Goal: Information Seeking & Learning: Learn about a topic

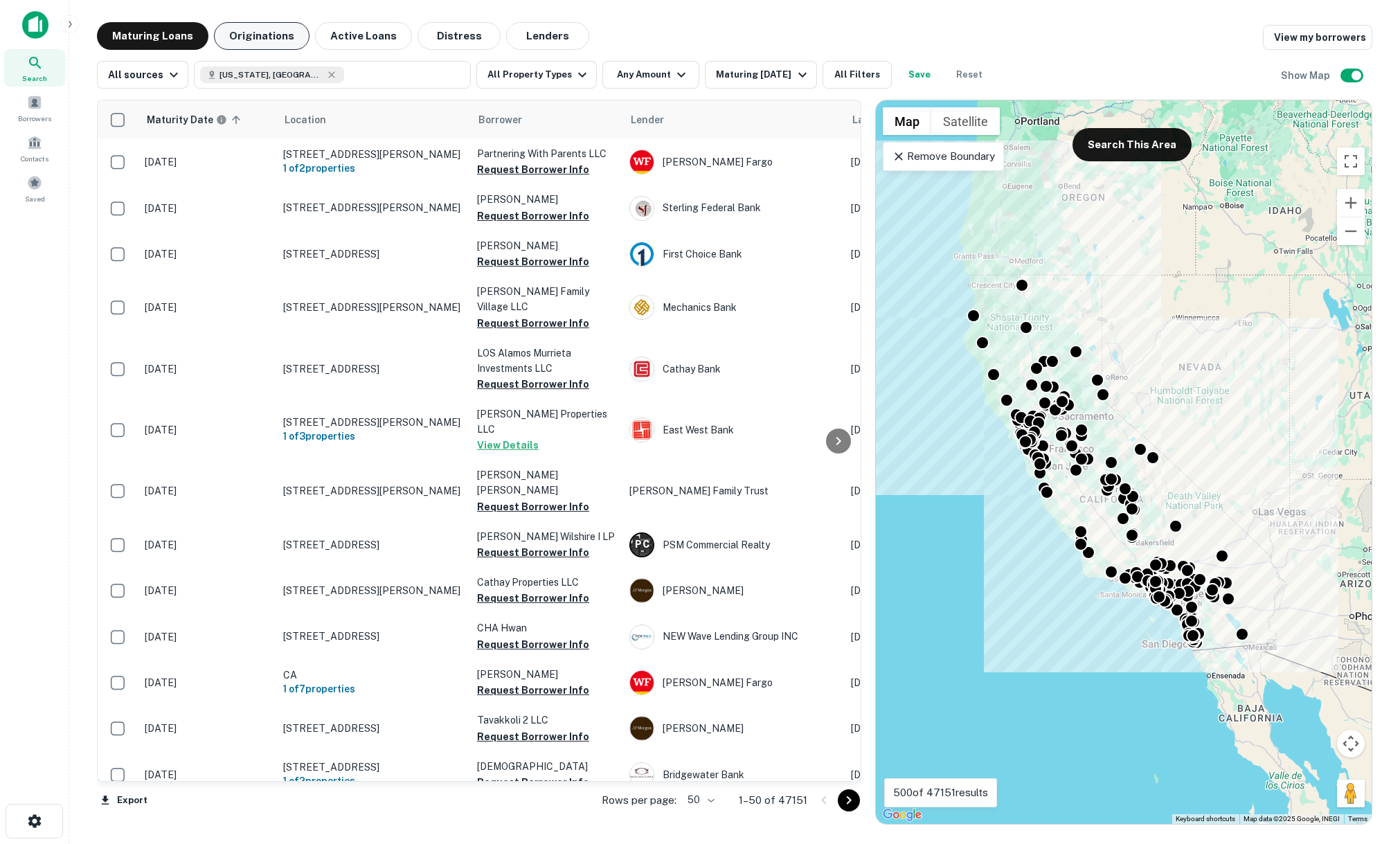
click at [266, 40] on button "Originations" at bounding box center [262, 36] width 96 height 28
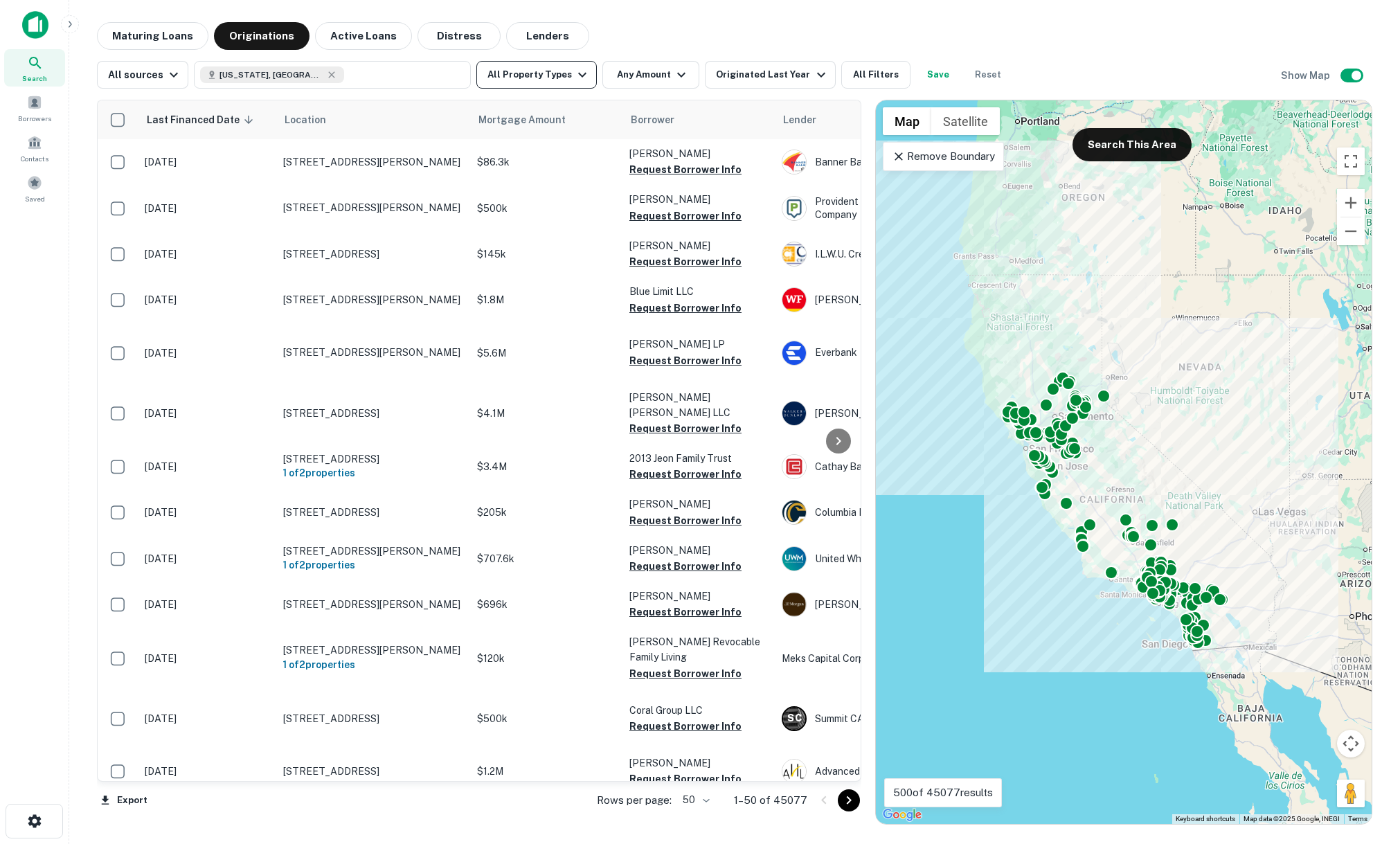
click at [574, 76] on icon "button" at bounding box center [582, 74] width 17 height 17
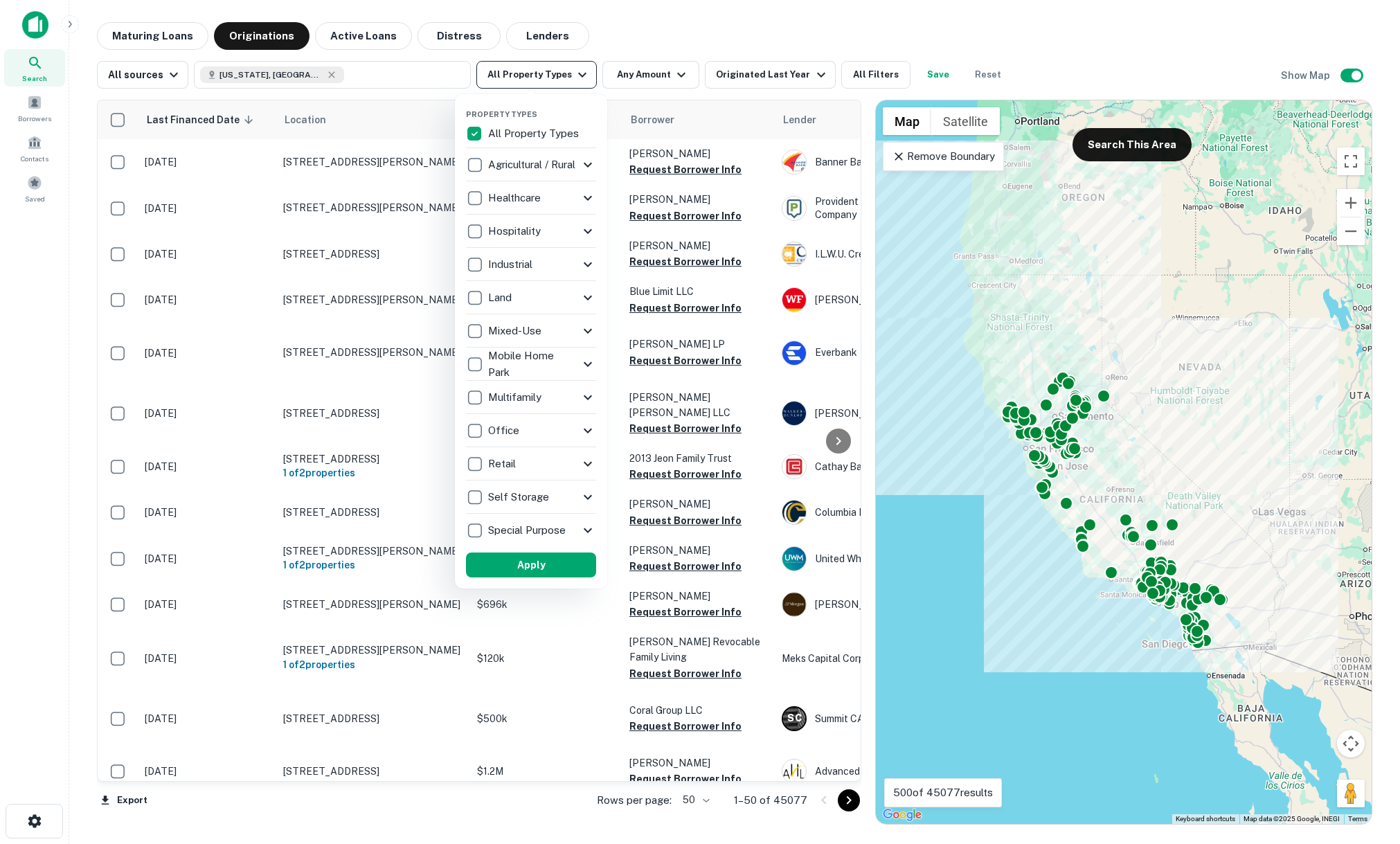
click at [572, 76] on div at bounding box center [700, 422] width 1400 height 844
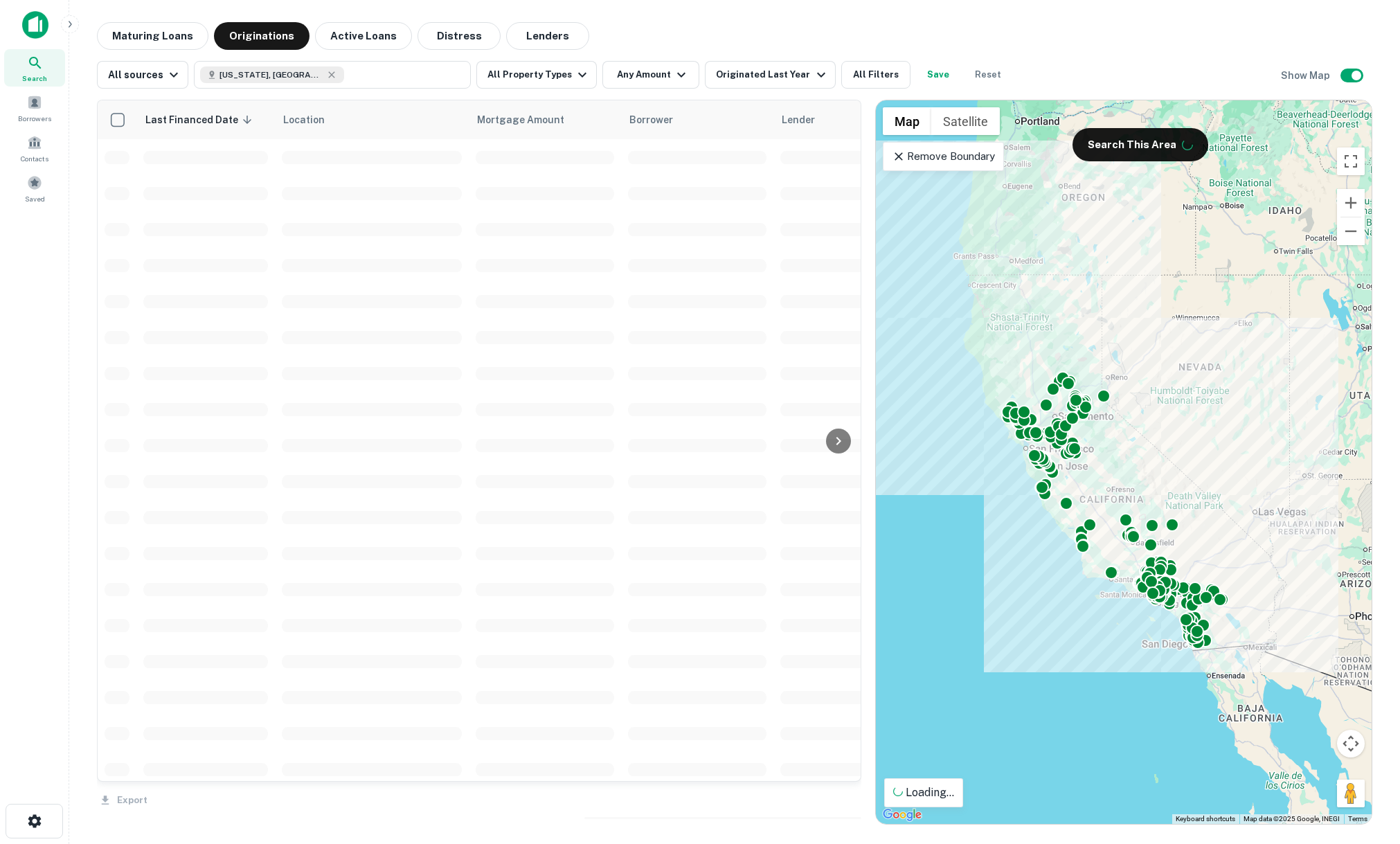
click at [610, 37] on div "Maturing Loans Originations Active Loans Distress Lenders" at bounding box center [735, 36] width 1276 height 28
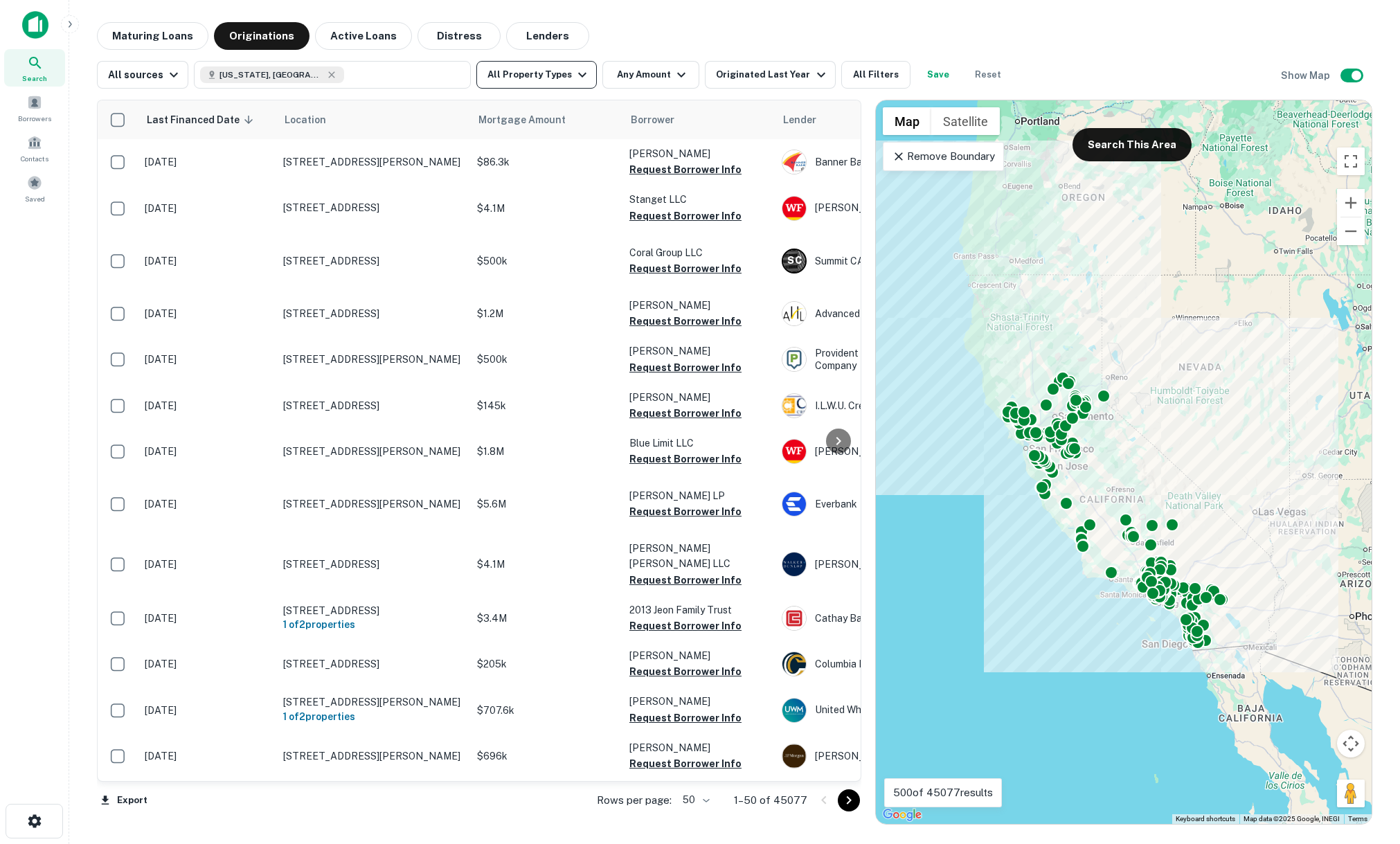
click at [574, 82] on icon "button" at bounding box center [582, 74] width 17 height 17
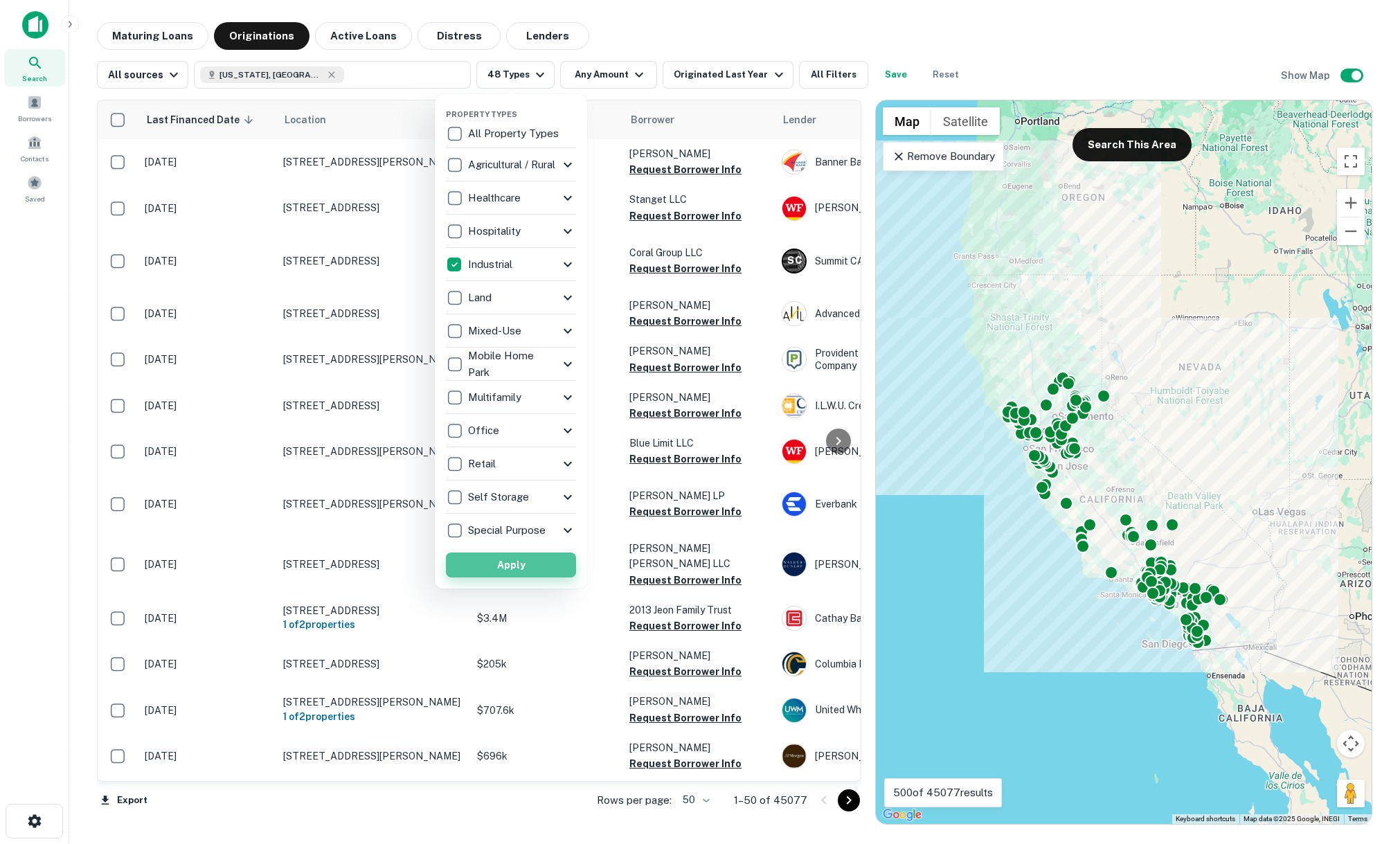
click at [500, 572] on button "Apply" at bounding box center [511, 564] width 130 height 25
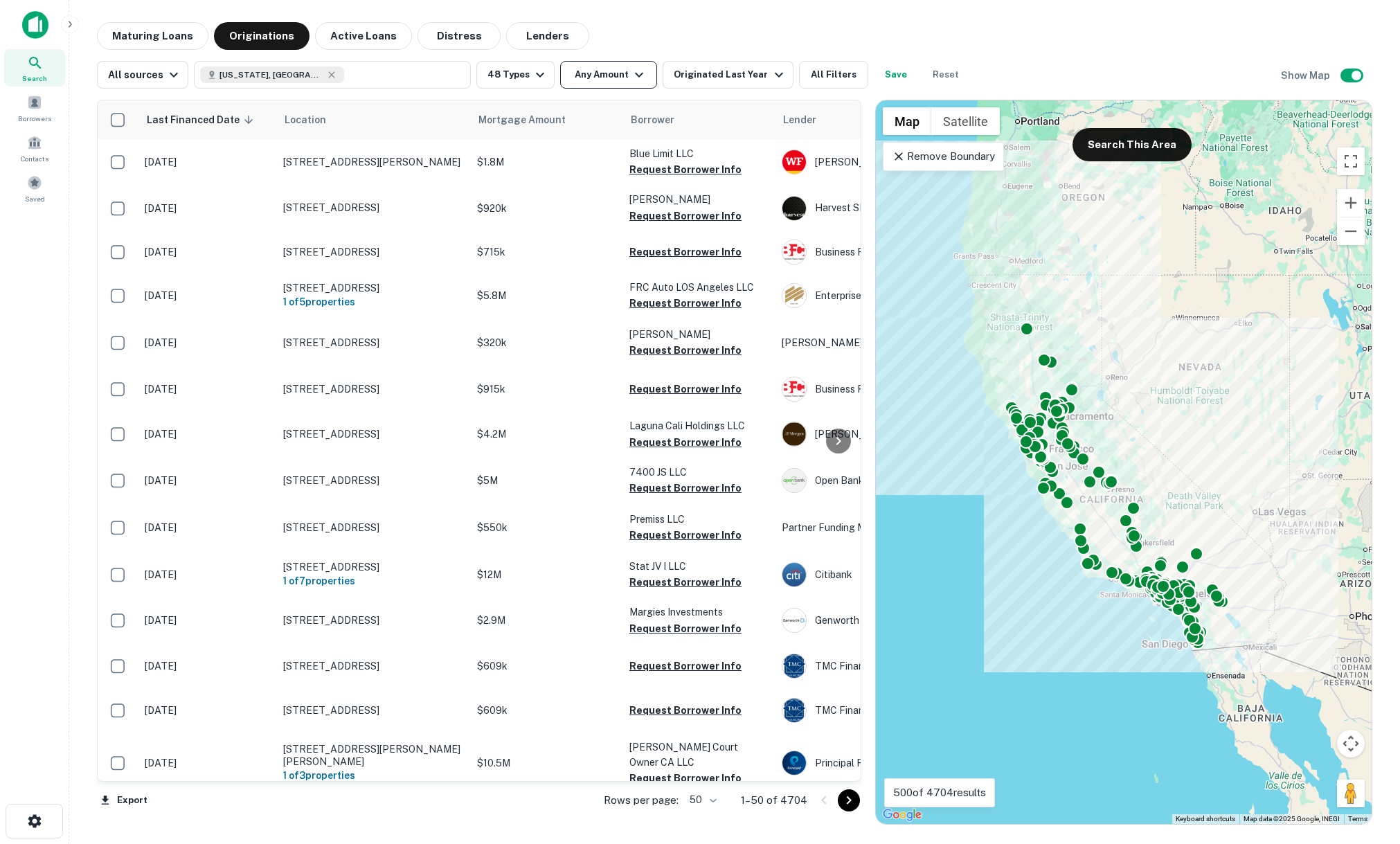
click at [633, 77] on icon "button" at bounding box center [639, 74] width 17 height 17
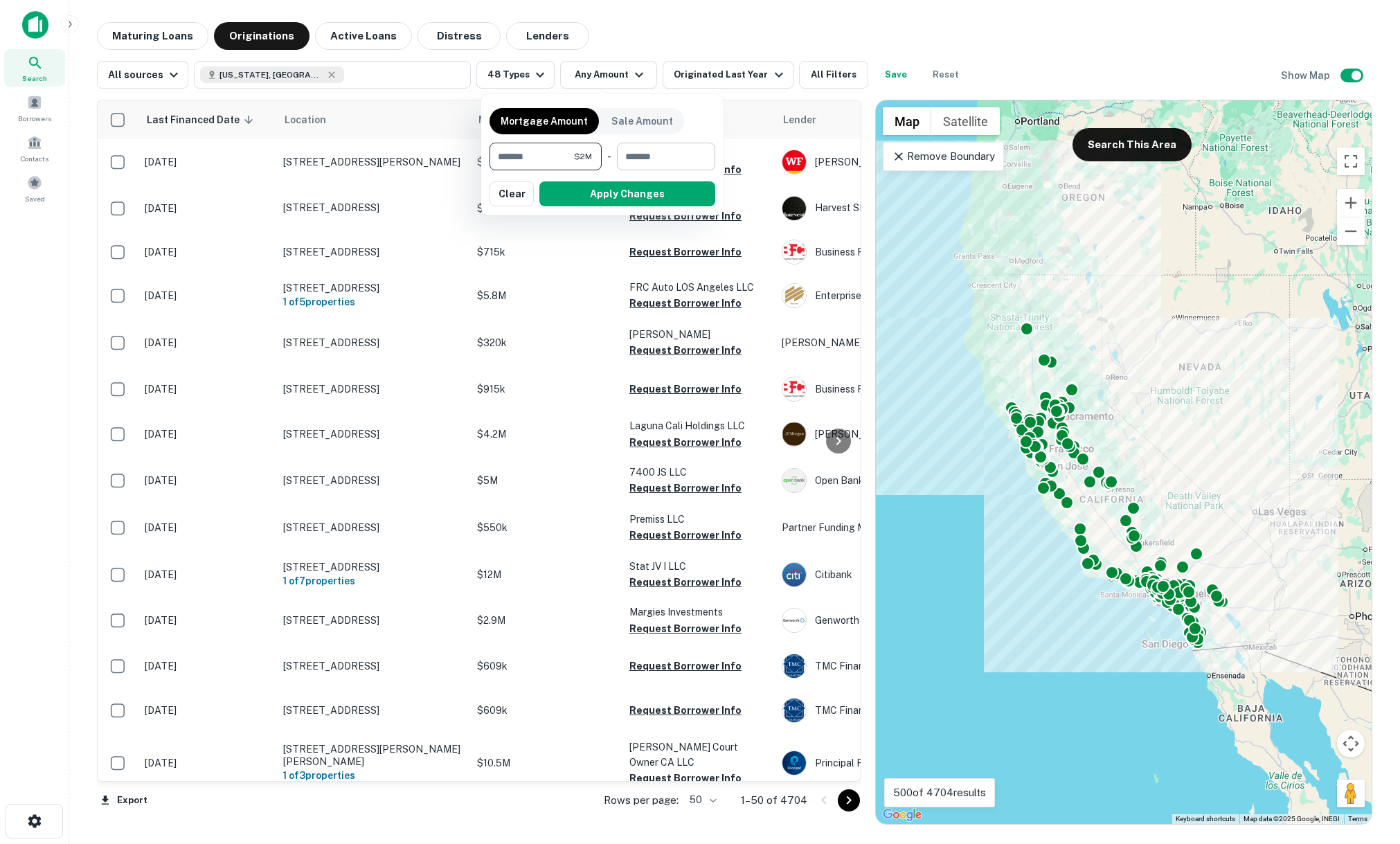
type input "*******"
click at [670, 157] on input "number" at bounding box center [661, 156] width 88 height 28
type input "********"
click at [649, 201] on button "Apply Changes" at bounding box center [627, 194] width 176 height 25
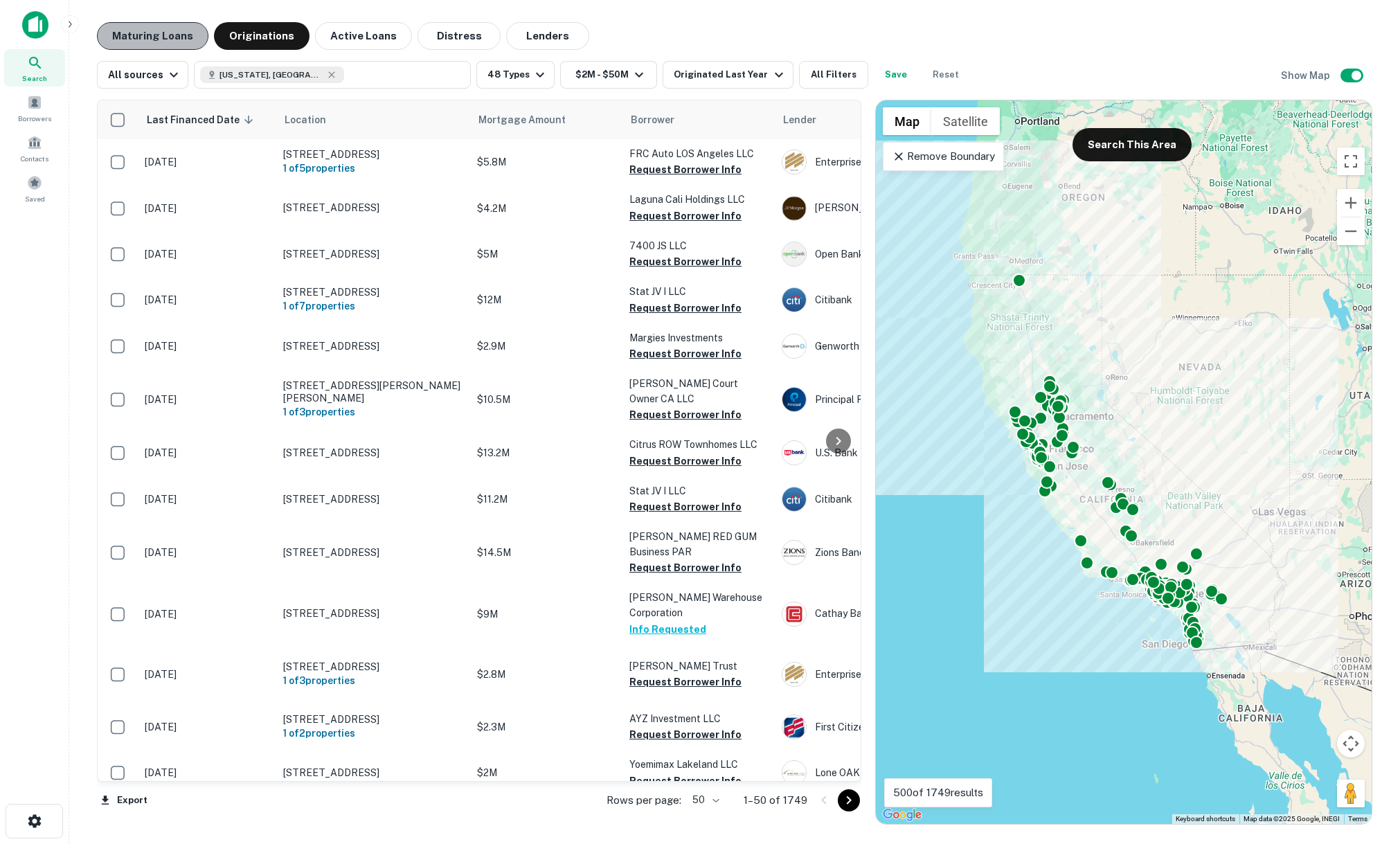
click at [169, 41] on button "Maturing Loans" at bounding box center [153, 36] width 112 height 28
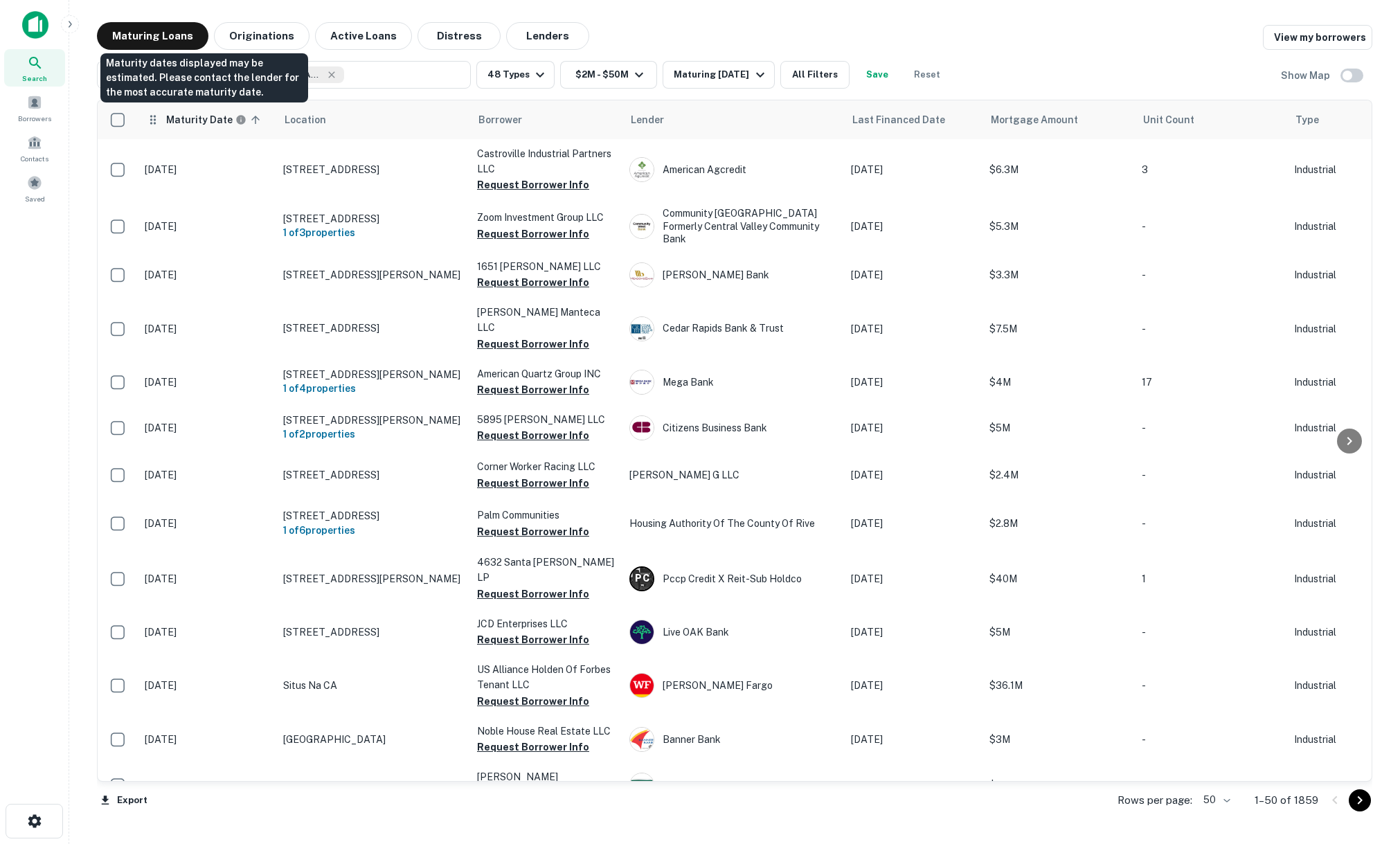
click at [214, 121] on h6 "Maturity Date" at bounding box center [199, 120] width 66 height 15
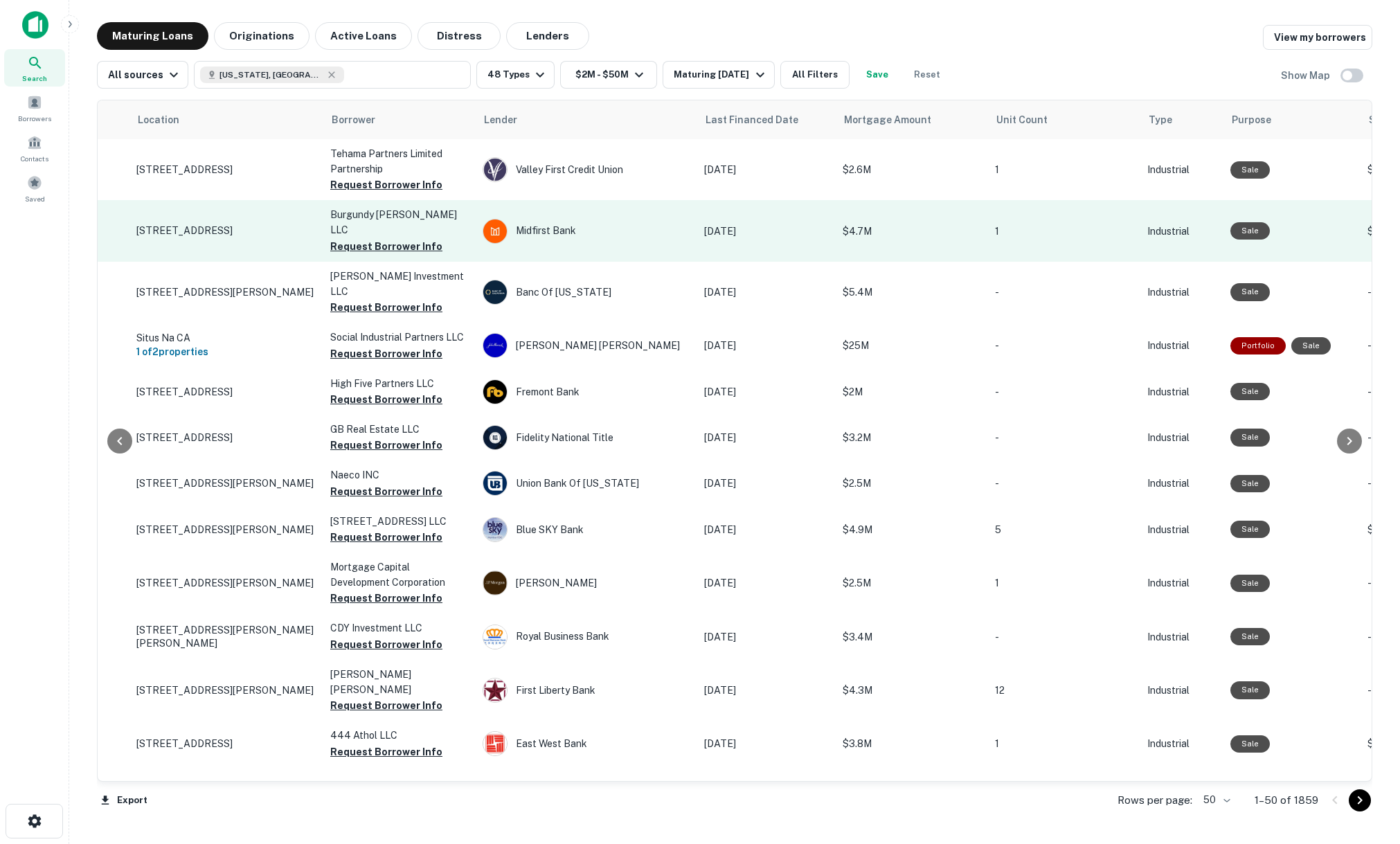
scroll to position [0, 156]
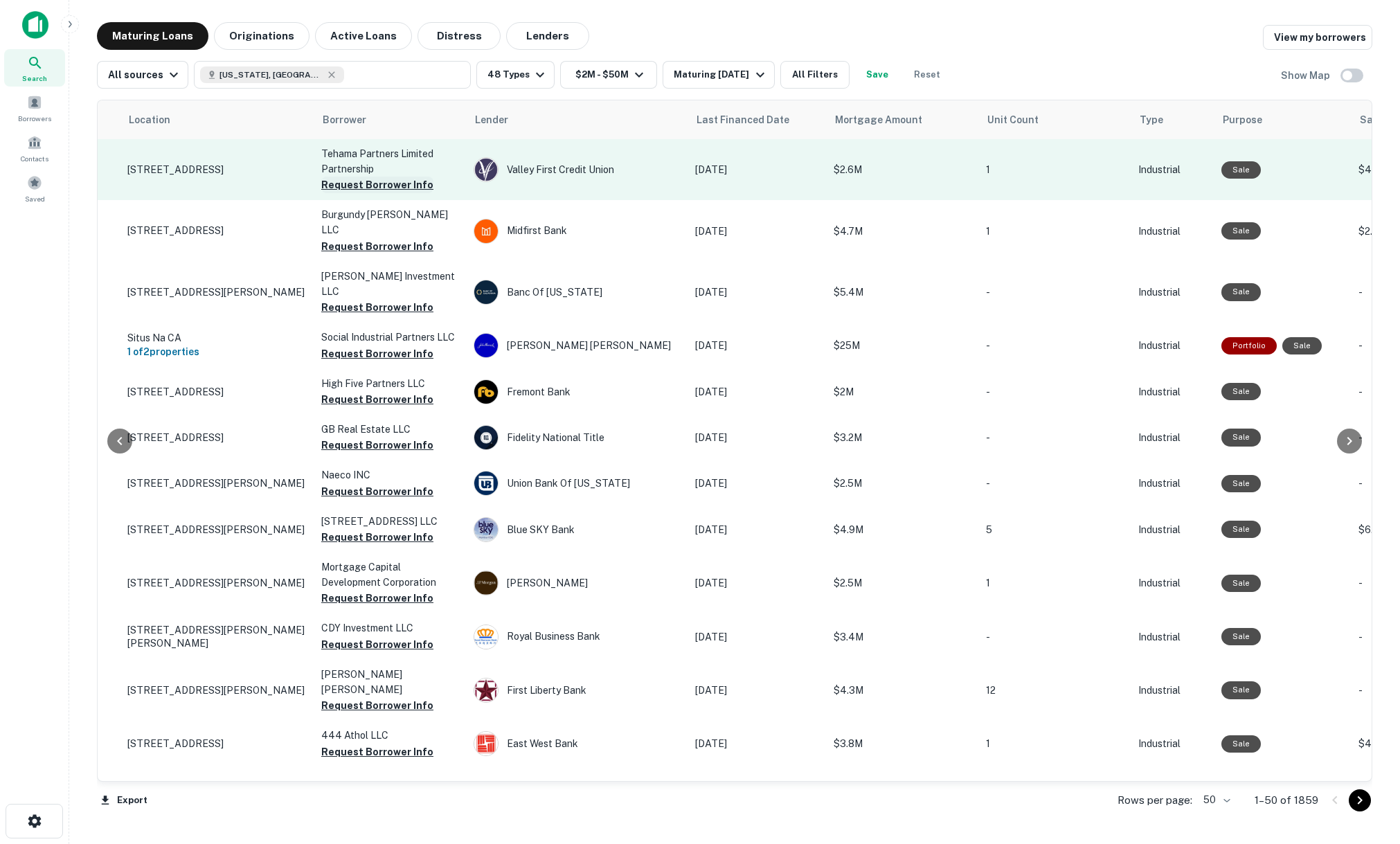
click at [386, 183] on button "Request Borrower Info" at bounding box center [377, 185] width 112 height 17
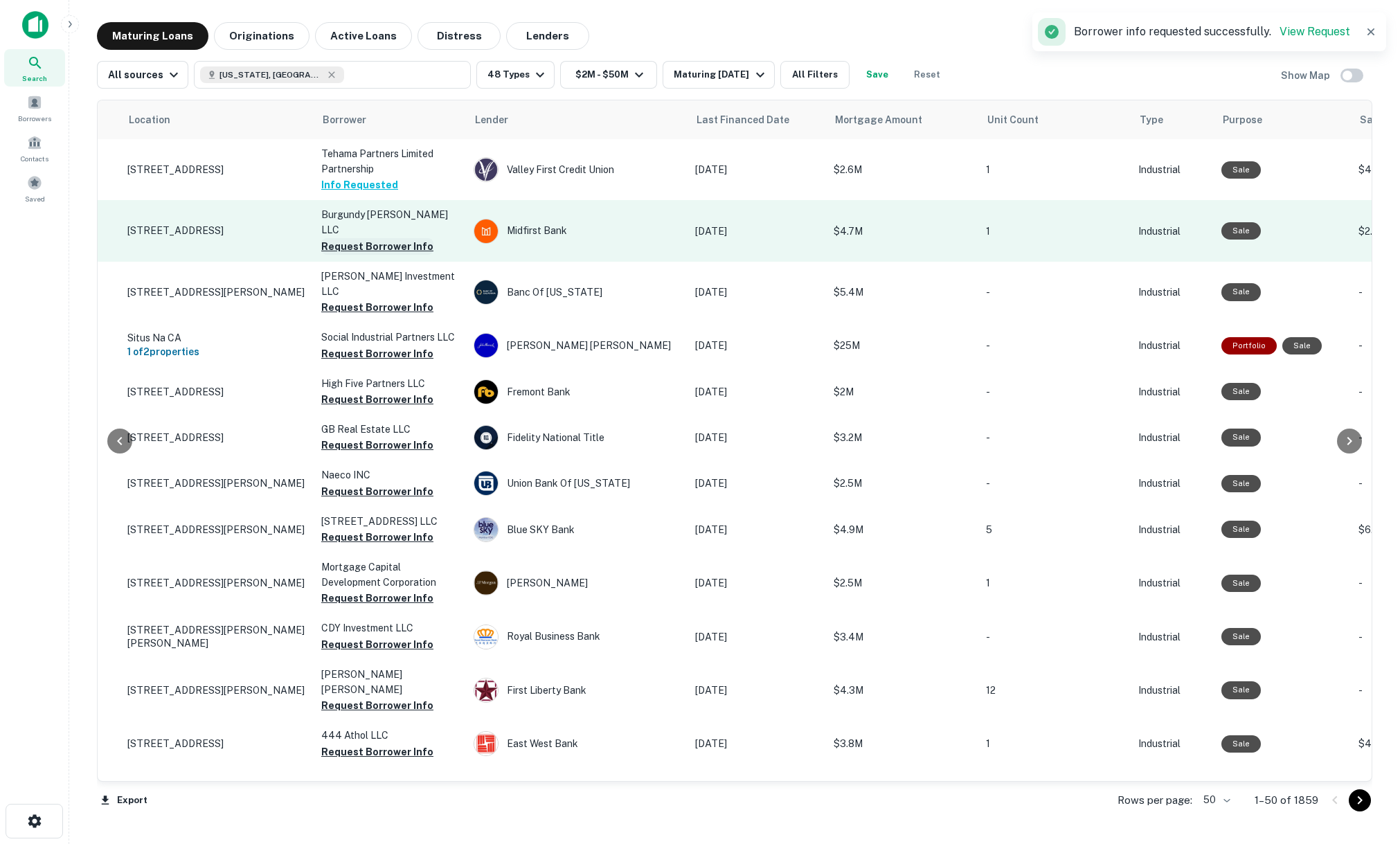
click at [375, 238] on button "Request Borrower Info" at bounding box center [377, 246] width 112 height 17
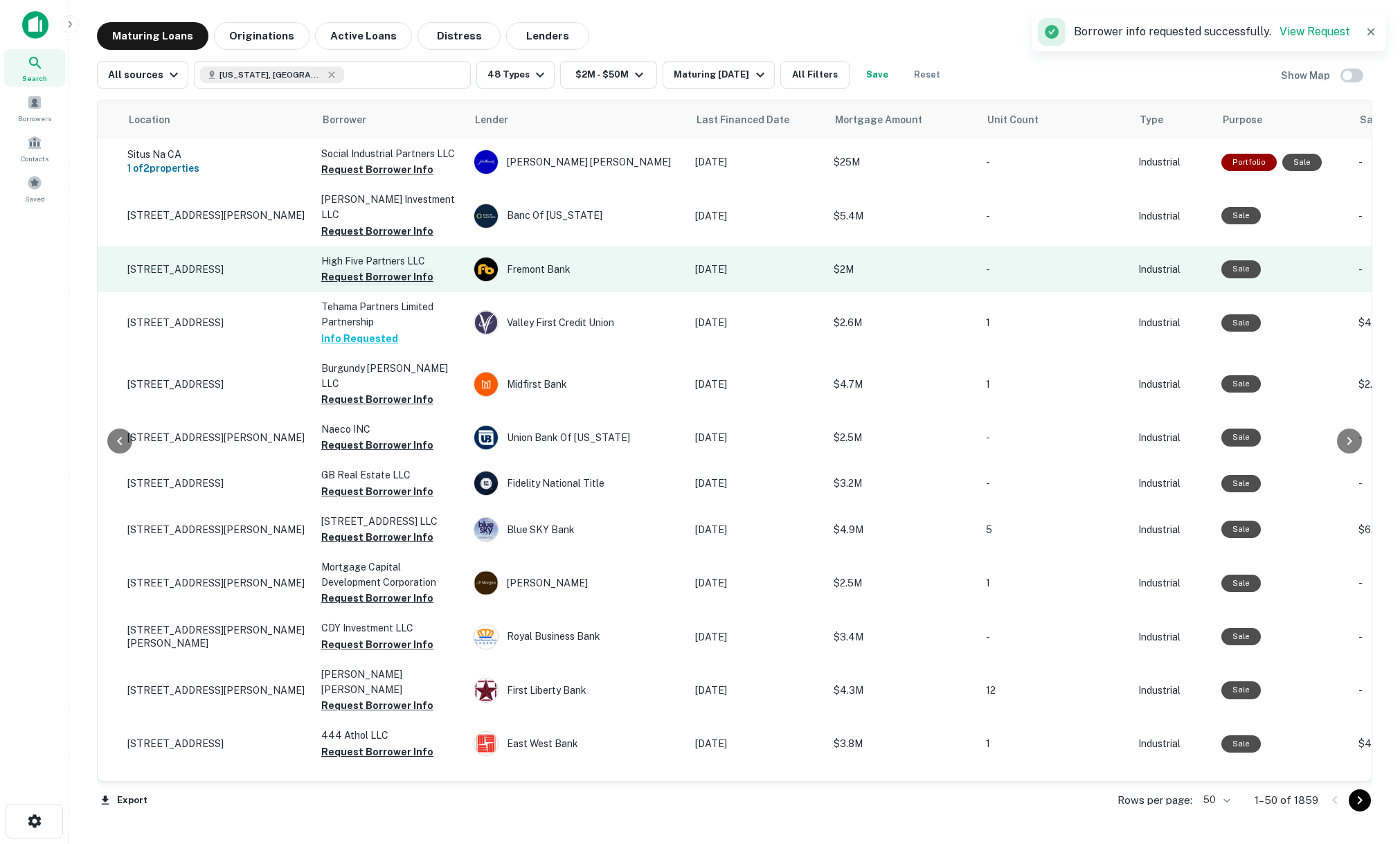
click at [371, 281] on button "Request Borrower Info" at bounding box center [377, 277] width 112 height 17
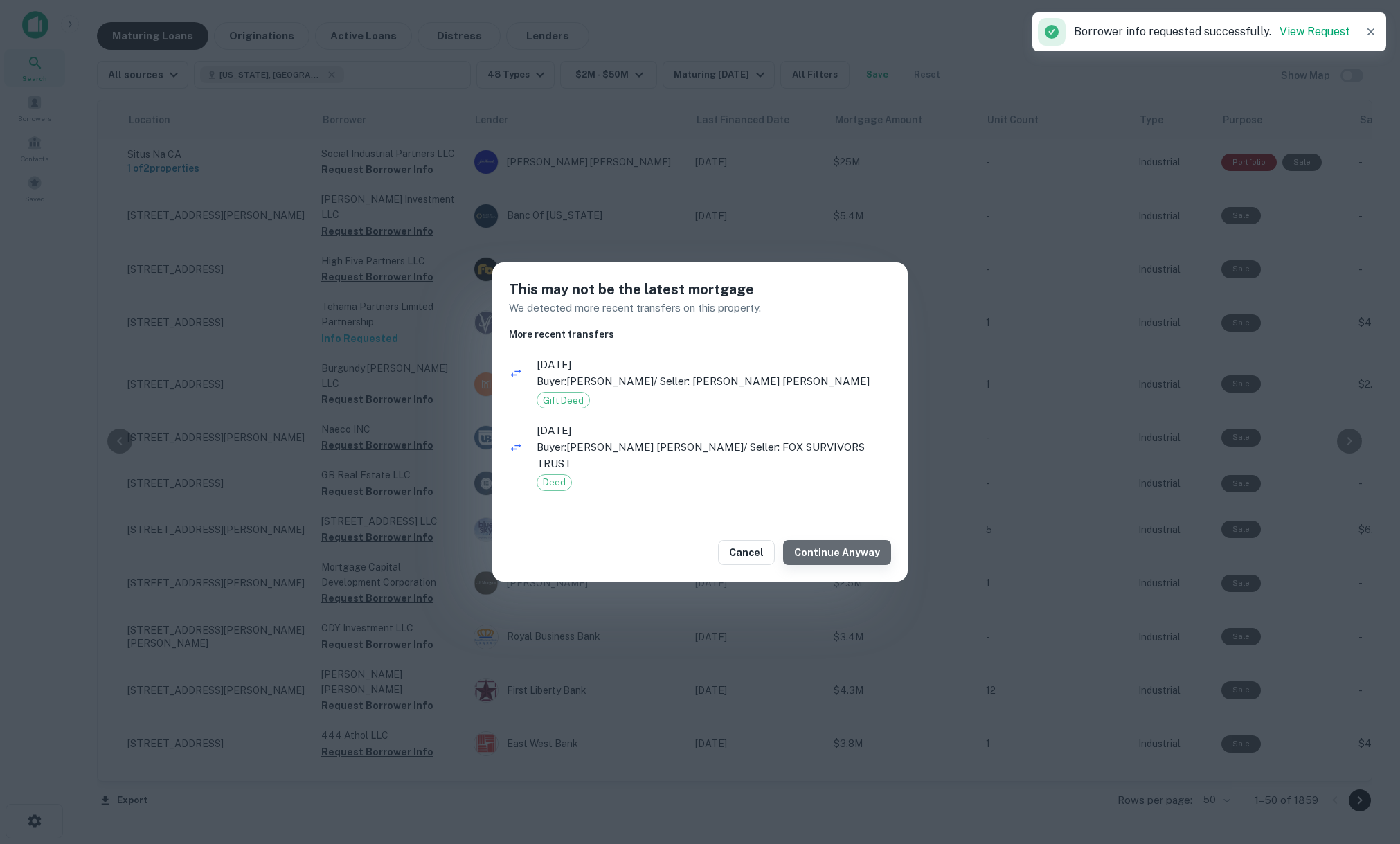
click at [855, 544] on button "Continue Anyway" at bounding box center [837, 552] width 108 height 25
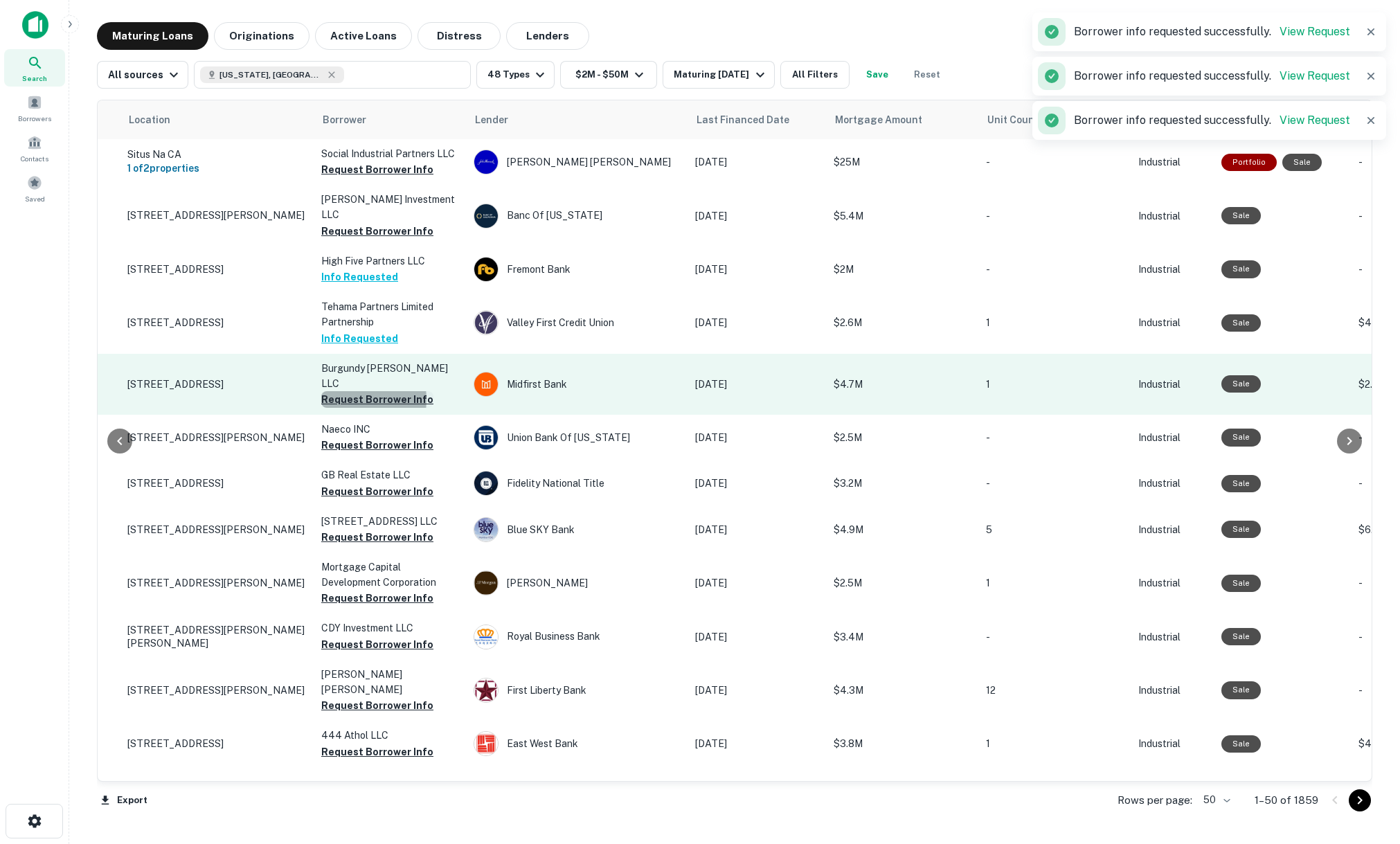
click at [351, 391] on button "Request Borrower Info" at bounding box center [377, 399] width 112 height 17
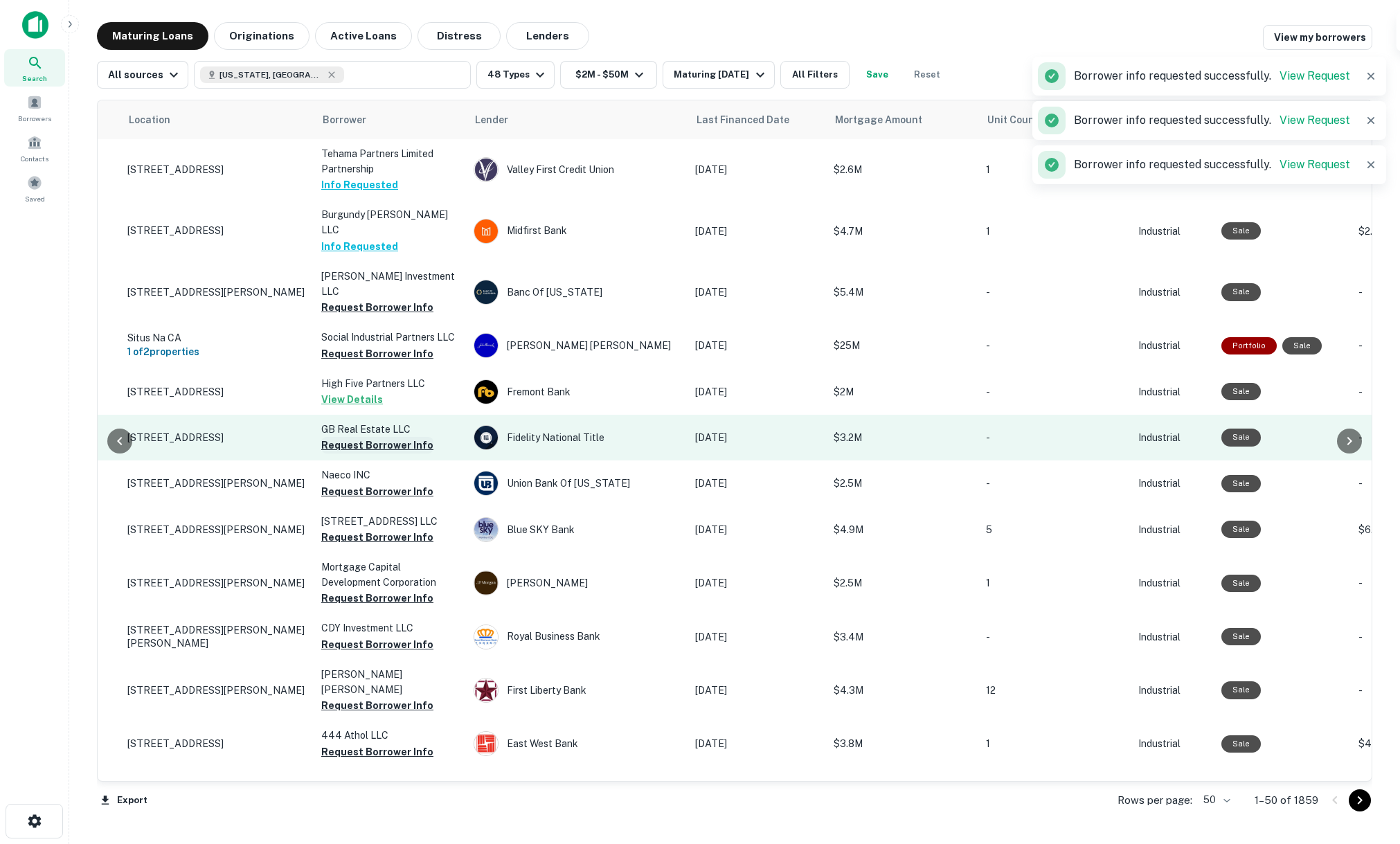
click at [340, 437] on button "Request Borrower Info" at bounding box center [377, 445] width 112 height 17
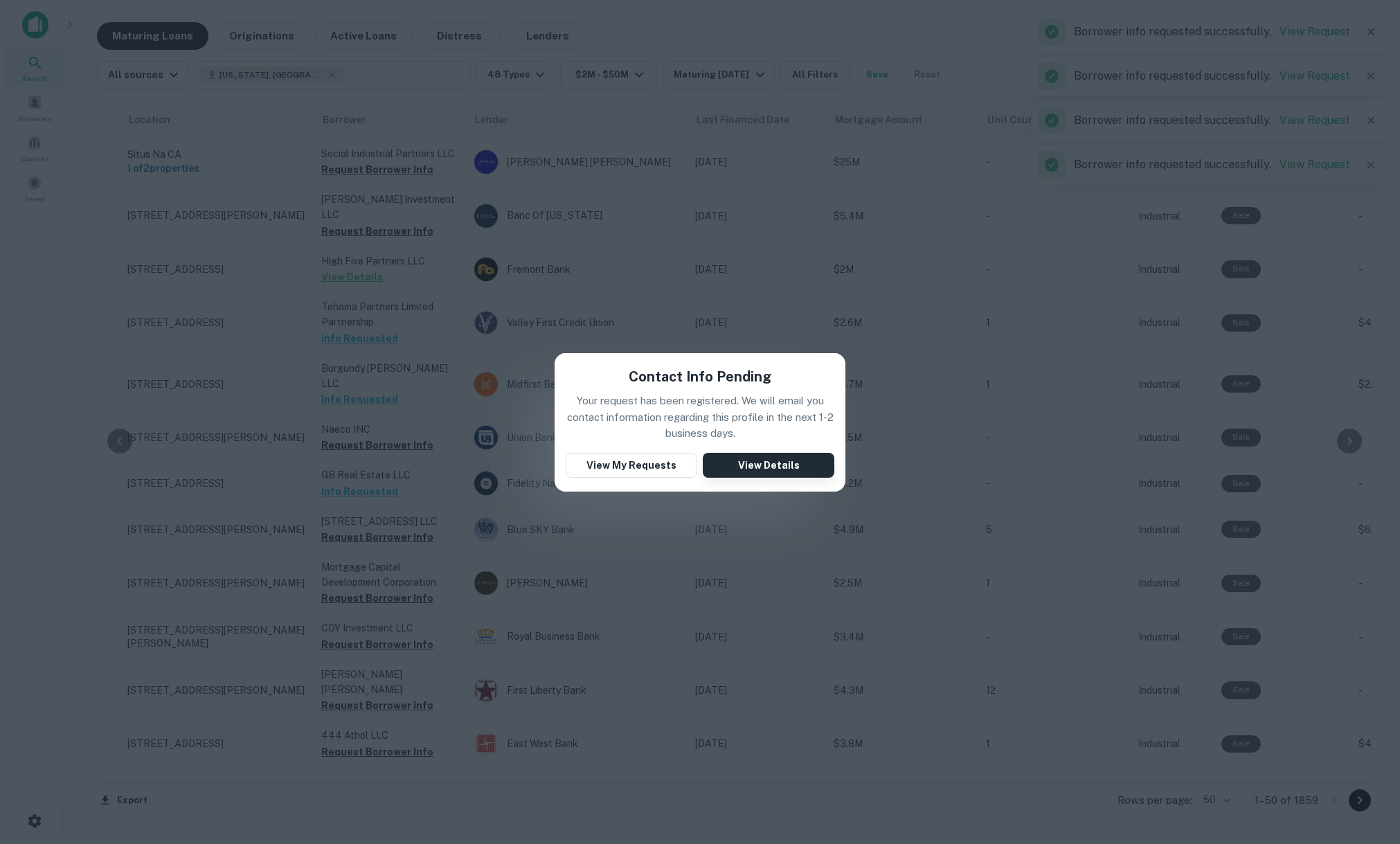
click at [785, 462] on button "View Details" at bounding box center [768, 465] width 131 height 25
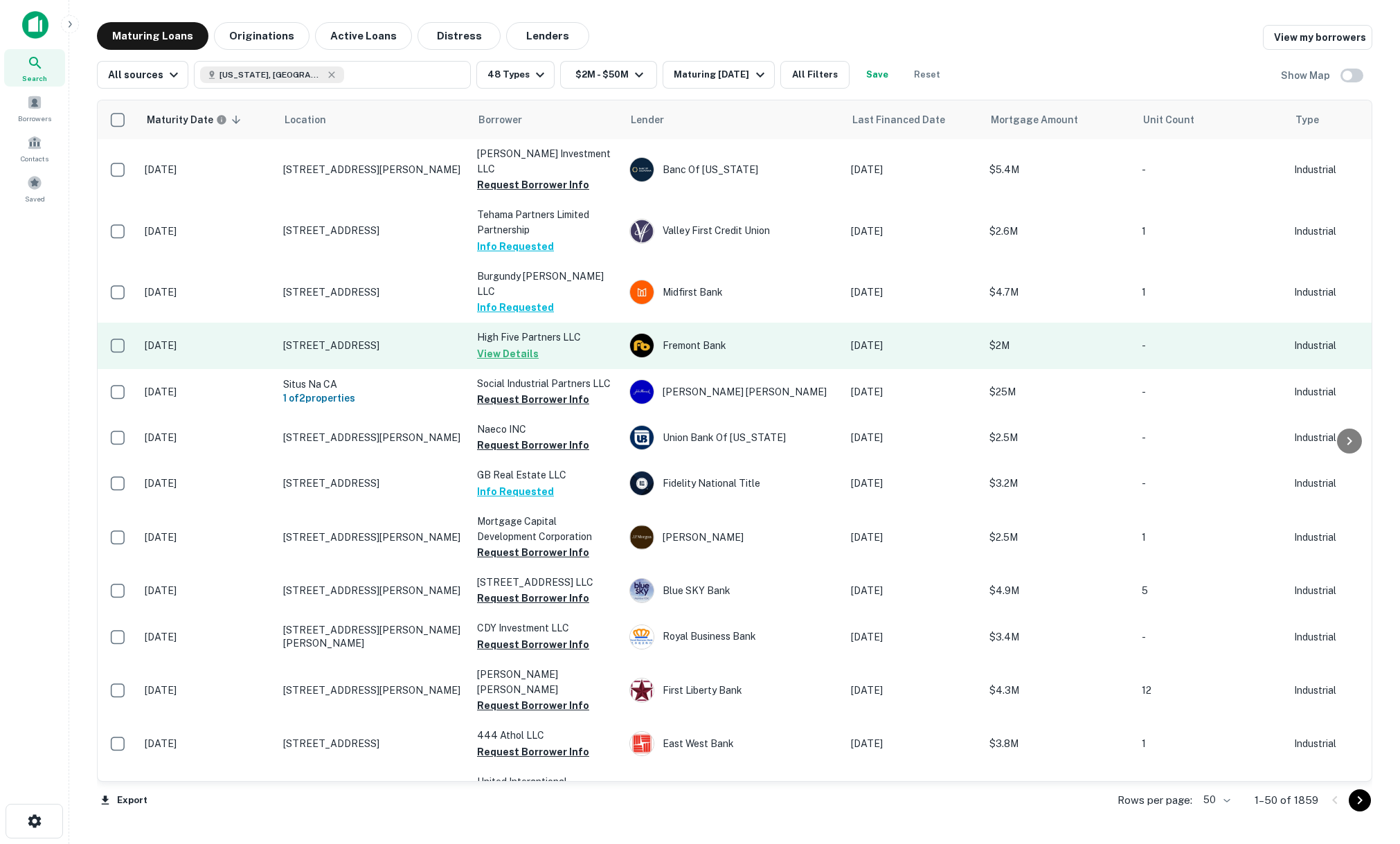
click at [356, 345] on td "615 Dado St San Jose, CA 95131" at bounding box center [373, 345] width 194 height 45
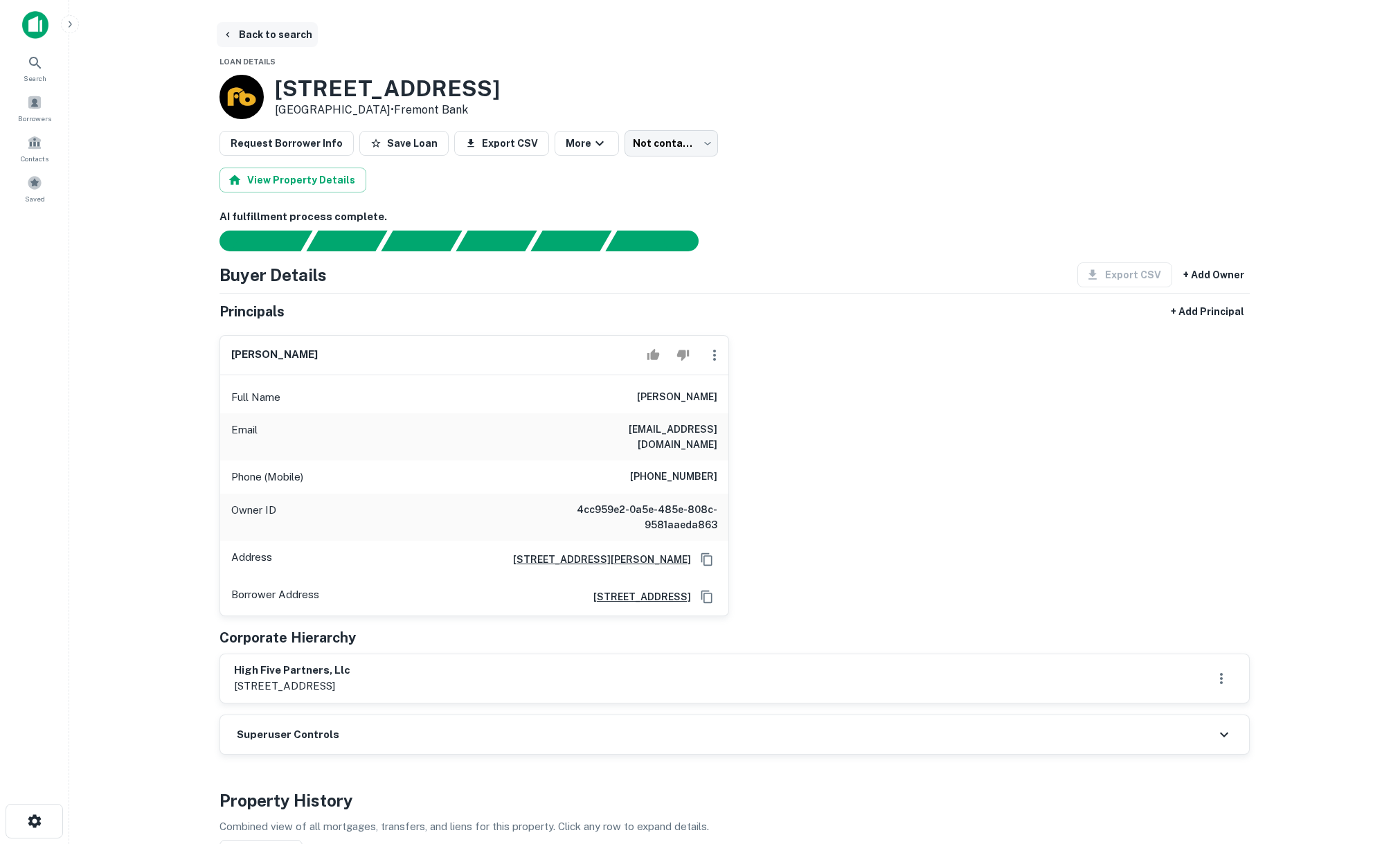
click at [249, 24] on button "Back to search" at bounding box center [267, 34] width 101 height 25
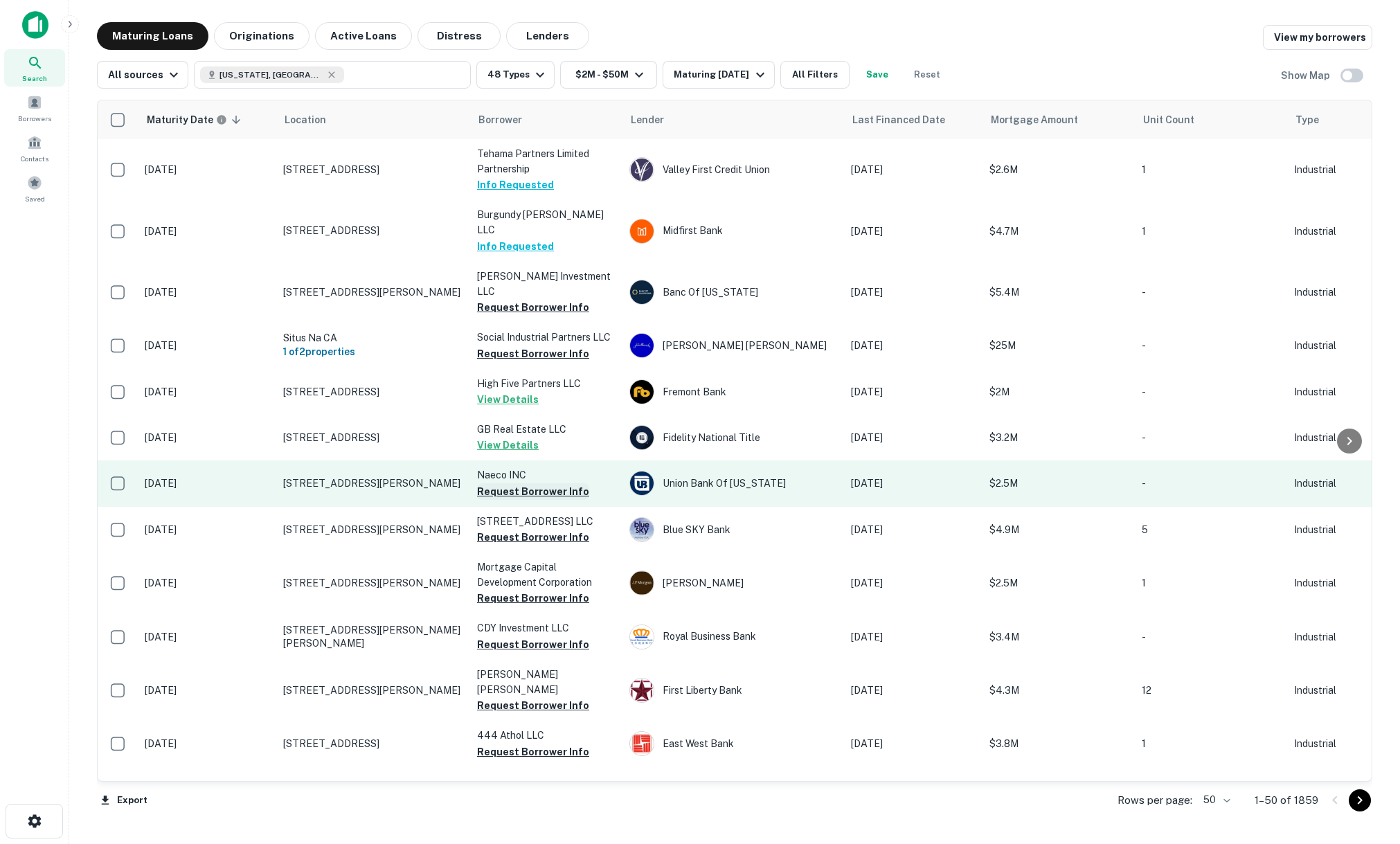
click at [516, 484] on button "Request Borrower Info" at bounding box center [533, 492] width 112 height 17
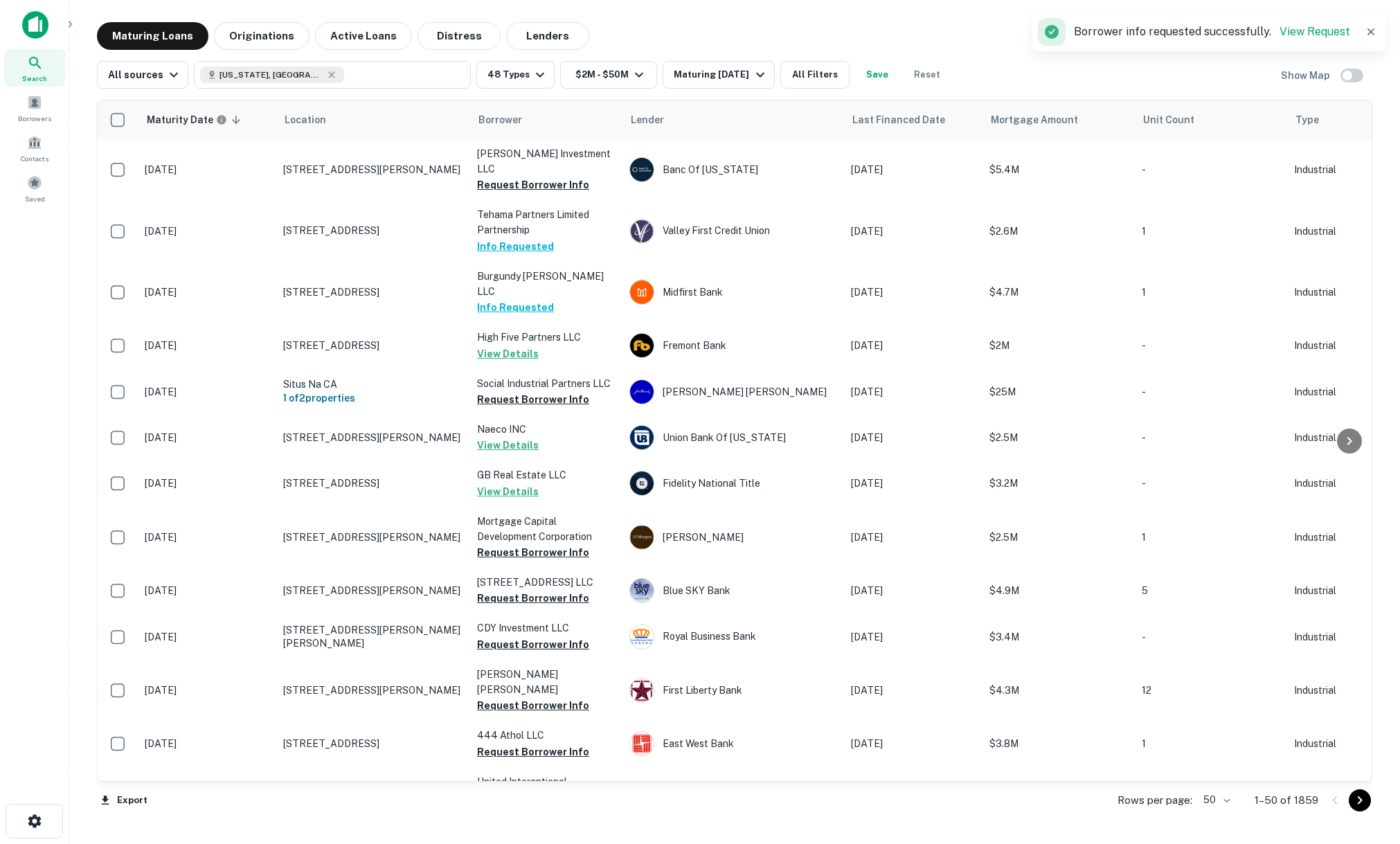
click at [503, 525] on p "Mortgage Capital Development Corporation" at bounding box center [547, 529] width 139 height 30
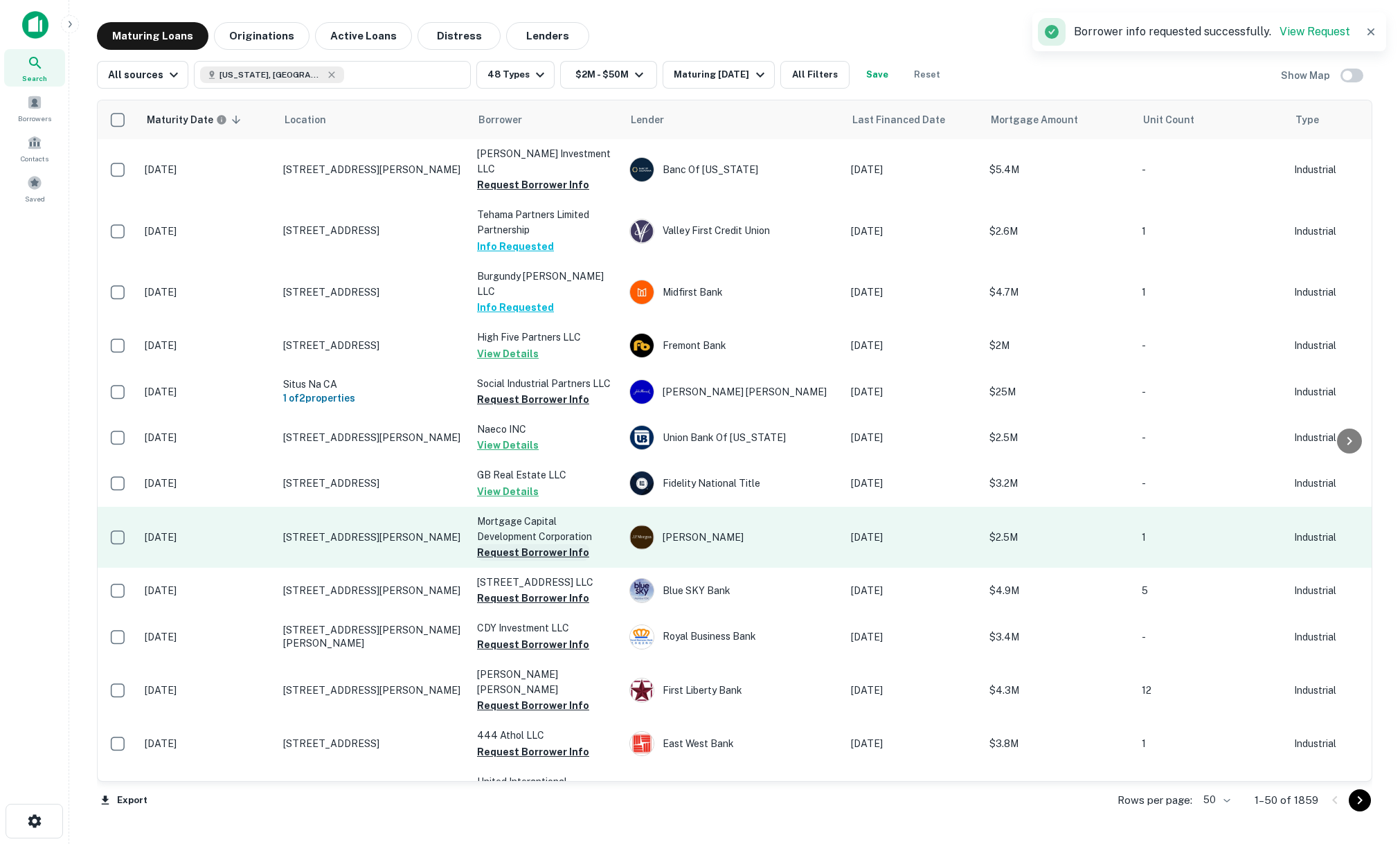
click at [500, 544] on button "Request Borrower Info" at bounding box center [533, 552] width 112 height 17
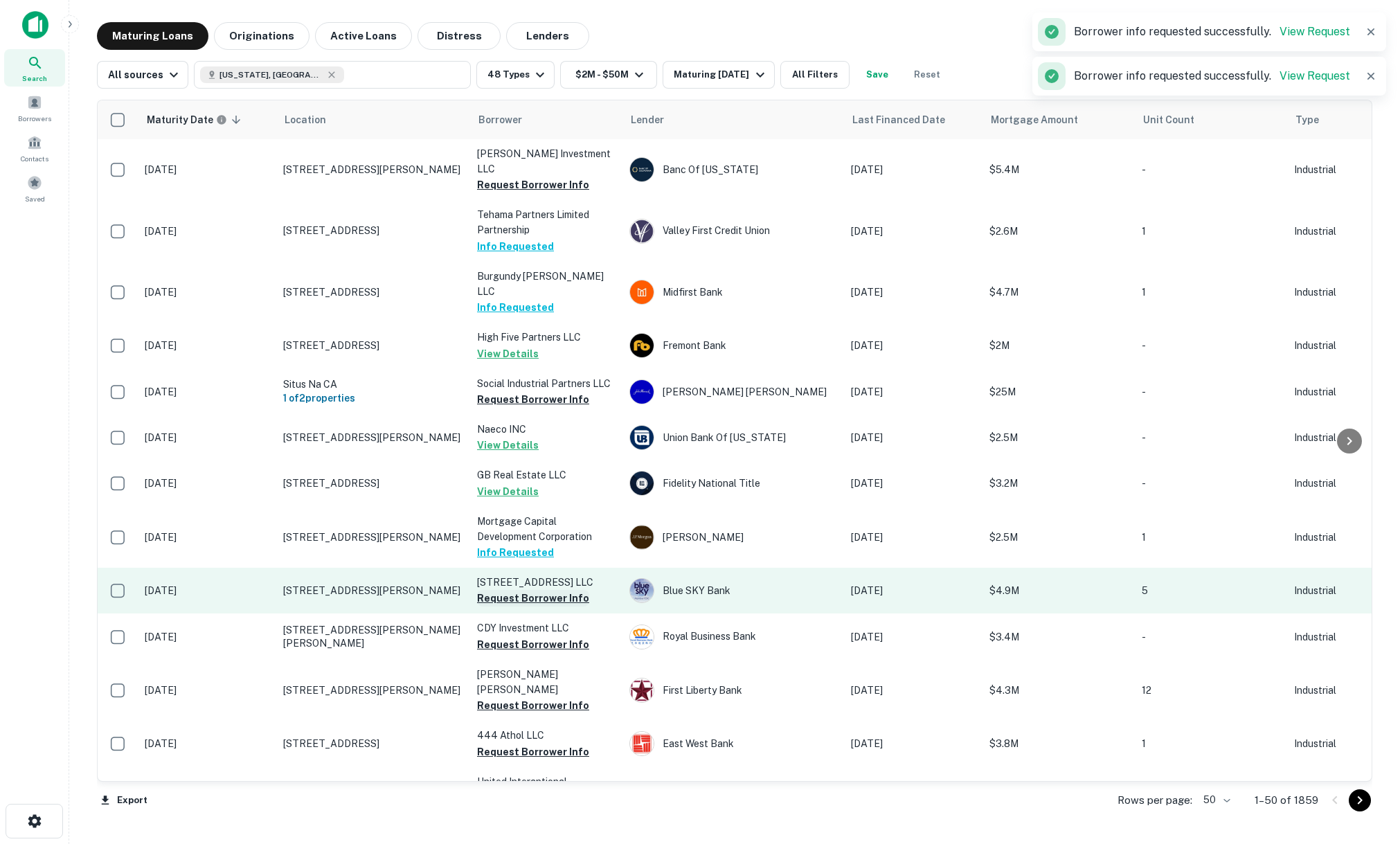
click at [499, 590] on button "Request Borrower Info" at bounding box center [533, 598] width 112 height 17
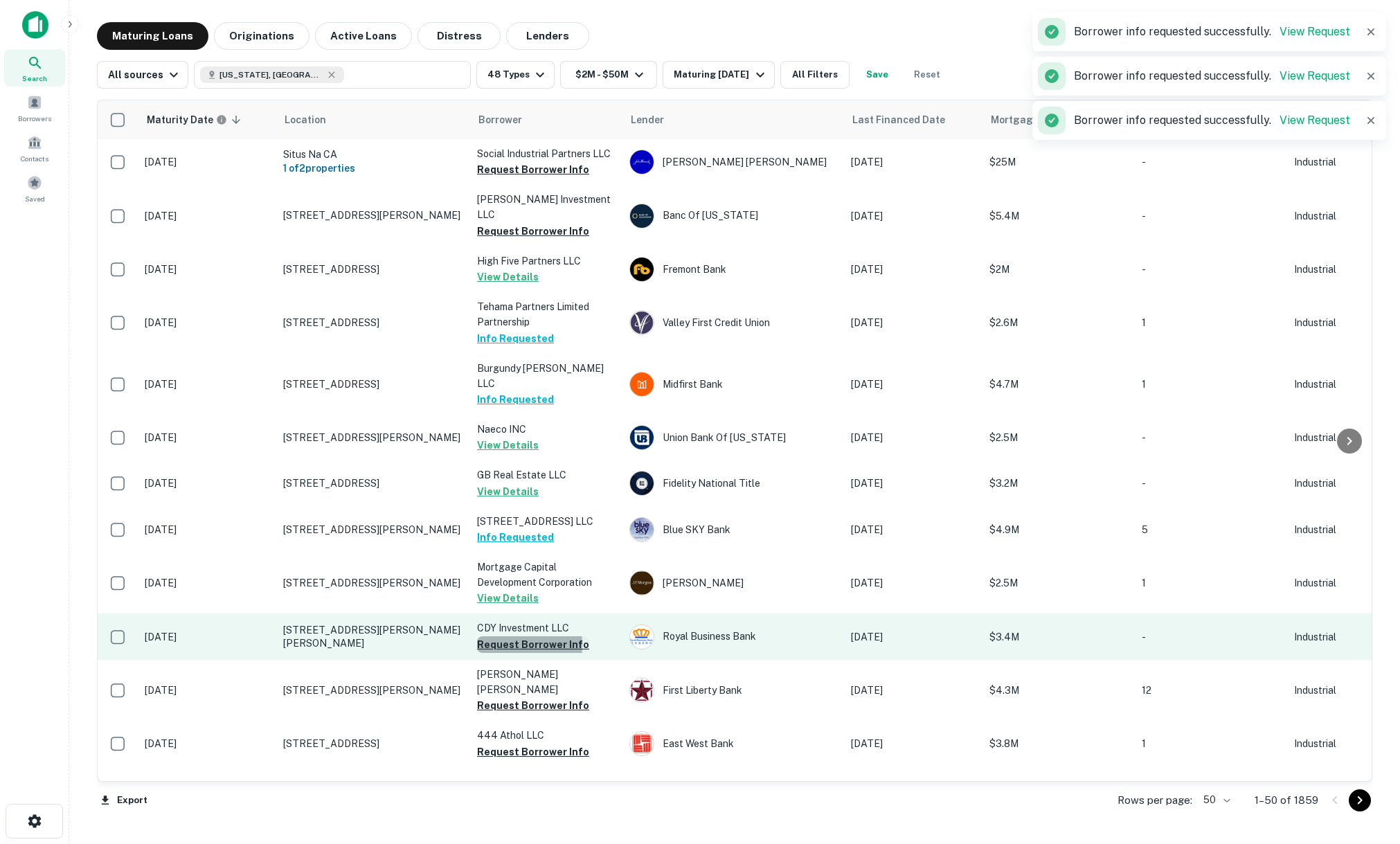
click at [499, 637] on button "Request Borrower Info" at bounding box center [533, 645] width 112 height 17
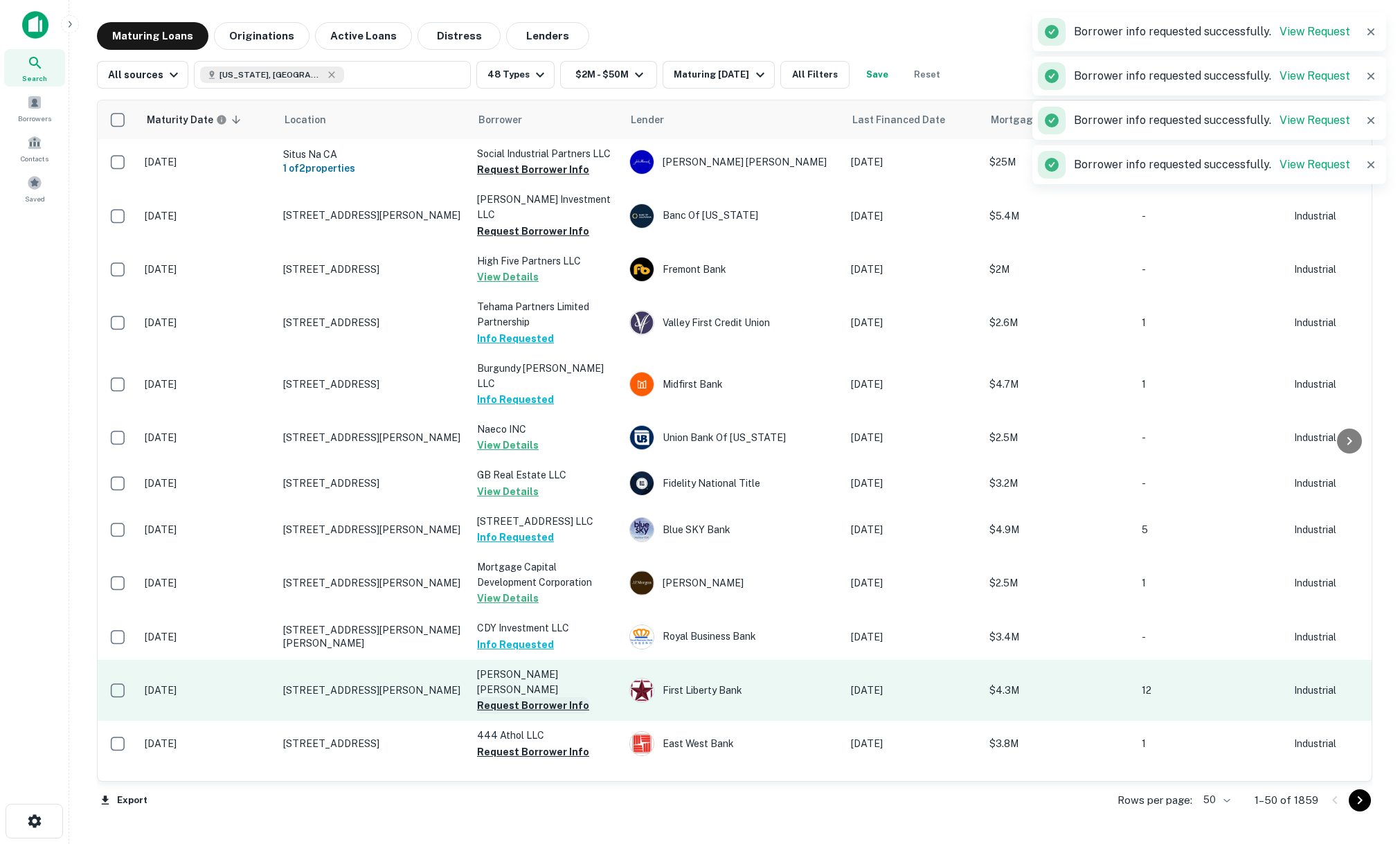
click at [497, 697] on button "Request Borrower Info" at bounding box center [533, 705] width 112 height 17
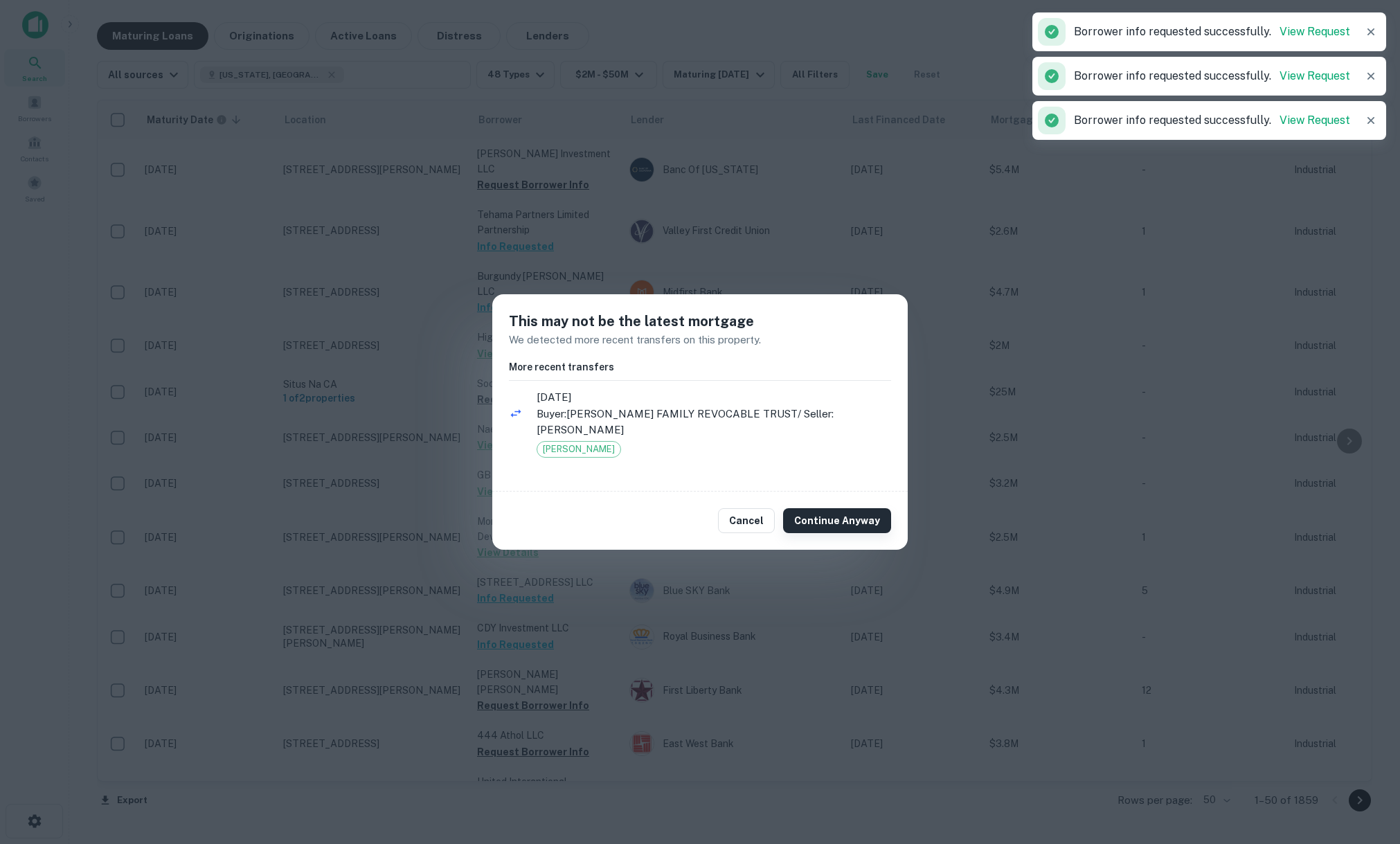
click at [802, 508] on button "Continue Anyway" at bounding box center [837, 520] width 108 height 25
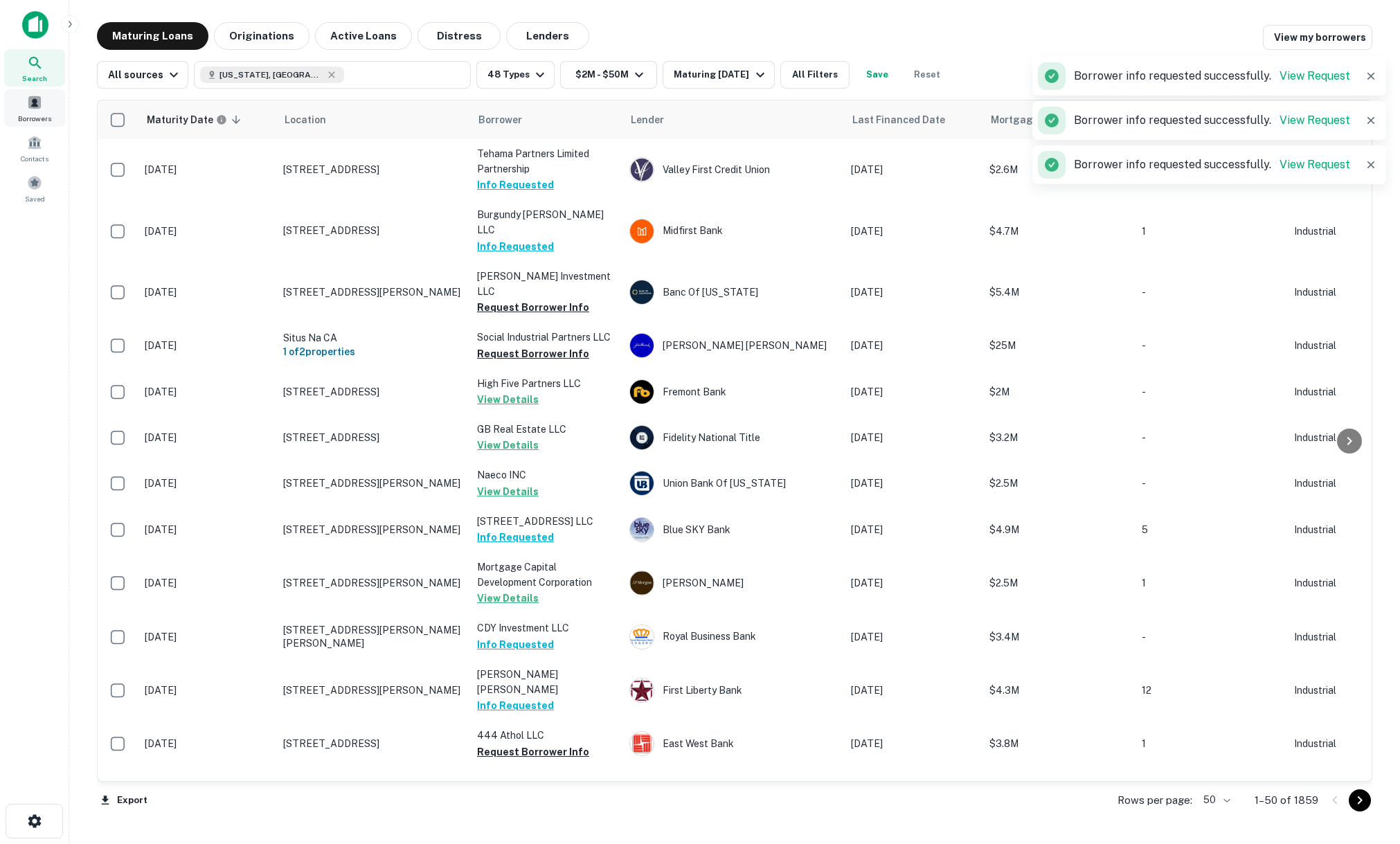
click at [37, 114] on span "Borrowers" at bounding box center [35, 119] width 33 height 11
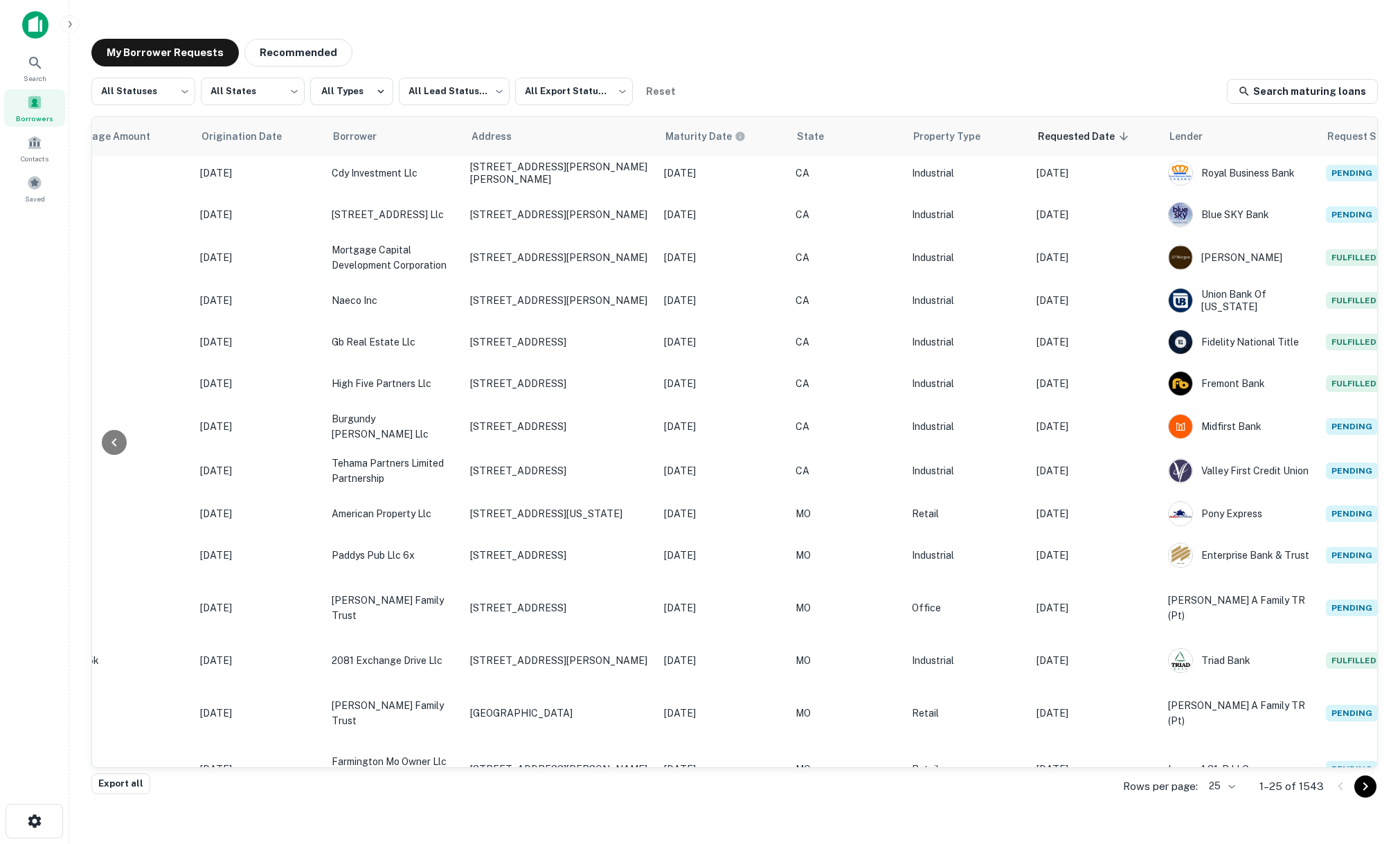
scroll to position [53, 202]
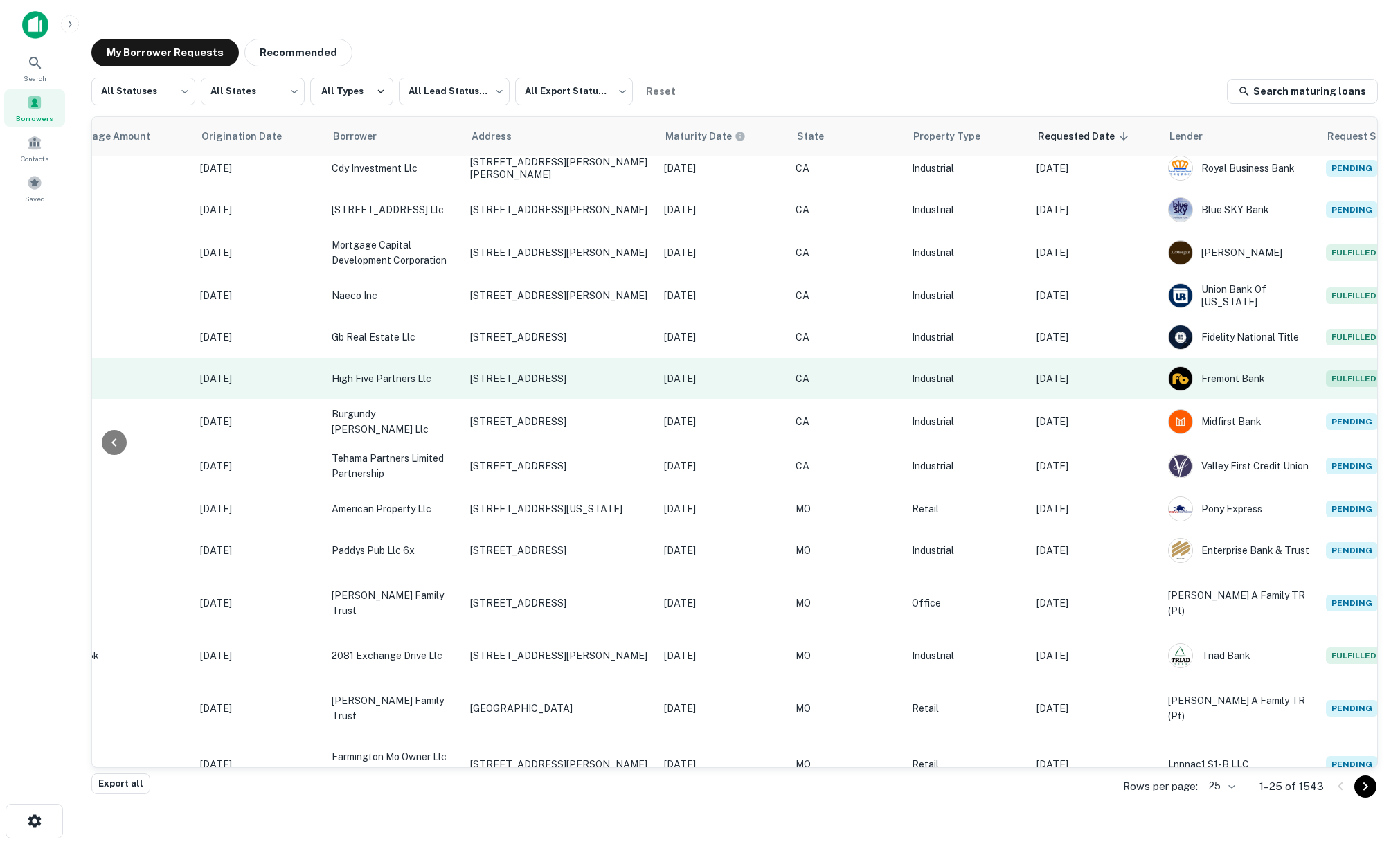
click at [1095, 376] on p "[DATE]" at bounding box center [1096, 379] width 118 height 15
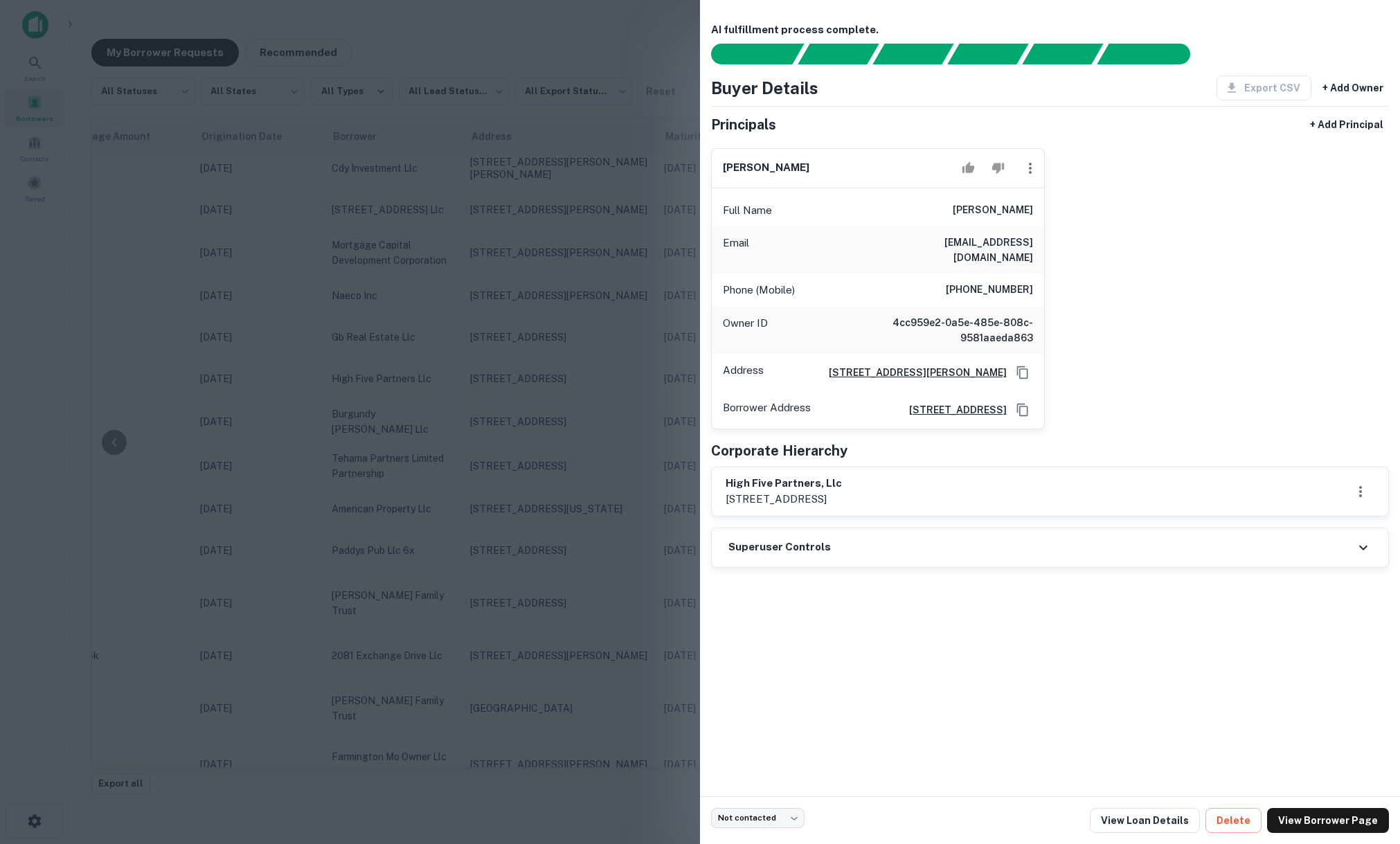
click at [617, 362] on div at bounding box center [700, 422] width 1400 height 844
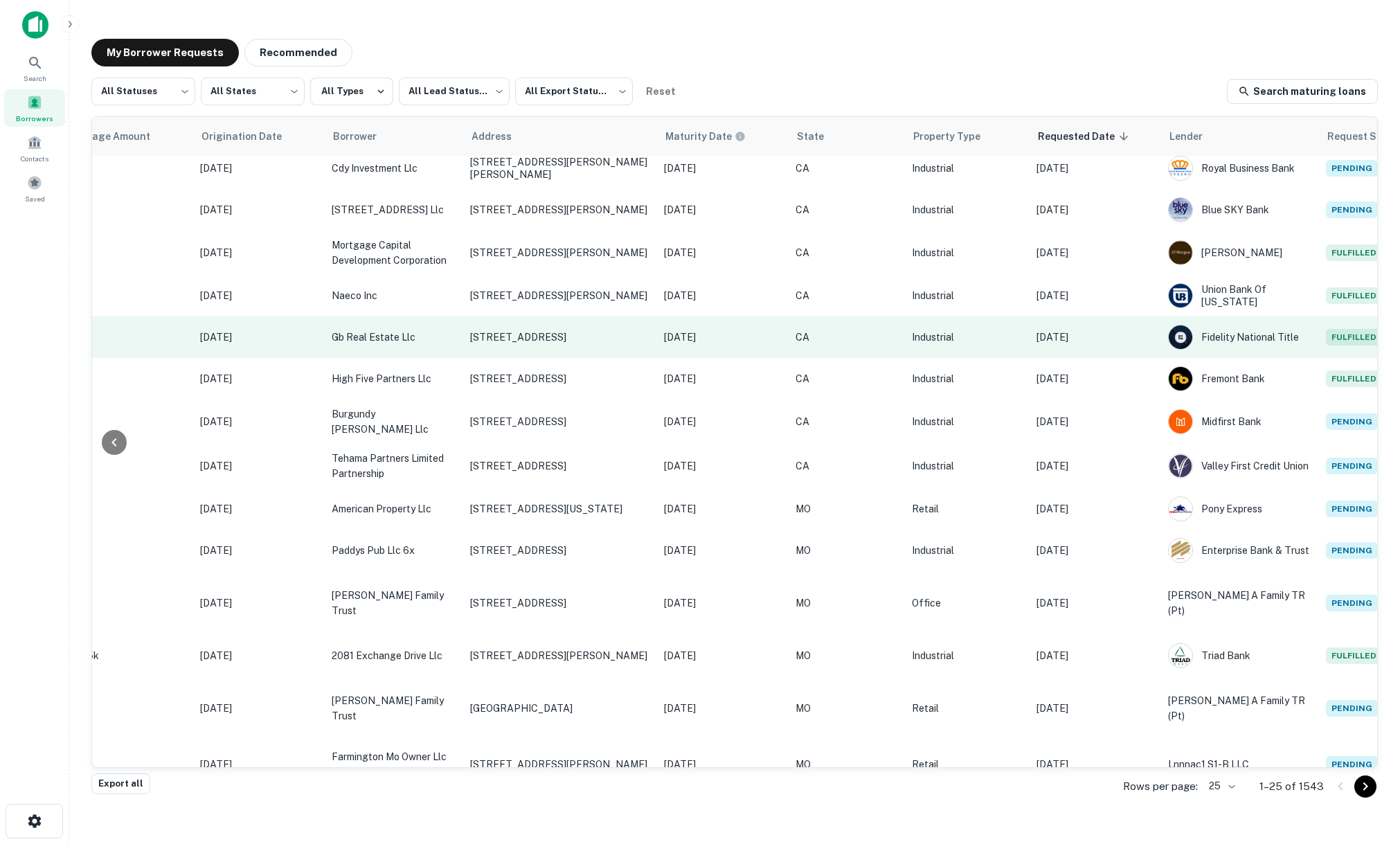
click at [1112, 335] on td "Sep 23, 2025" at bounding box center [1095, 337] width 131 height 41
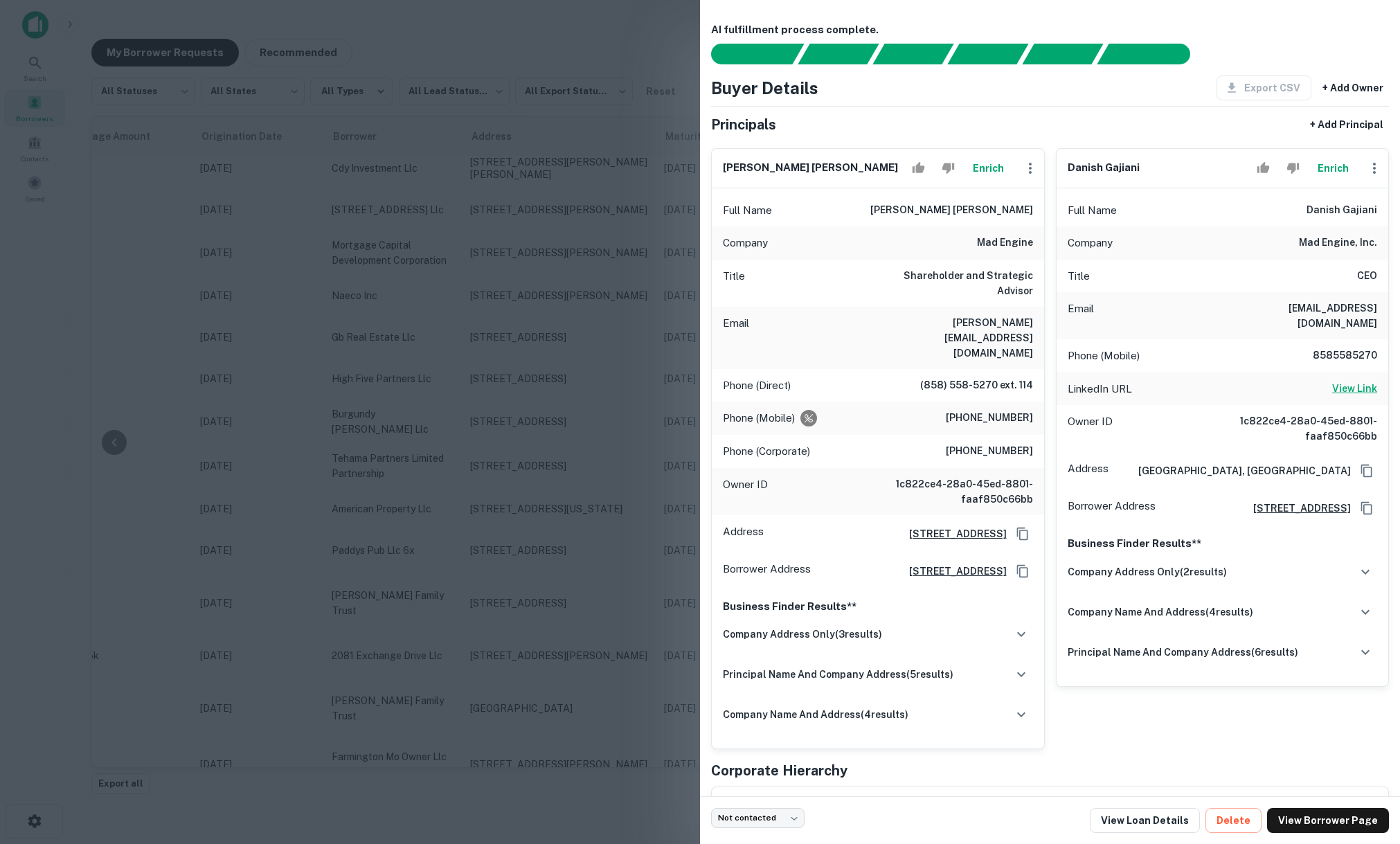
click at [1339, 381] on h6 "View Link" at bounding box center [1355, 388] width 45 height 15
click at [512, 187] on div at bounding box center [700, 422] width 1400 height 844
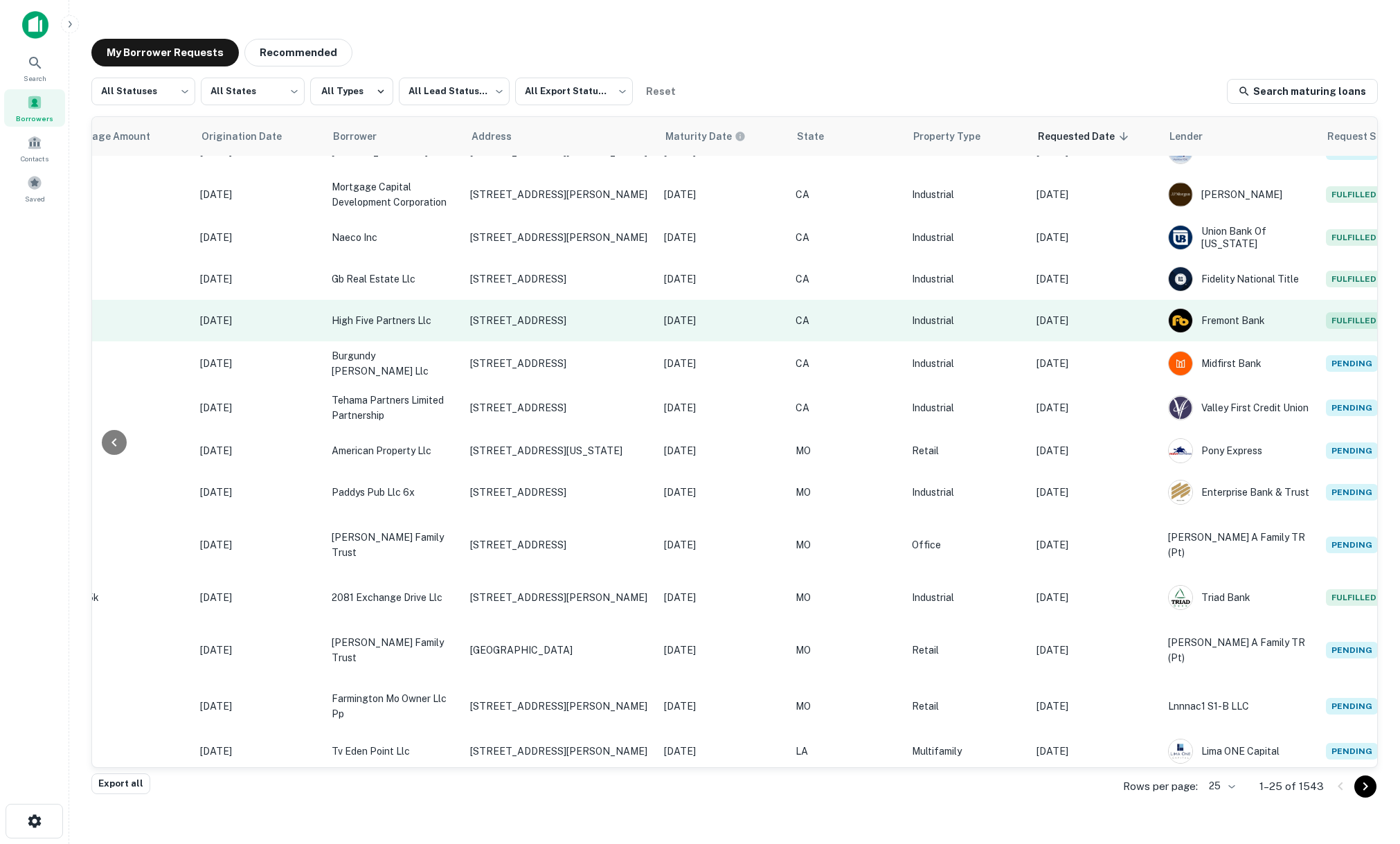
scroll to position [0, 202]
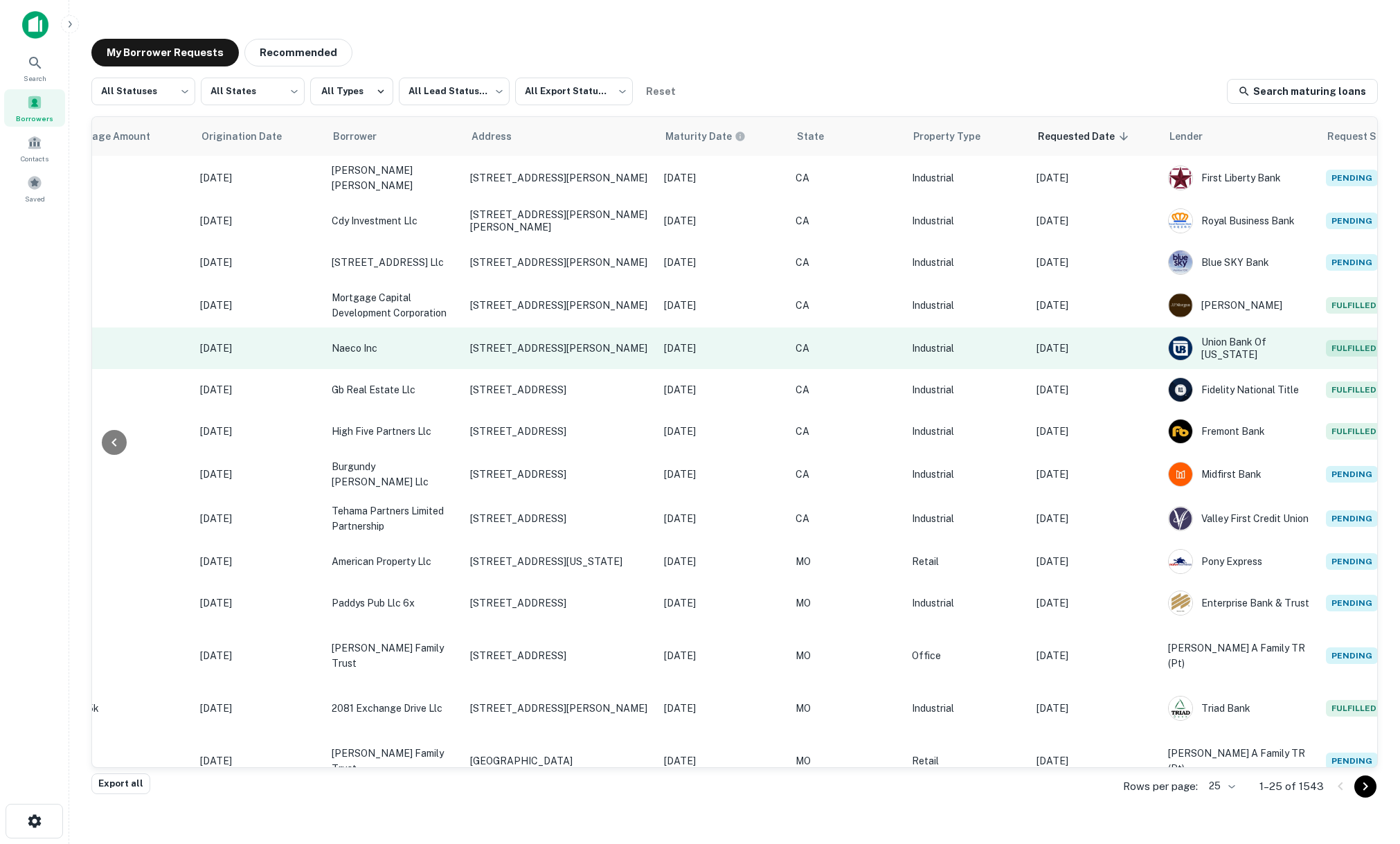
click at [1096, 357] on td "Sep 23, 2025" at bounding box center [1095, 348] width 131 height 41
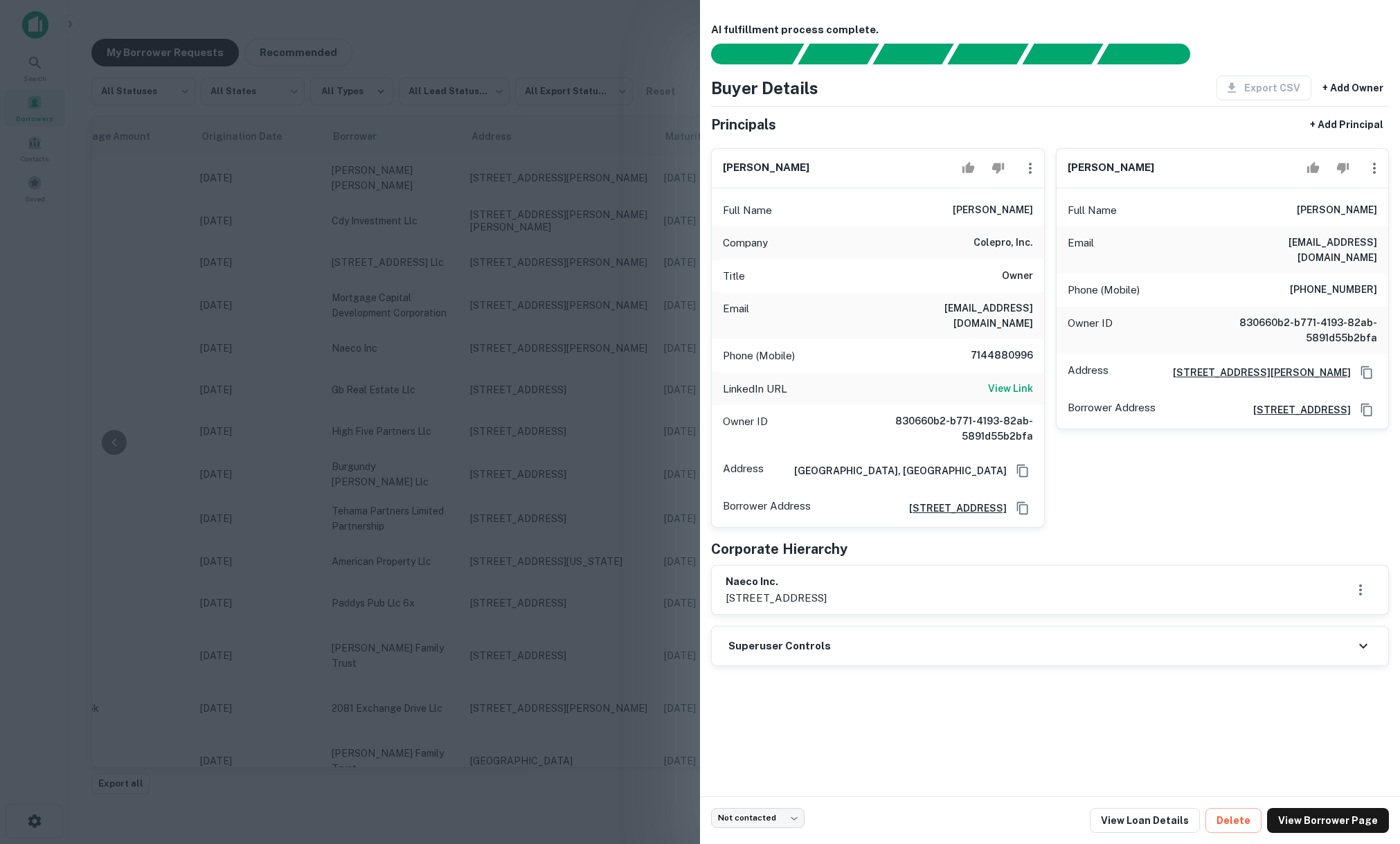
click at [766, 579] on h6 "naeco inc." at bounding box center [776, 582] width 101 height 16
click at [640, 345] on div at bounding box center [700, 422] width 1400 height 844
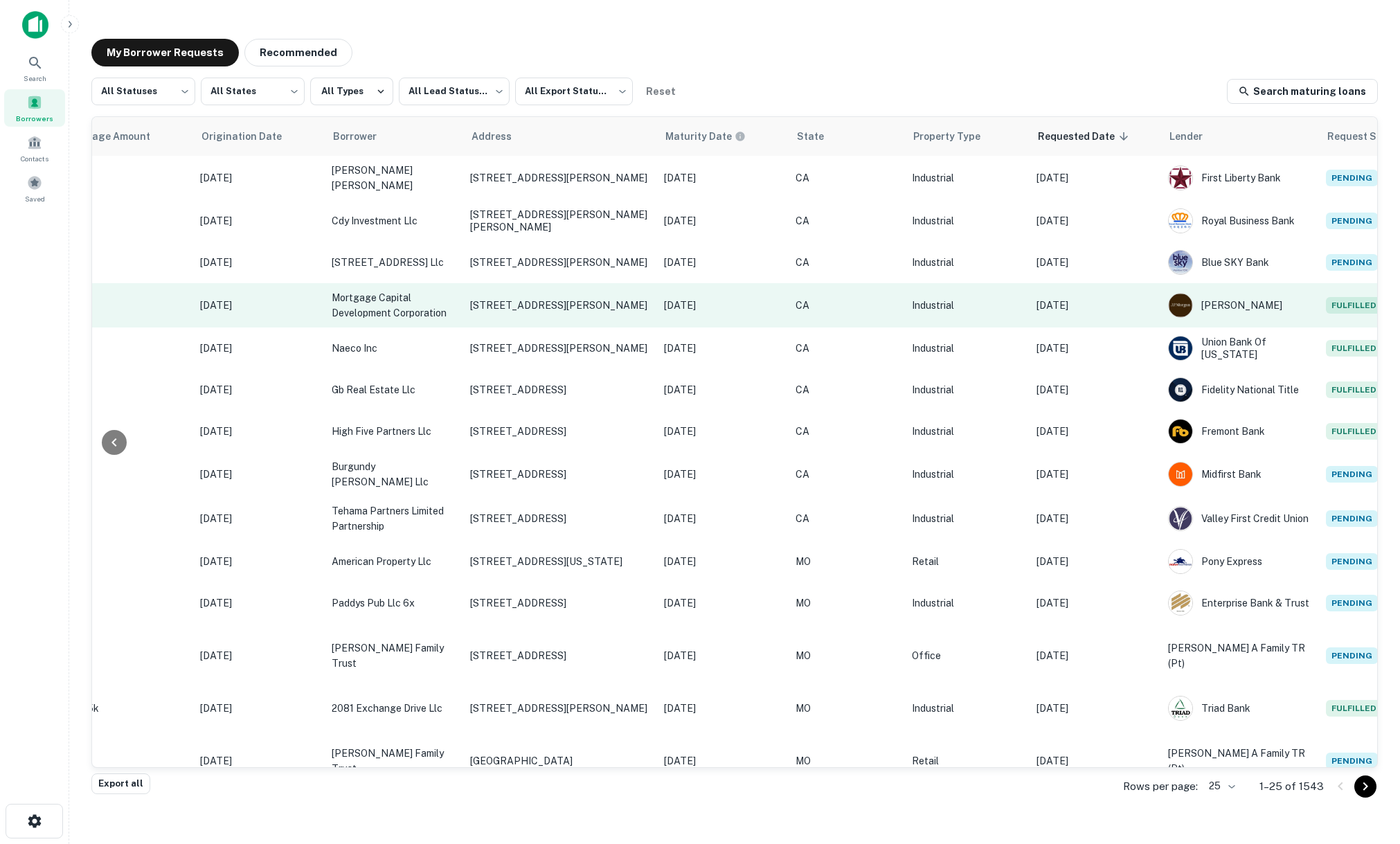
click at [819, 312] on td "CA" at bounding box center [847, 305] width 116 height 45
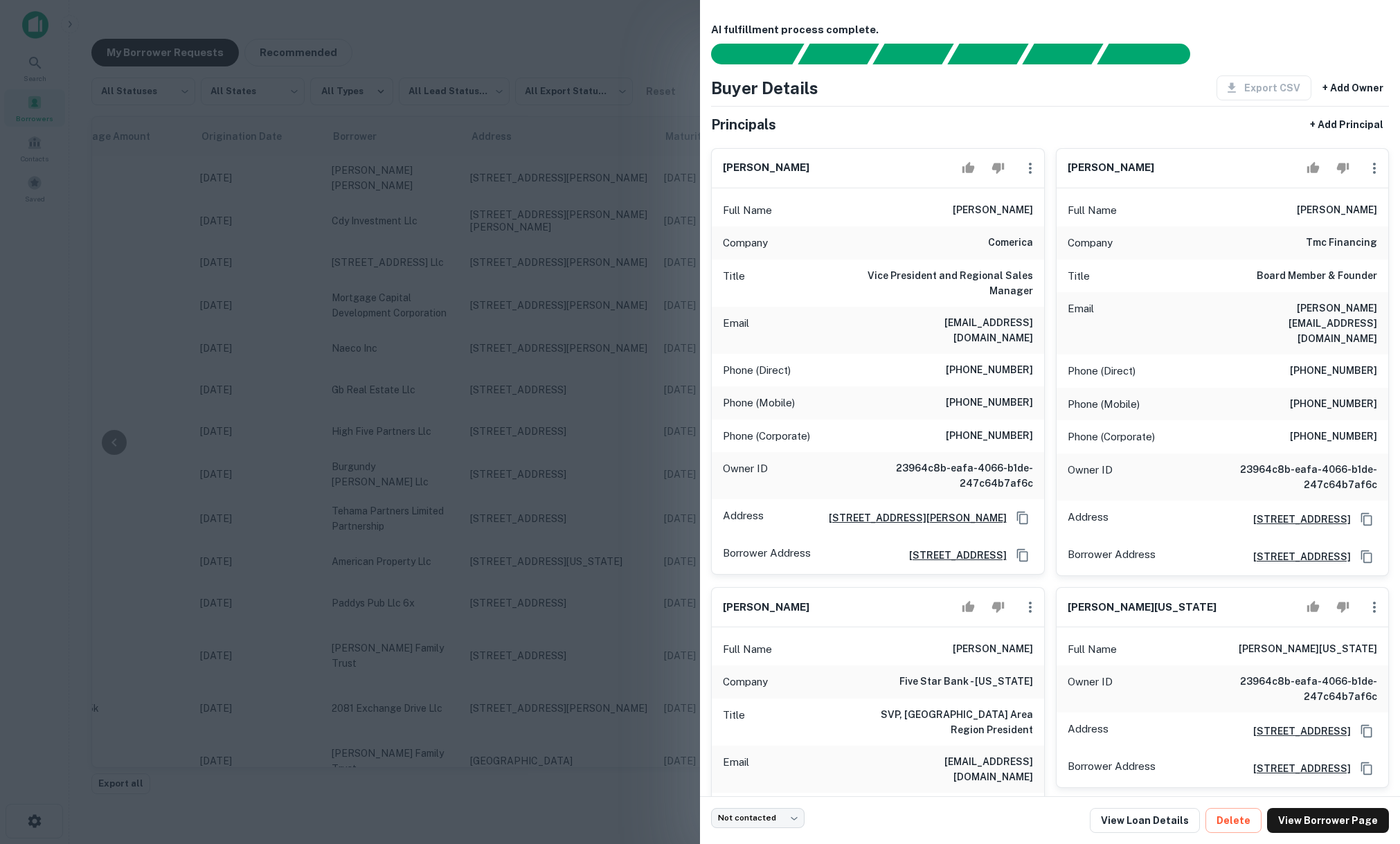
click at [586, 198] on div at bounding box center [700, 422] width 1400 height 844
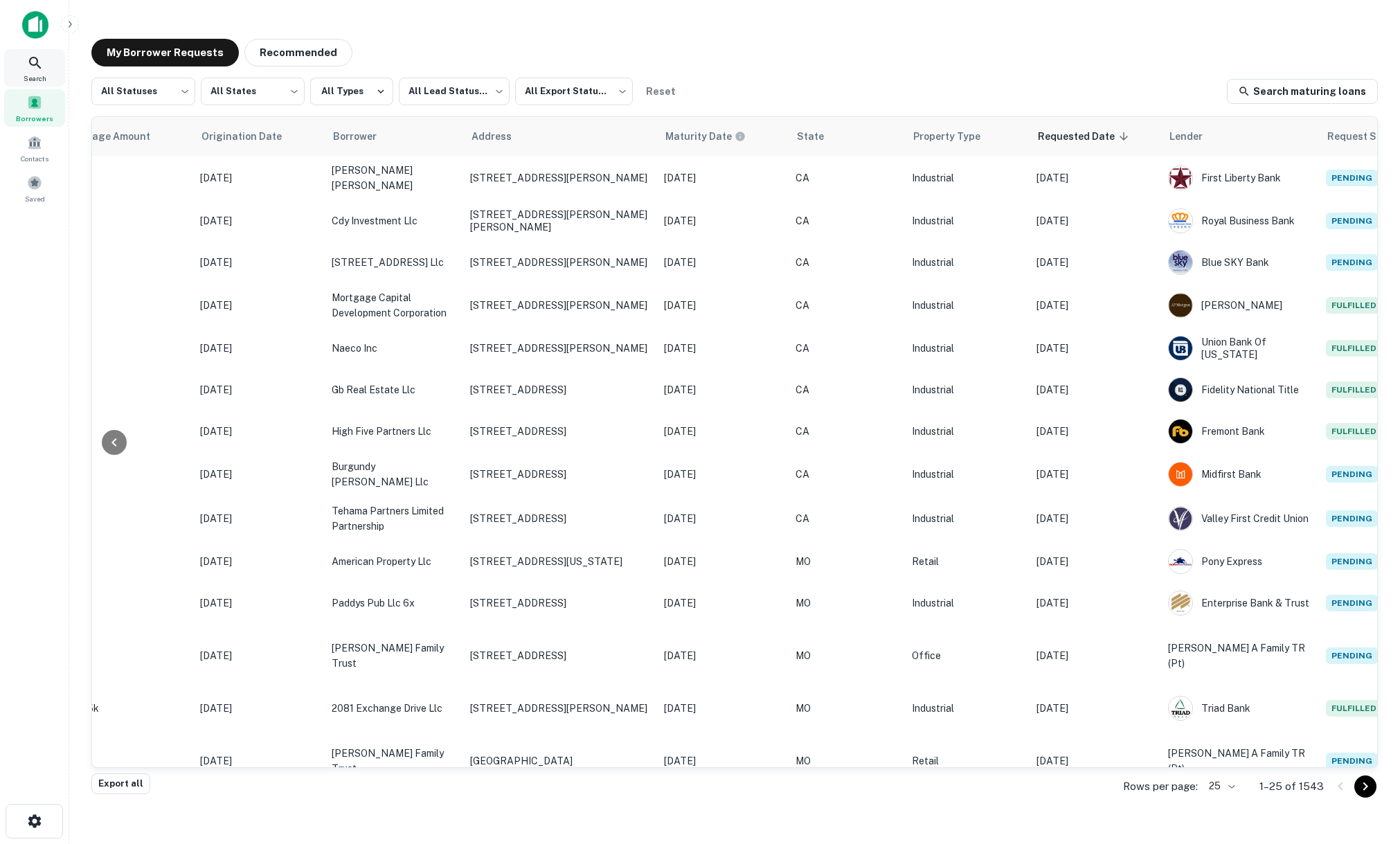
click at [29, 70] on icon at bounding box center [35, 63] width 17 height 17
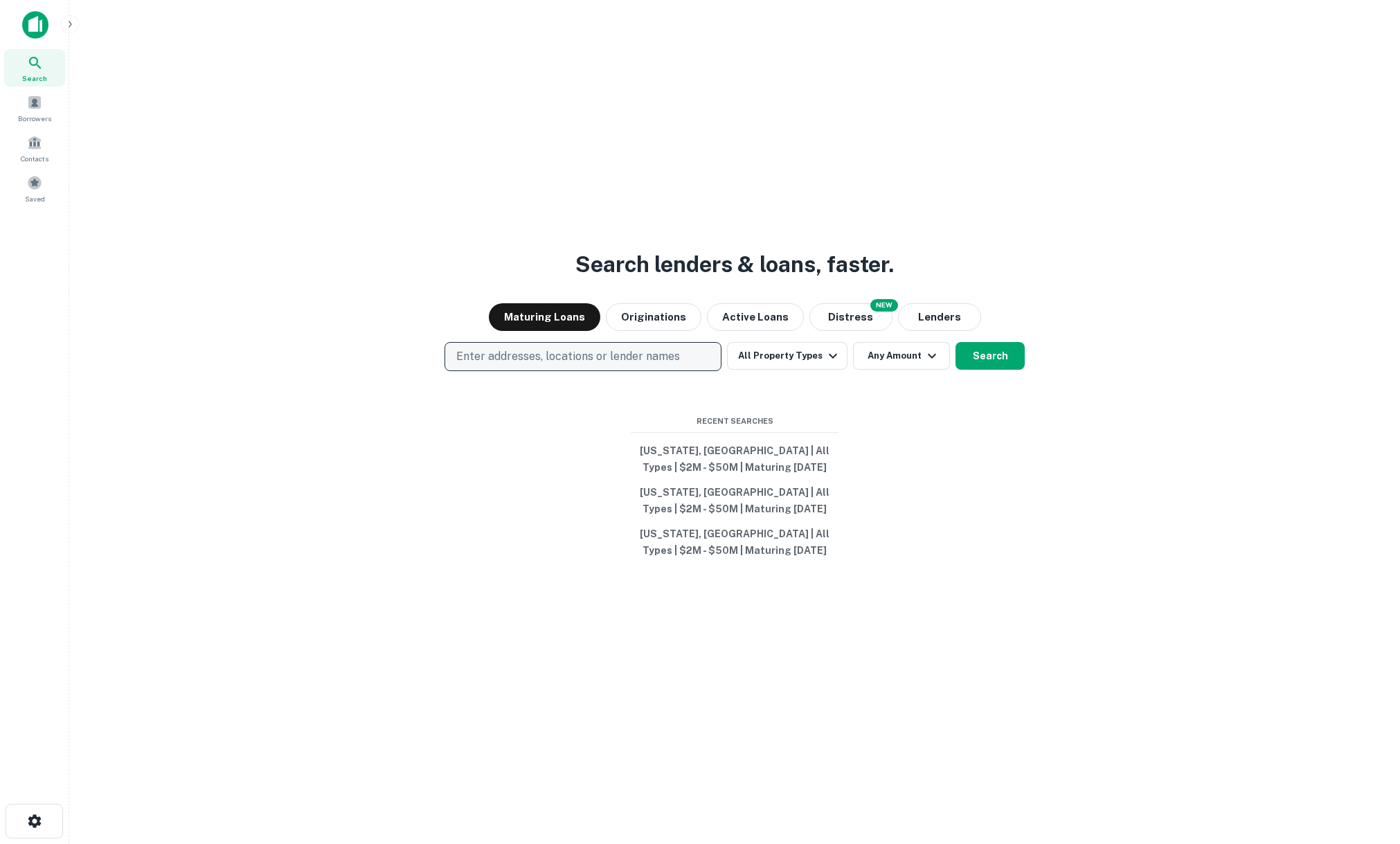
click at [510, 359] on p "Enter addresses, locations or lender names" at bounding box center [568, 356] width 224 height 17
type input "**********"
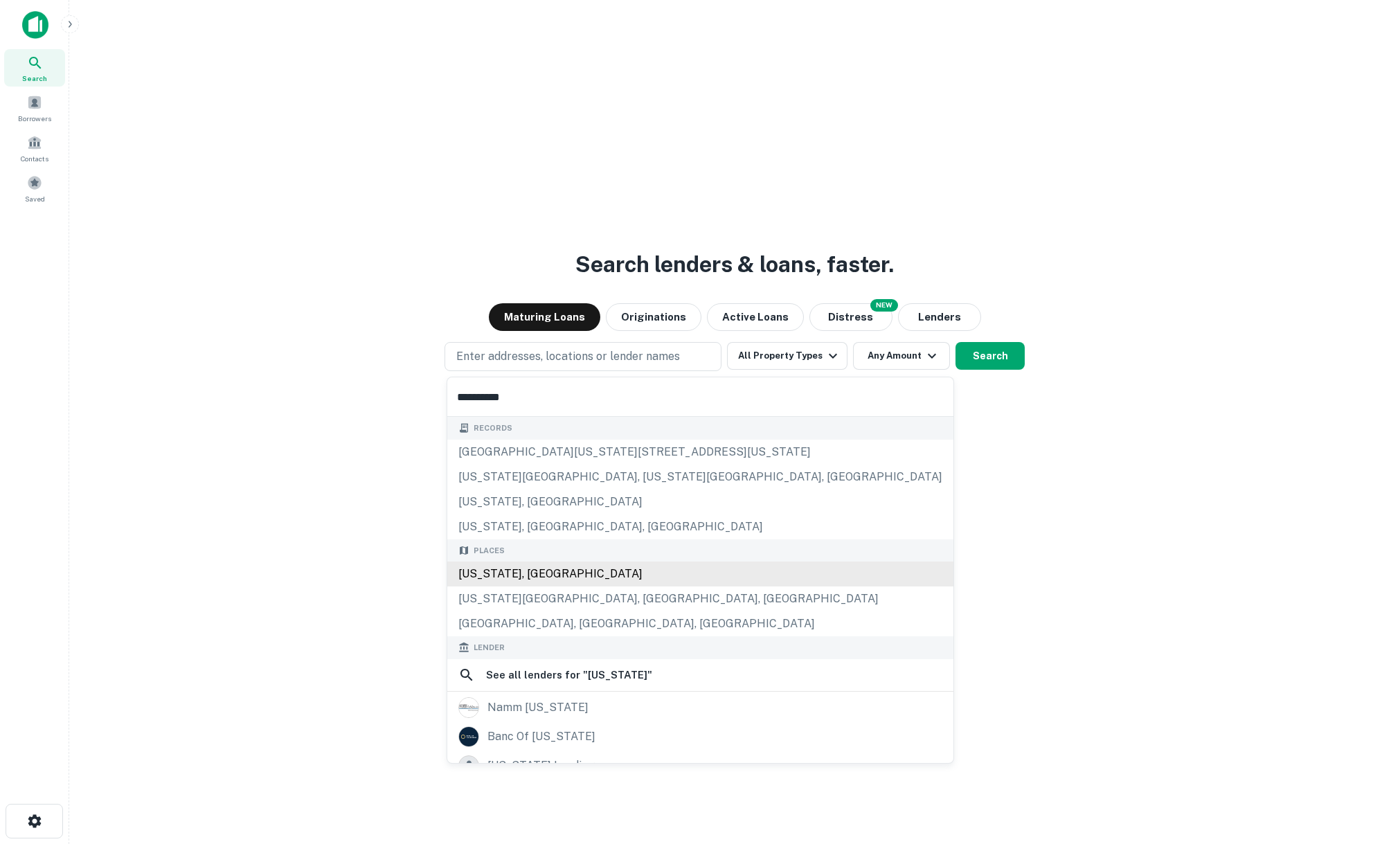
click at [508, 569] on div "California, USA" at bounding box center [700, 574] width 506 height 25
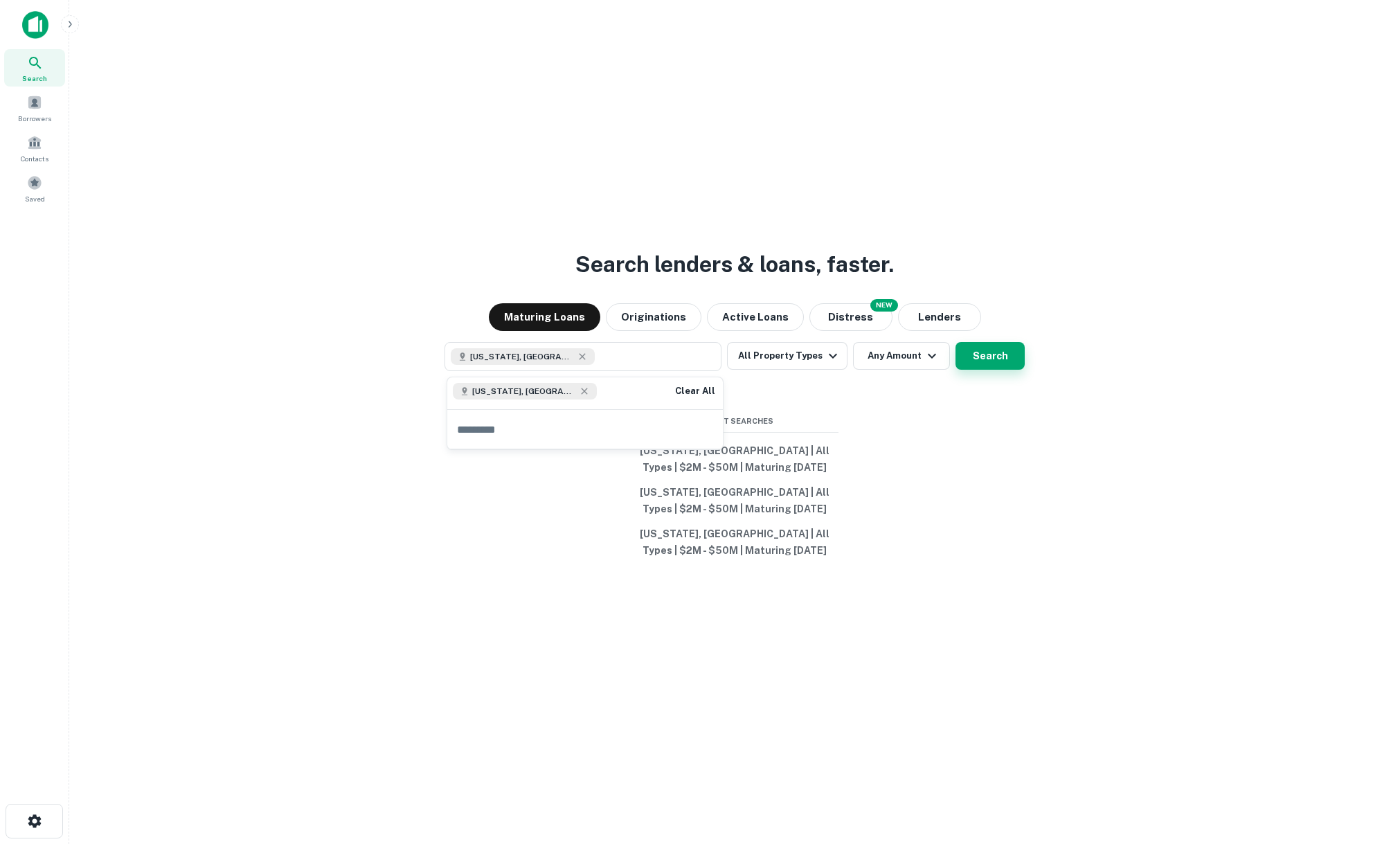
click at [972, 354] on button "Search" at bounding box center [990, 355] width 69 height 28
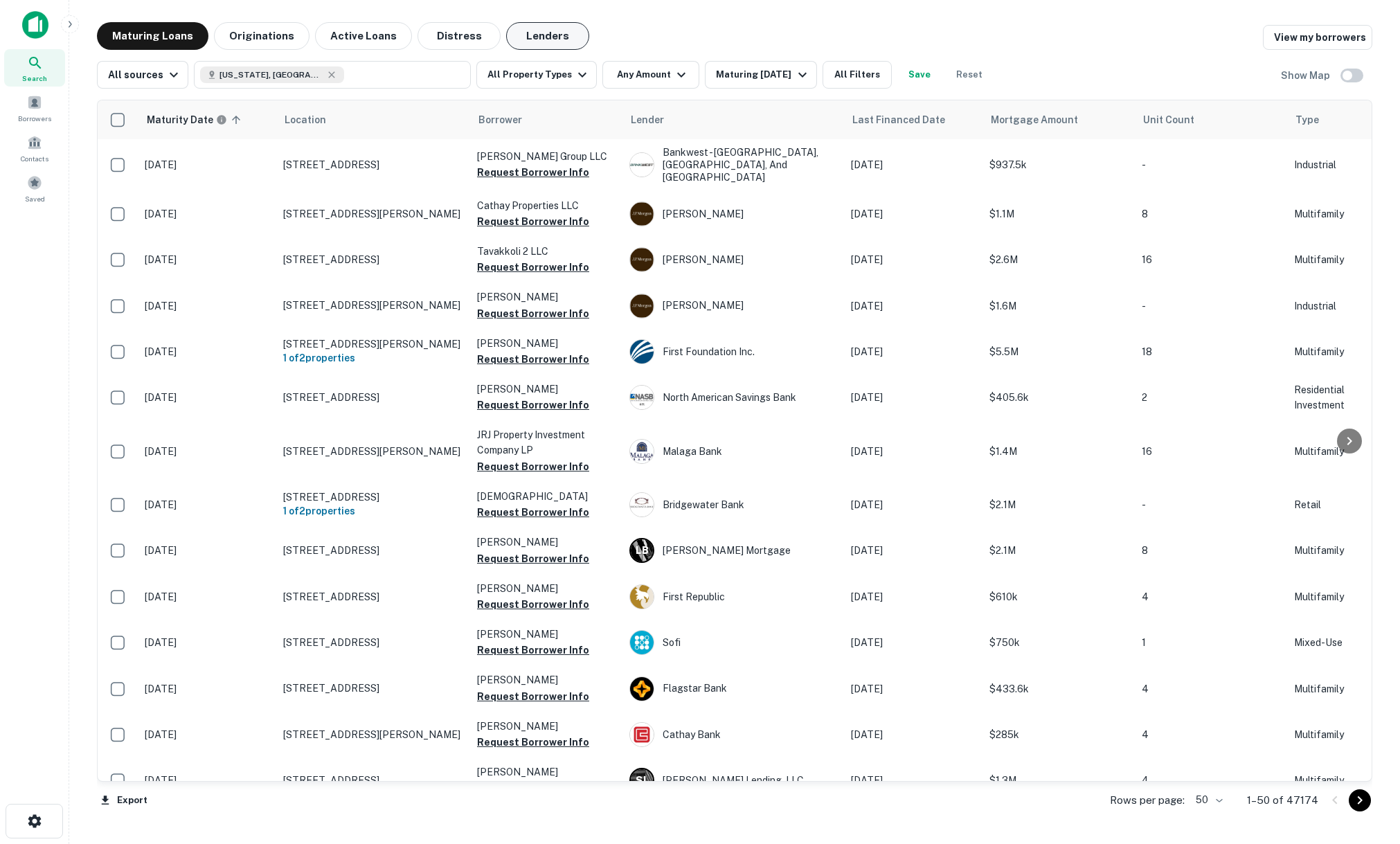
click at [553, 37] on button "Lenders" at bounding box center [547, 36] width 83 height 28
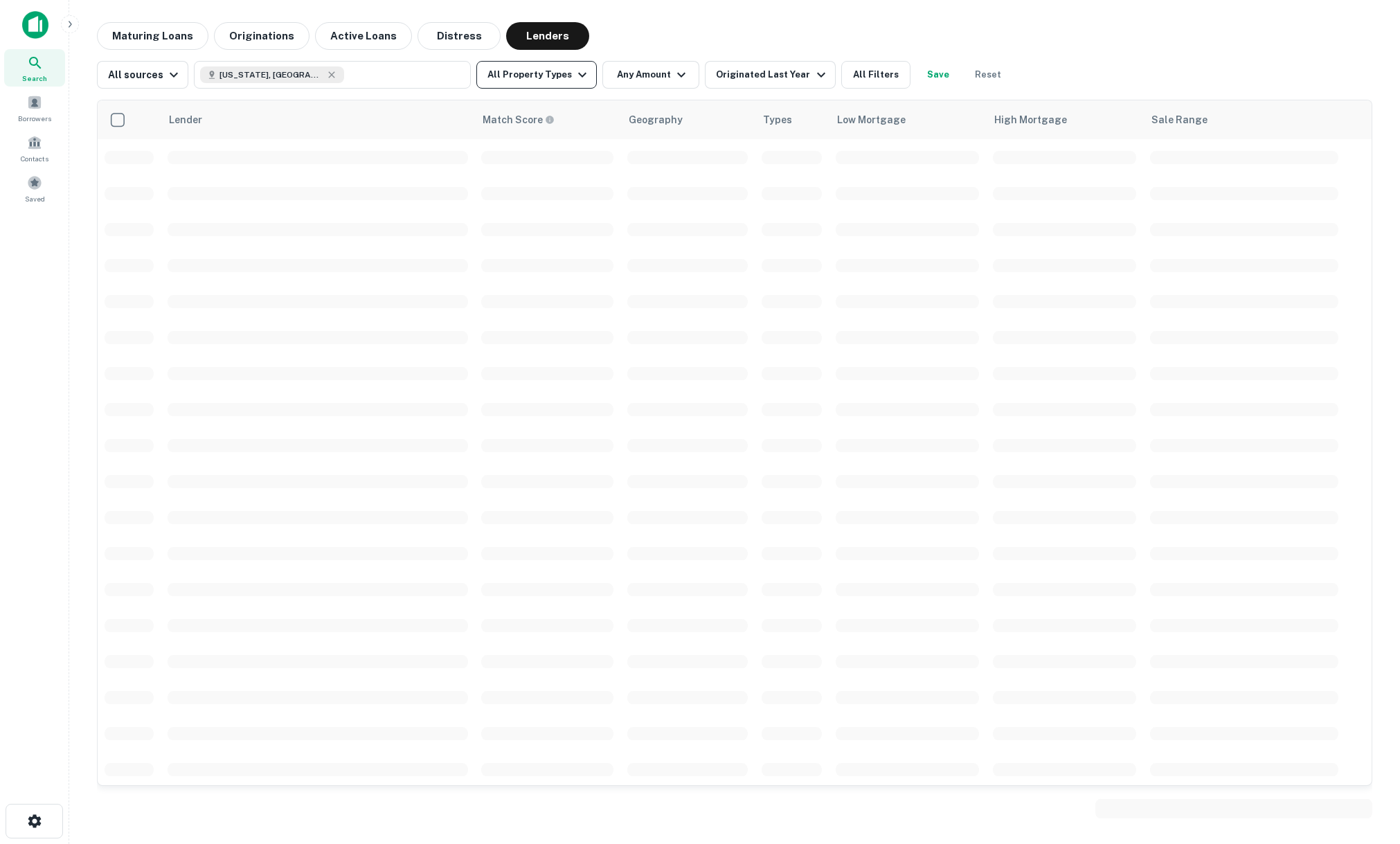
click at [532, 73] on button "All Property Types" at bounding box center [536, 74] width 120 height 28
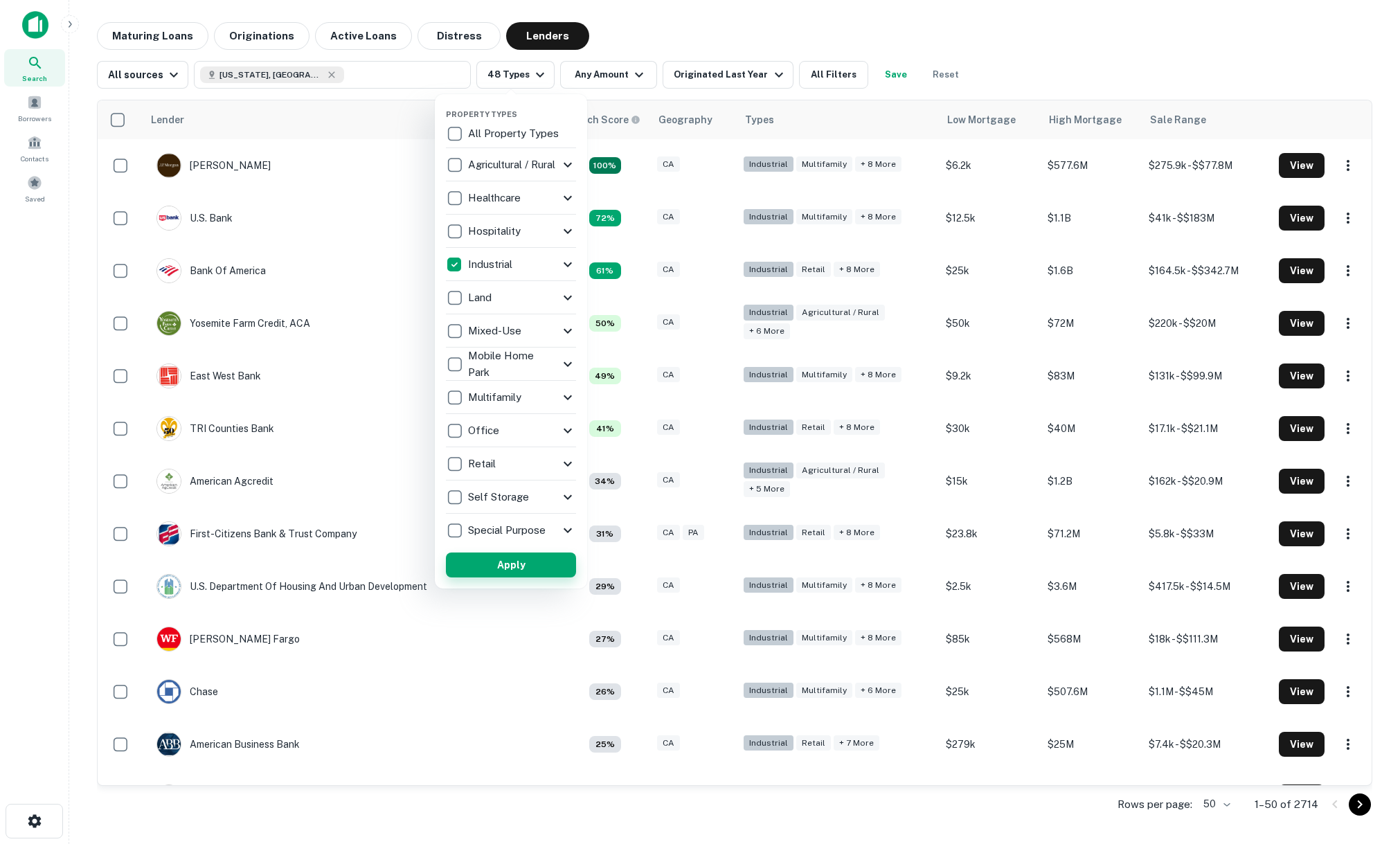
click at [495, 563] on button "Apply" at bounding box center [511, 564] width 130 height 25
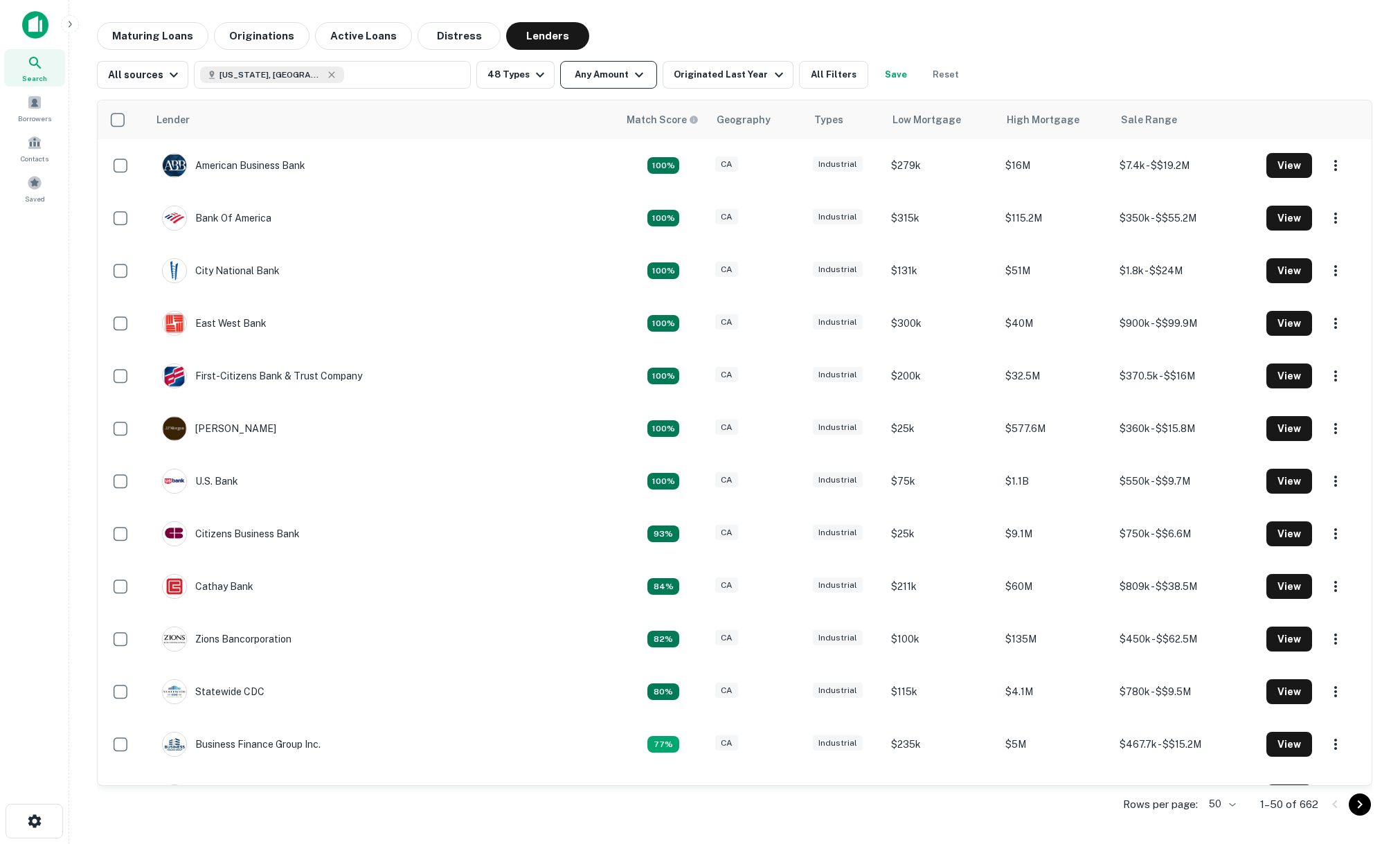
click at [613, 76] on button "Any Amount" at bounding box center [609, 74] width 97 height 28
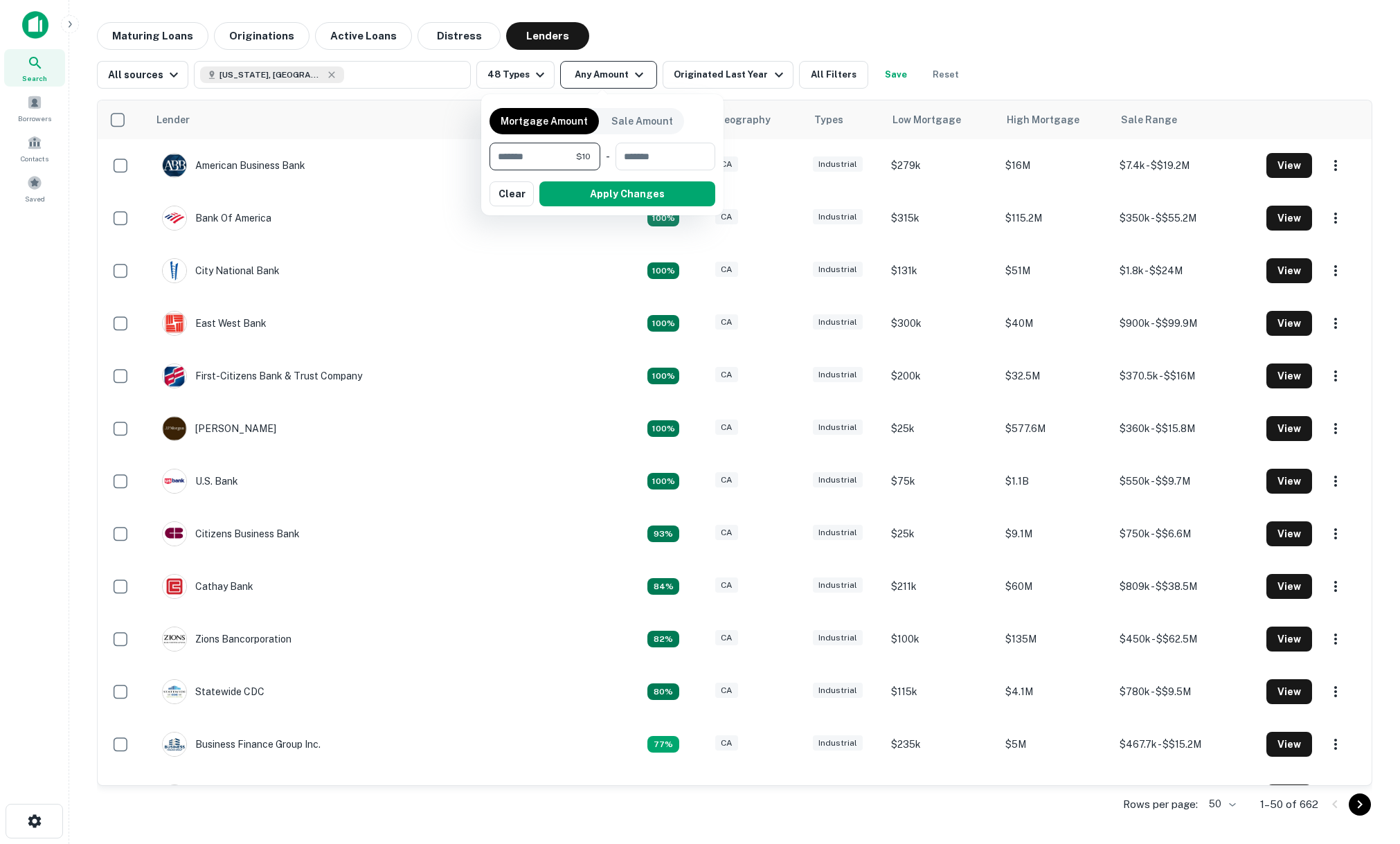
type input "********"
click at [614, 199] on button "Apply Changes" at bounding box center [627, 194] width 176 height 25
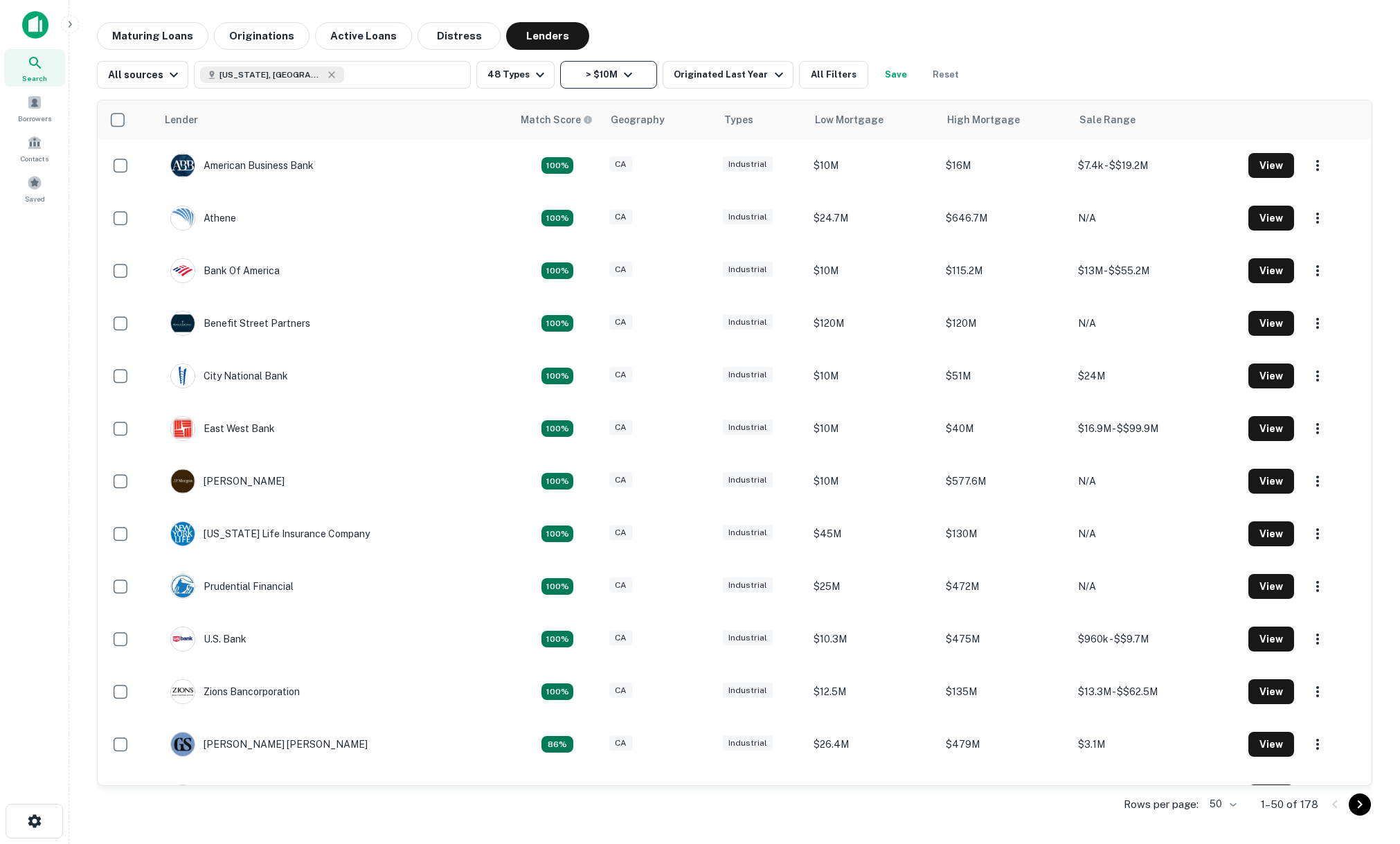
click at [605, 65] on button "> $10M" at bounding box center [609, 74] width 97 height 28
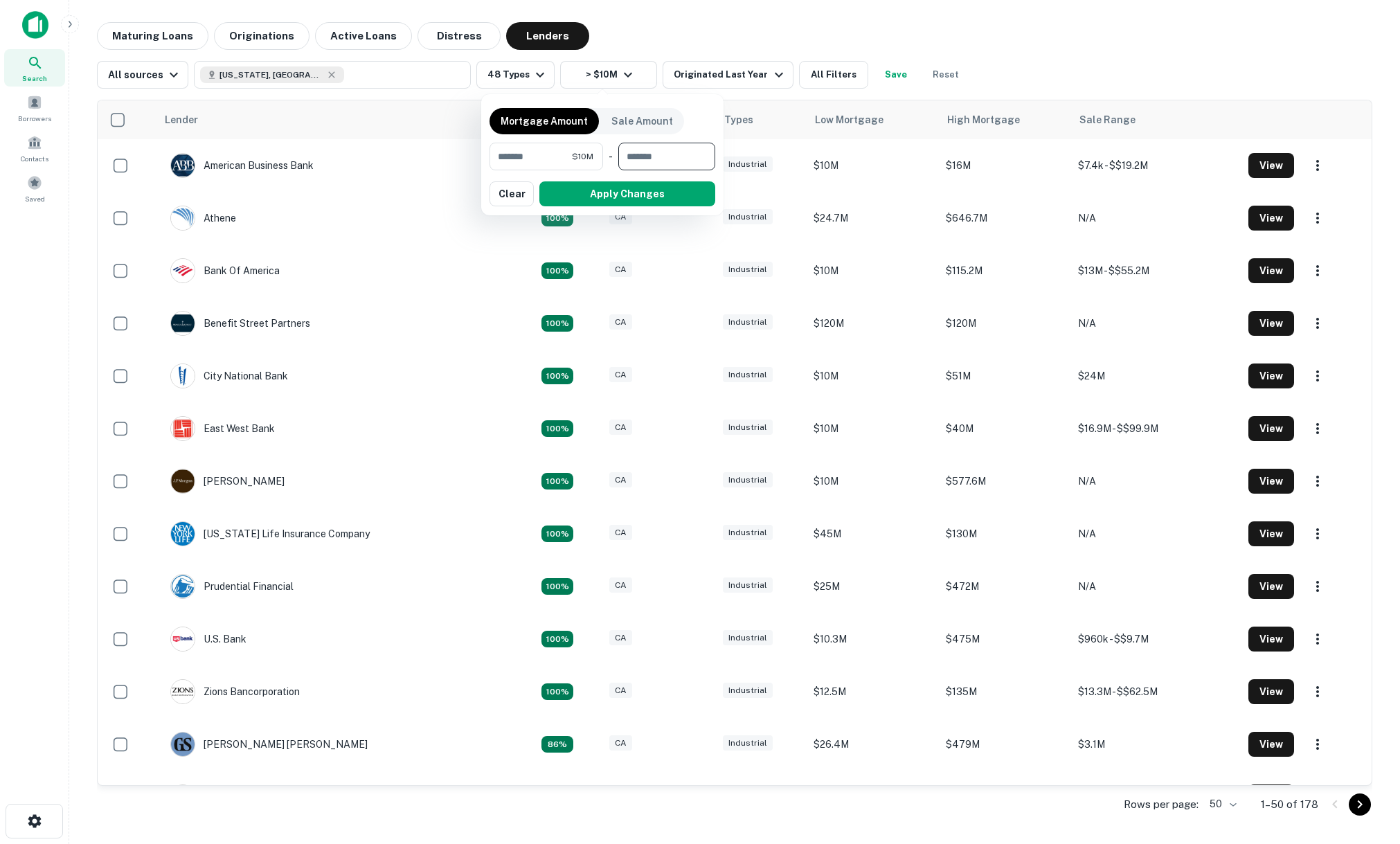
click at [642, 161] on input "number" at bounding box center [661, 156] width 87 height 28
type input "********"
click at [590, 197] on button "Apply Changes" at bounding box center [627, 194] width 176 height 25
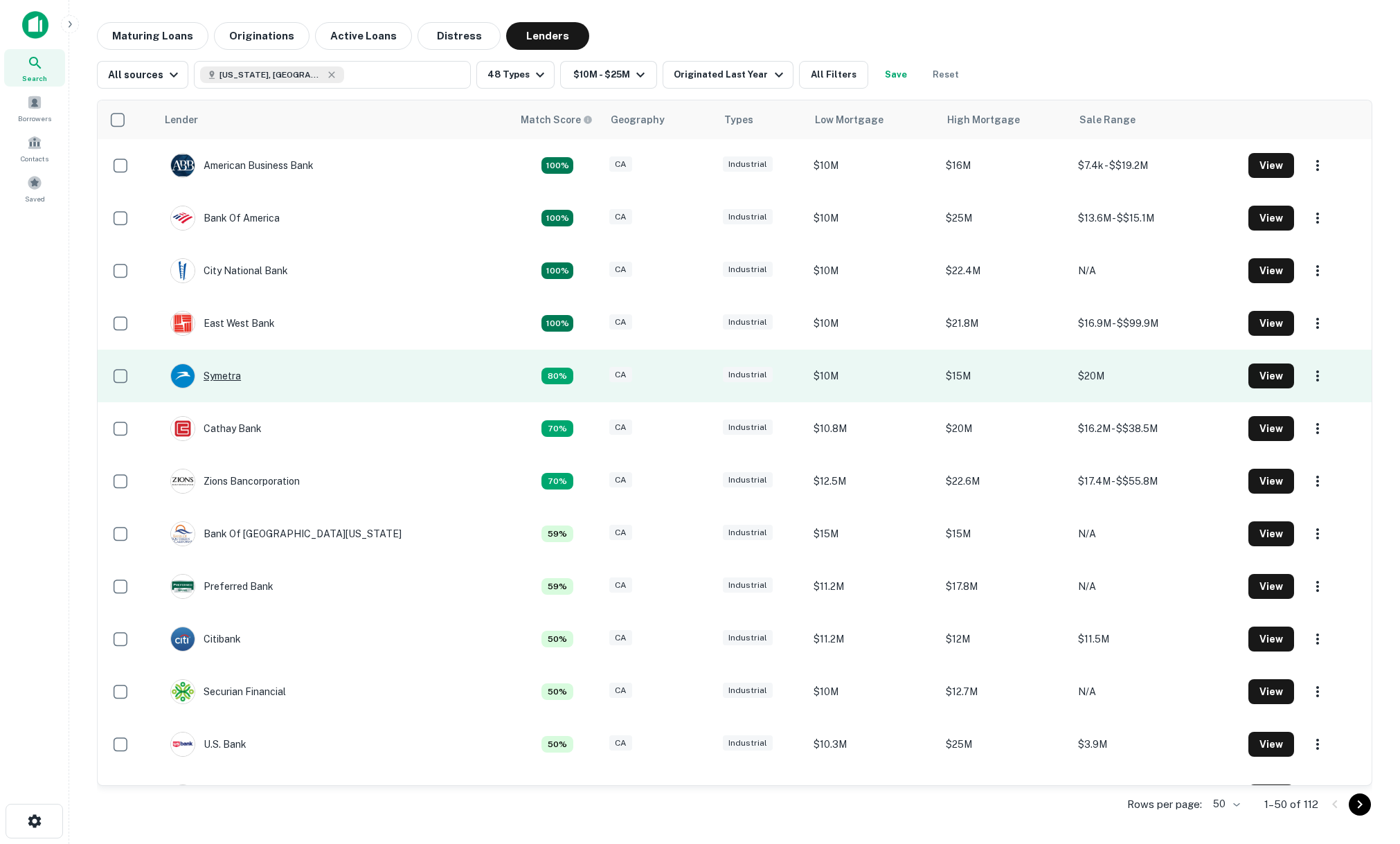
click at [229, 375] on div "Symetra" at bounding box center [206, 375] width 71 height 25
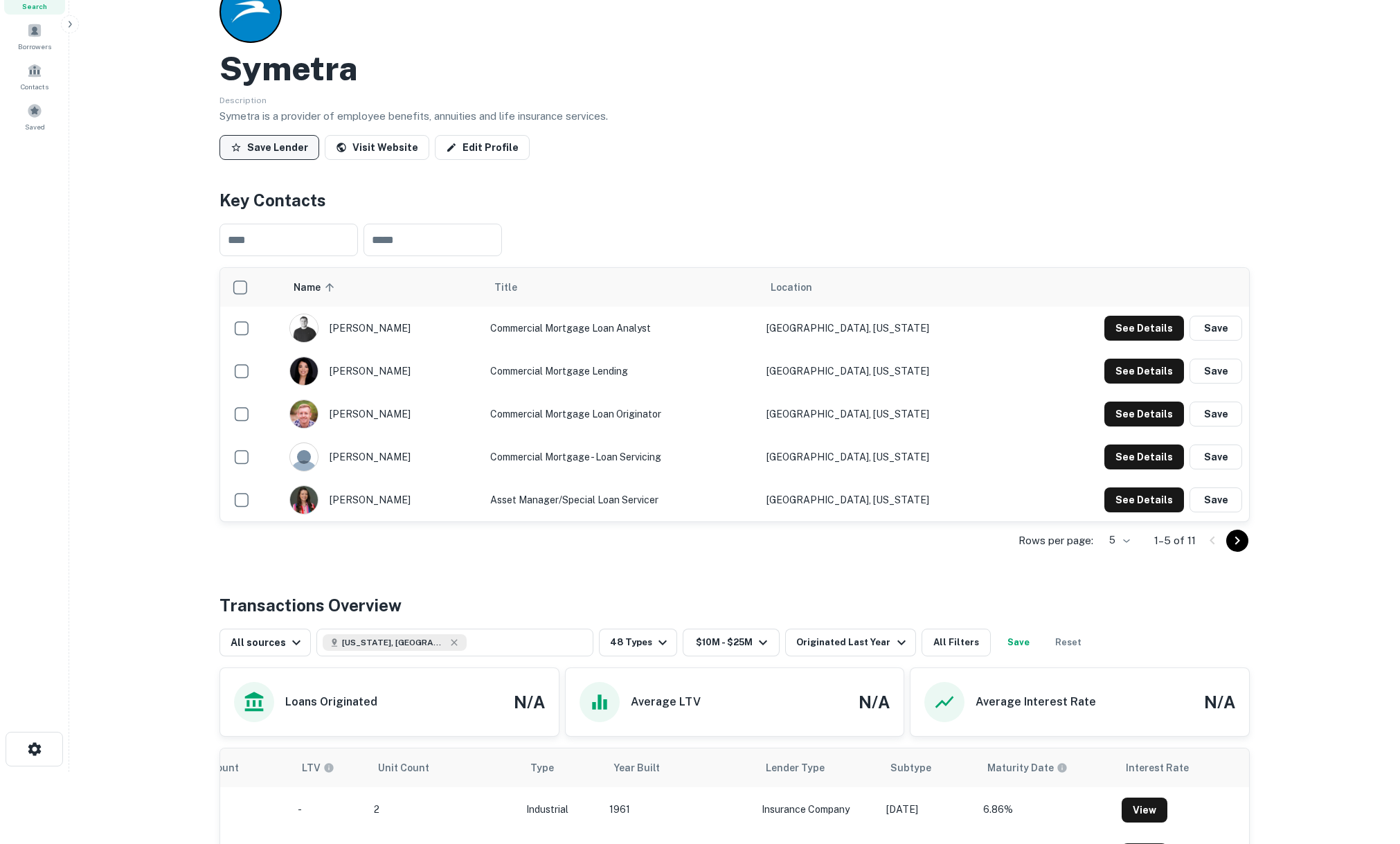
scroll to position [42, 0]
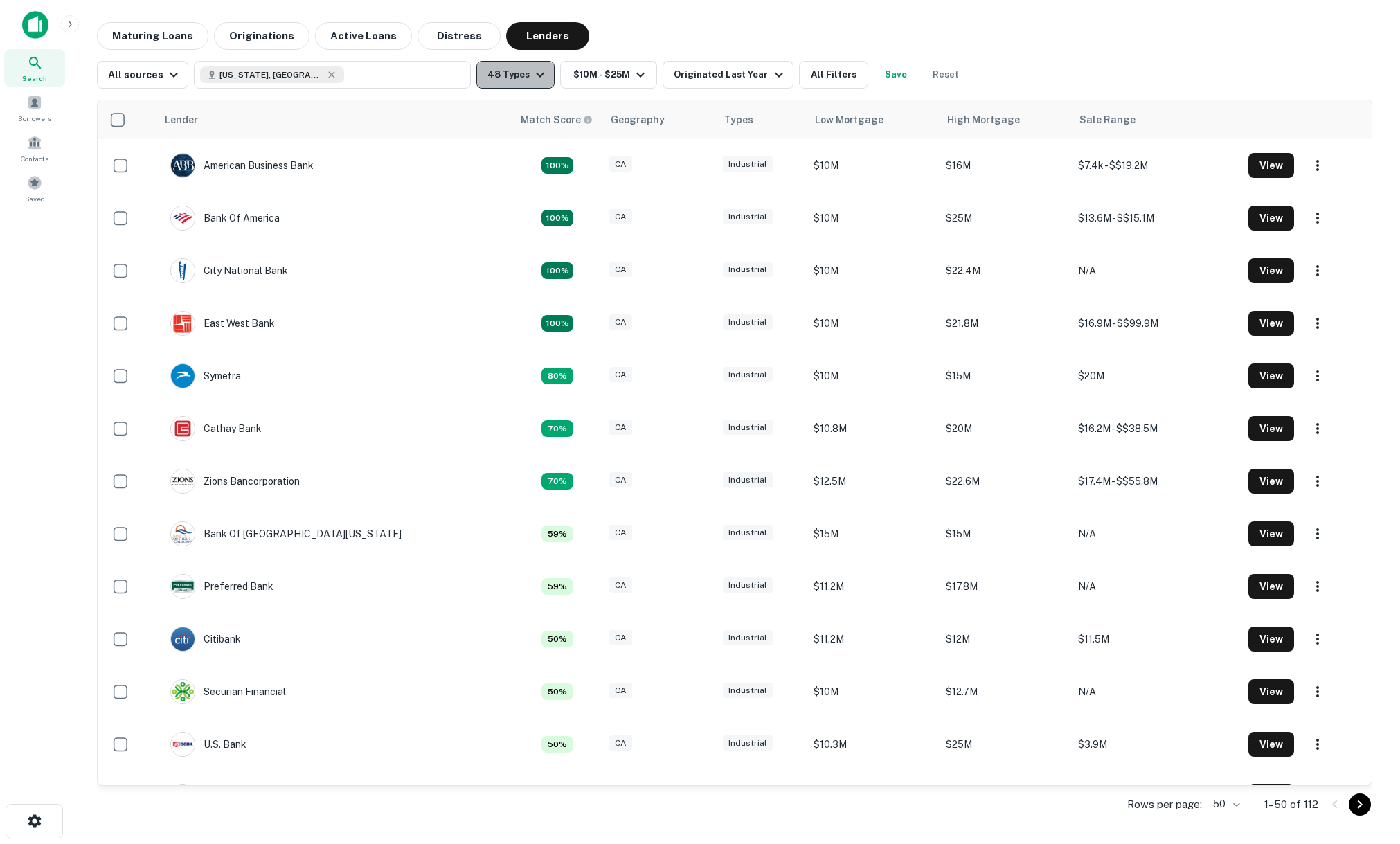
click at [531, 75] on icon "button" at bounding box center [539, 74] width 17 height 17
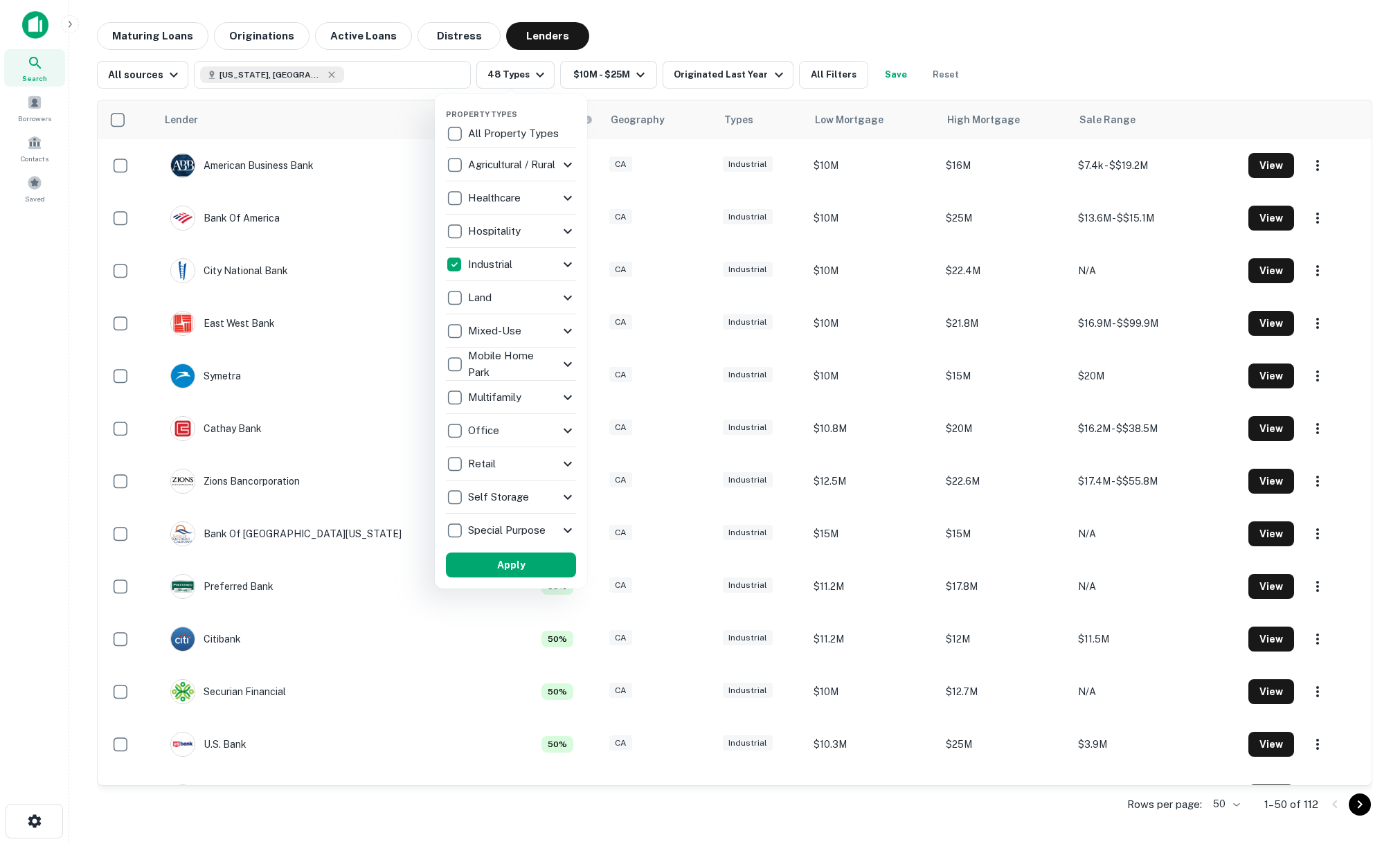
click at [600, 51] on div at bounding box center [700, 422] width 1400 height 844
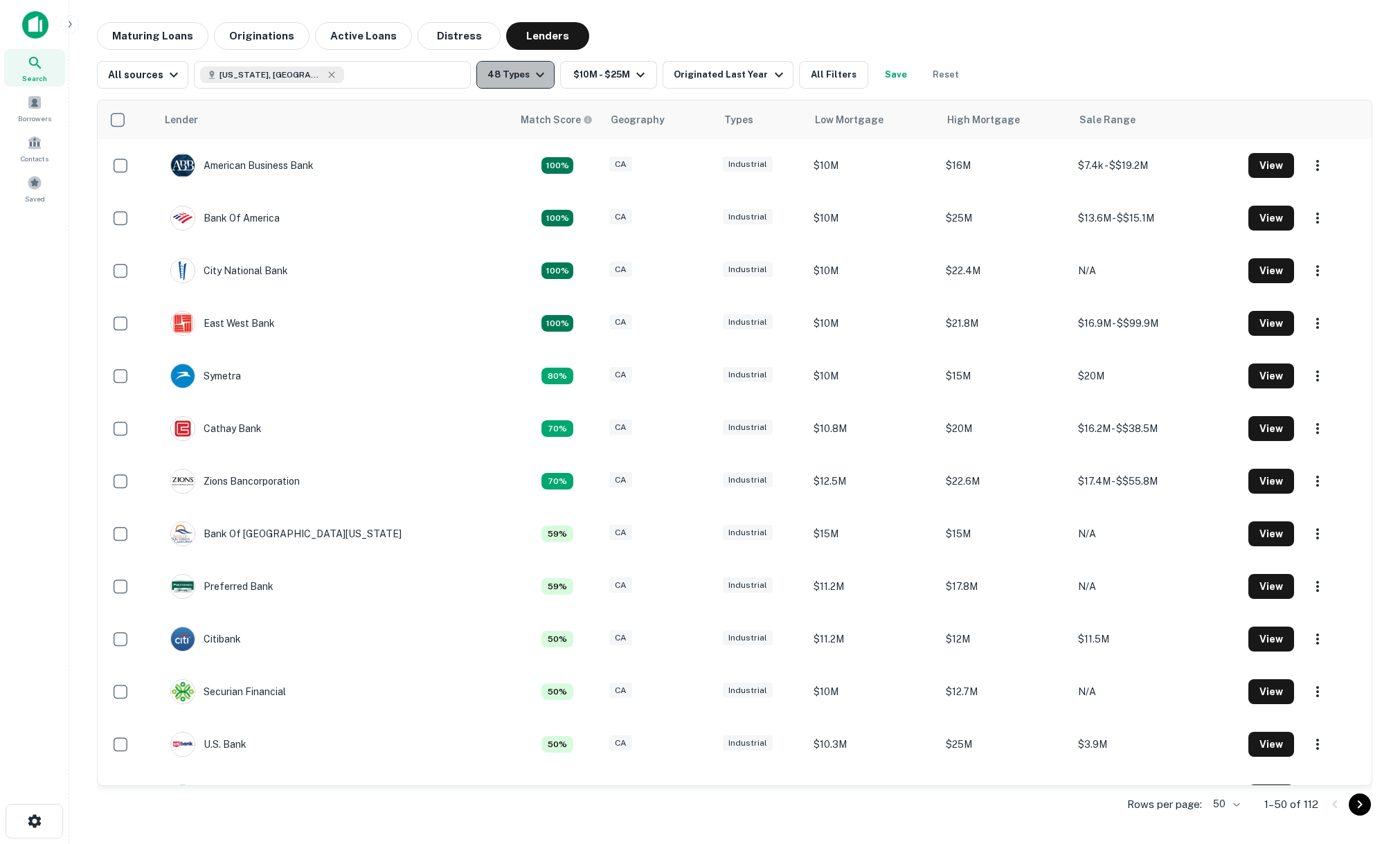
click at [524, 76] on button "48 Types" at bounding box center [516, 74] width 78 height 28
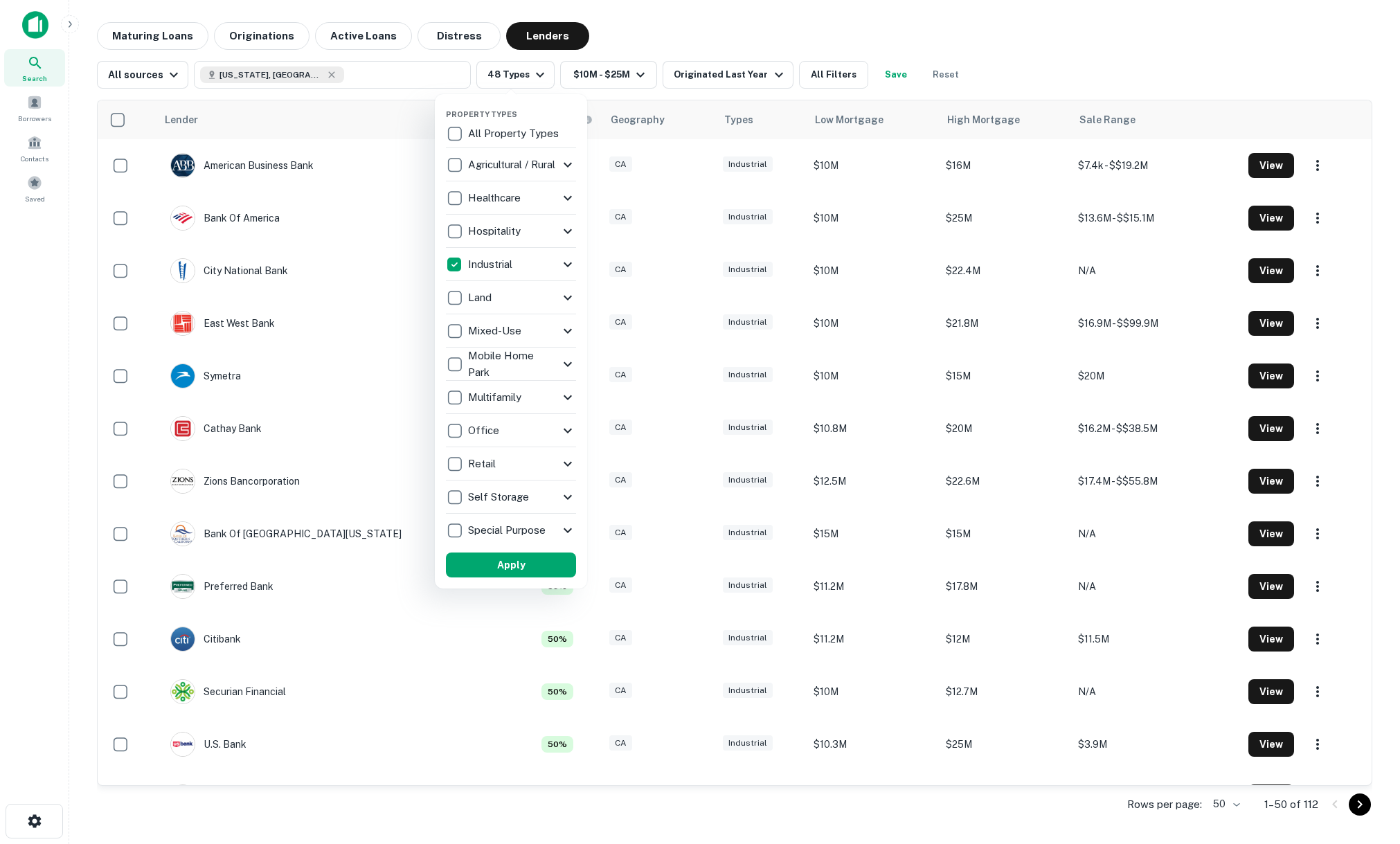
click at [613, 45] on div at bounding box center [700, 422] width 1400 height 844
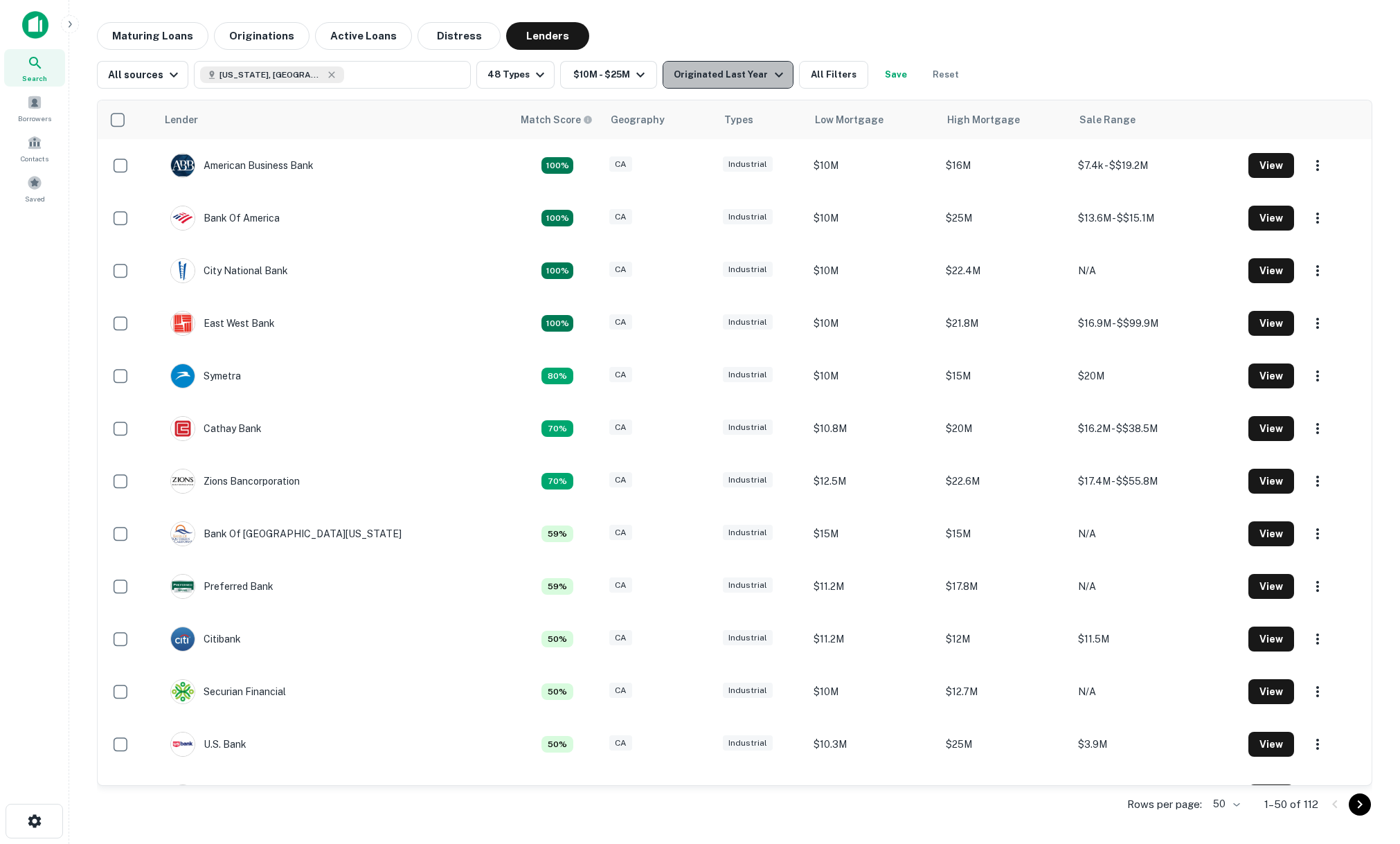
click at [747, 82] on div "Originated Last Year" at bounding box center [730, 74] width 113 height 17
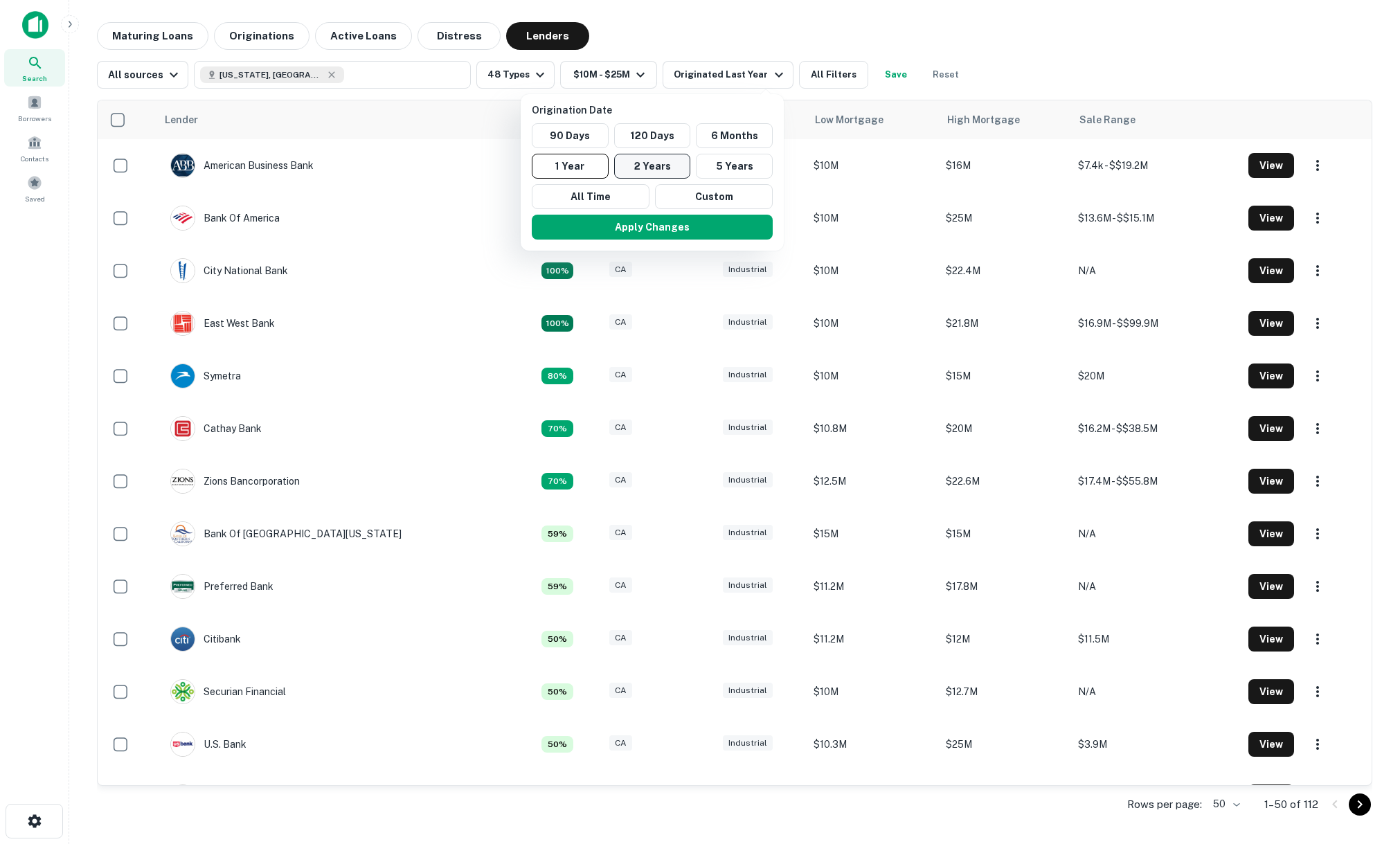
click at [666, 170] on button "2 Years" at bounding box center [653, 166] width 76 height 25
click at [660, 237] on button "Apply Changes" at bounding box center [665, 226] width 241 height 25
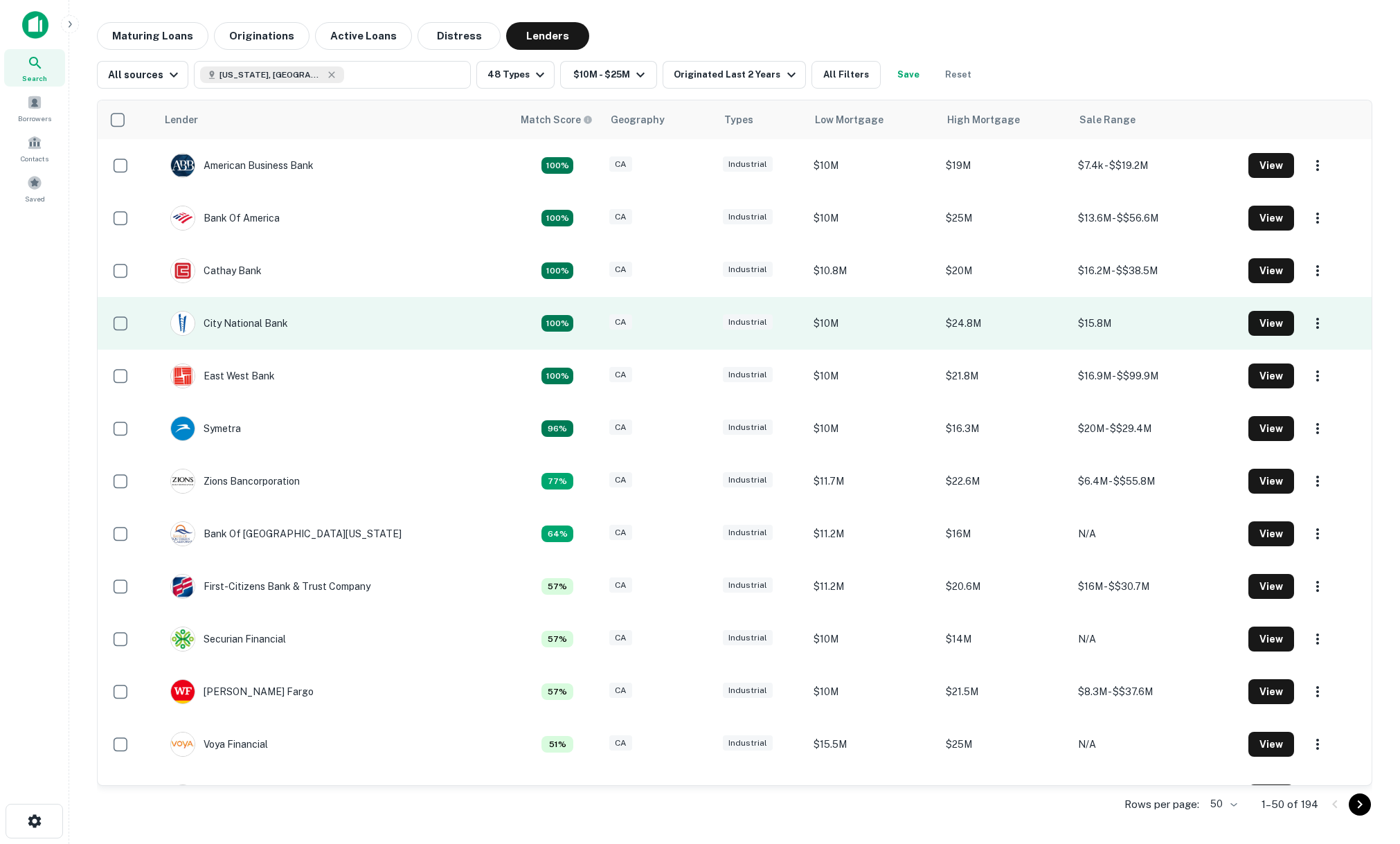
click at [420, 323] on td "City National Bank" at bounding box center [334, 324] width 356 height 53
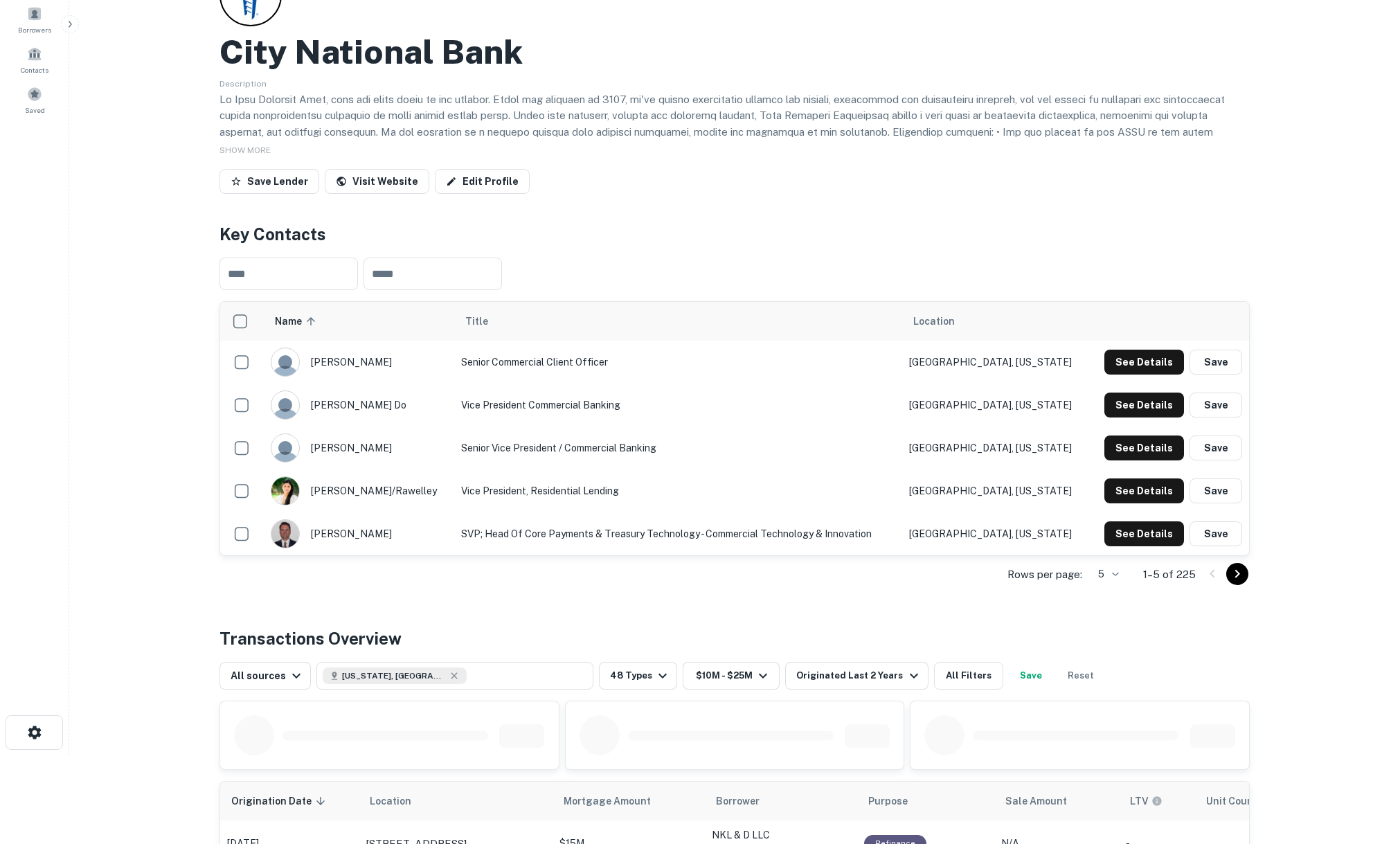
scroll to position [84, 0]
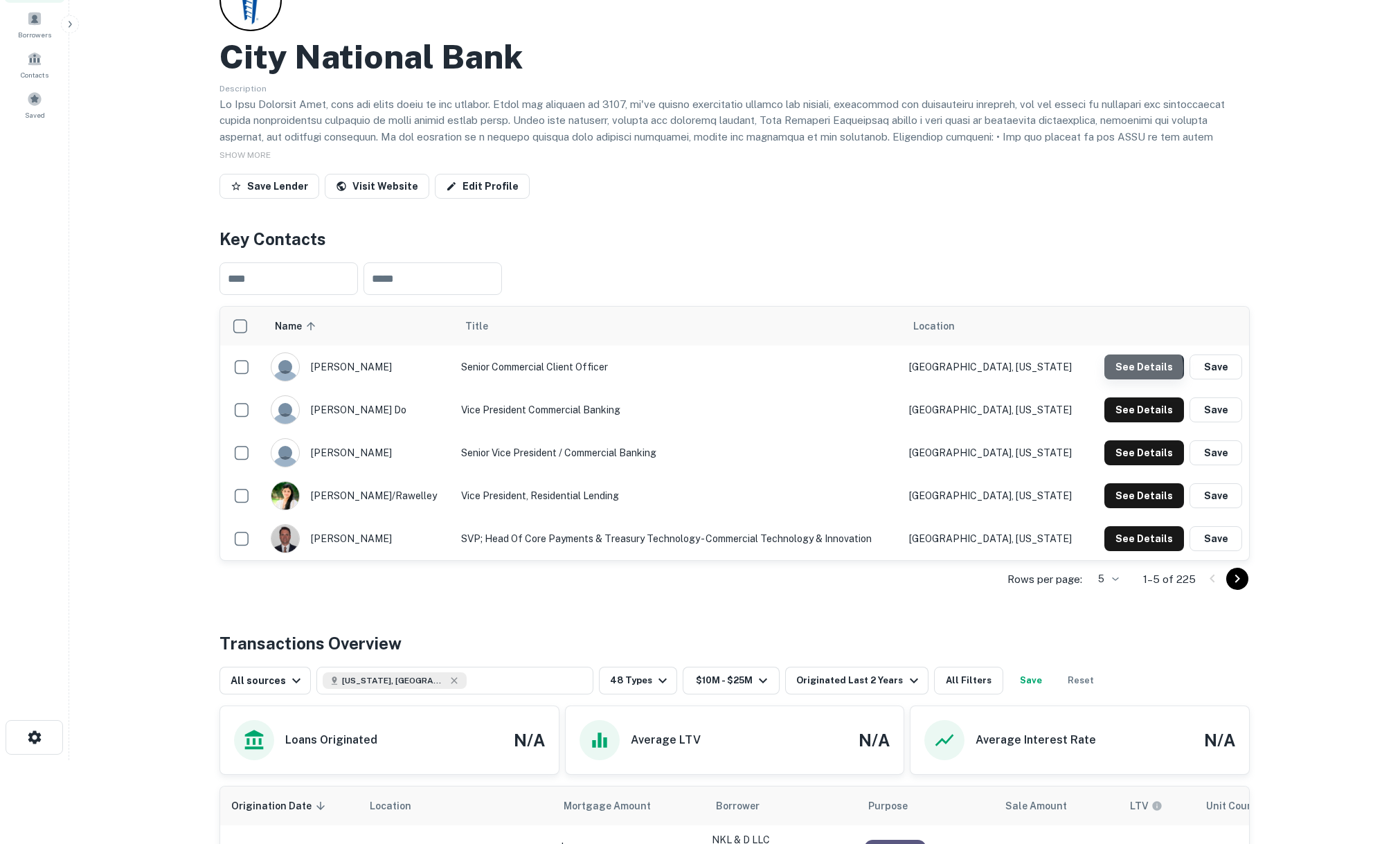
click at [1141, 368] on button "See Details" at bounding box center [1144, 367] width 80 height 25
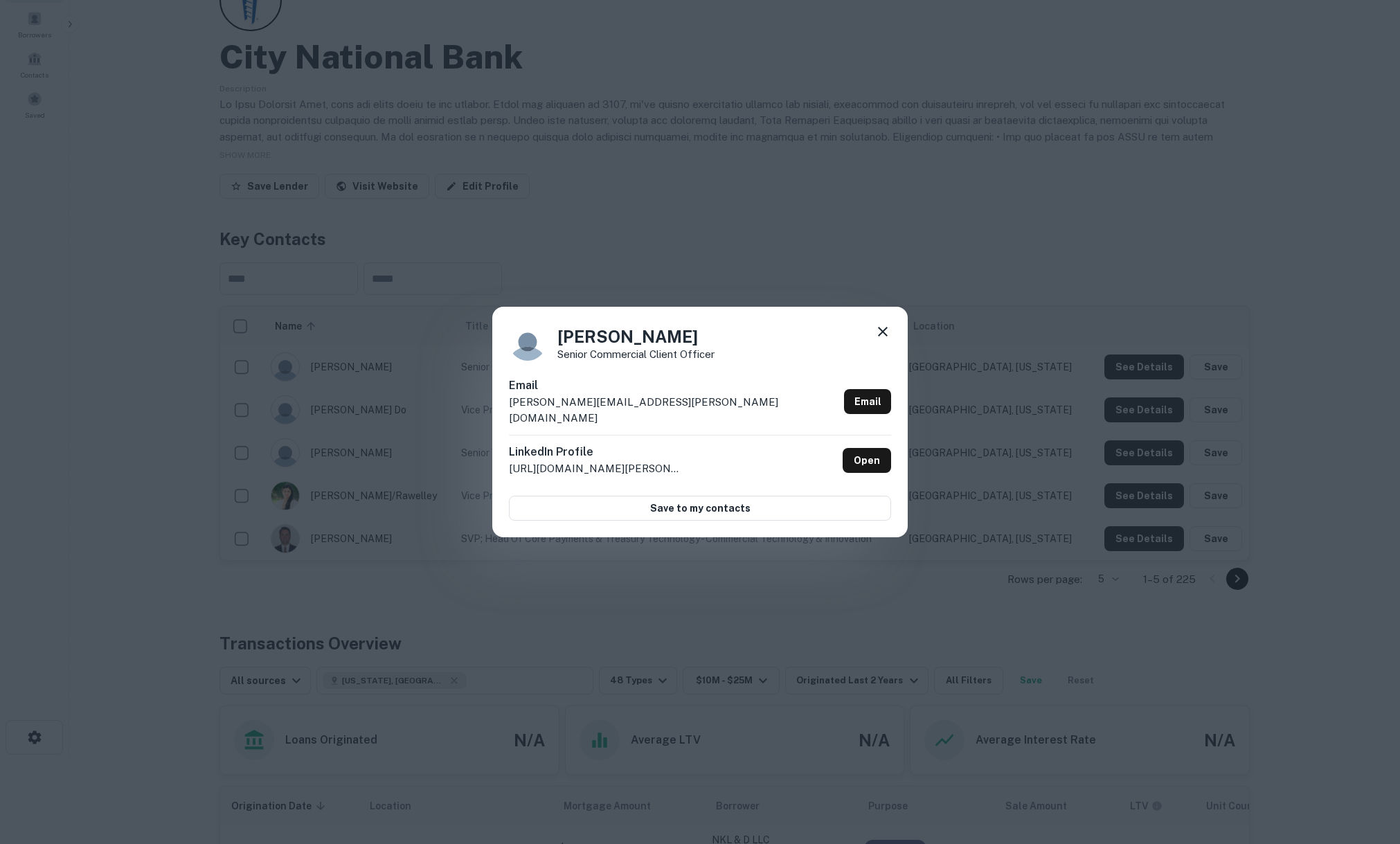
click at [994, 230] on div "Daniel Tran Senior Commercial Client Officer Email daniel.tran@cnb.com Email Li…" at bounding box center [700, 422] width 1400 height 844
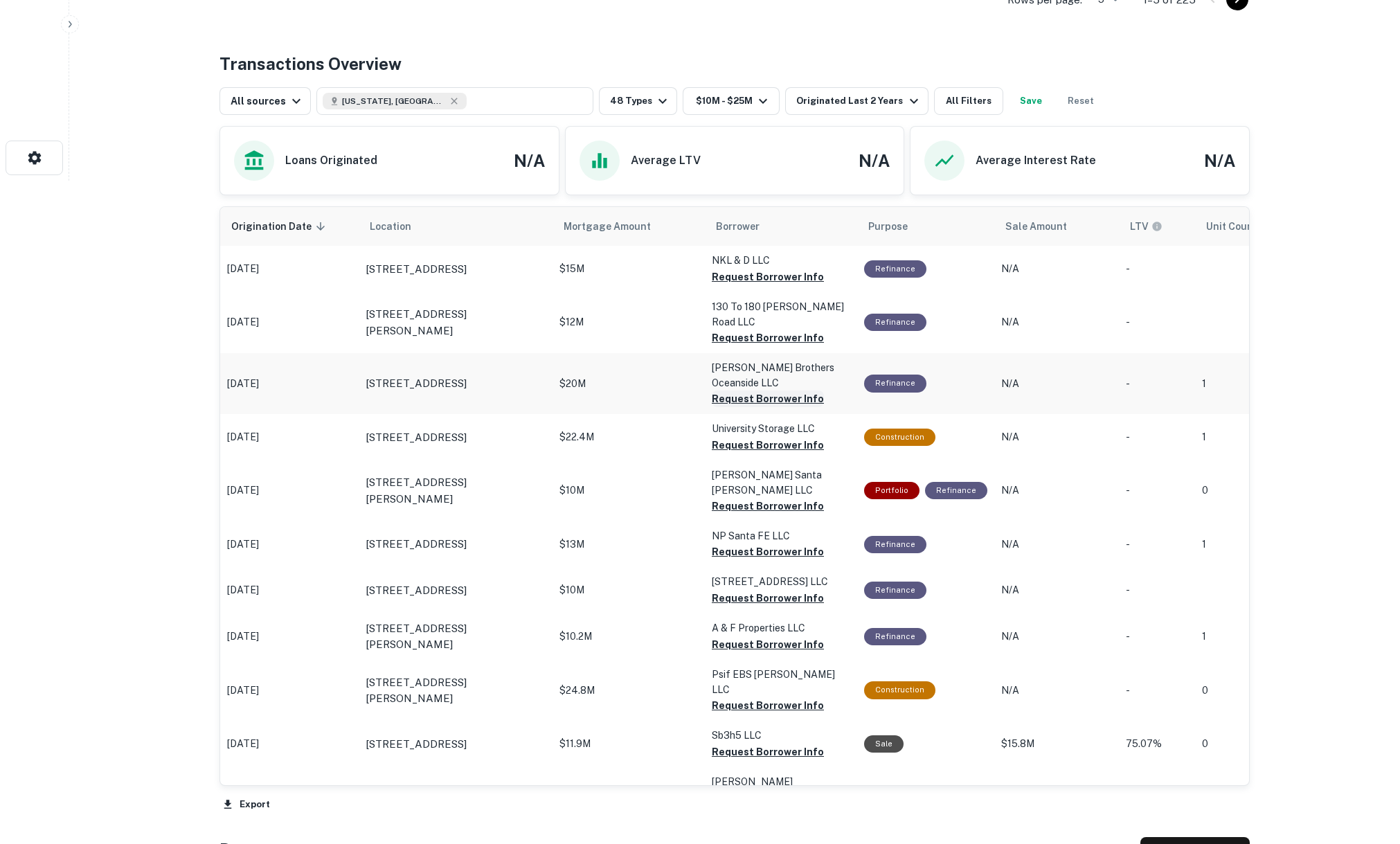
scroll to position [666, 0]
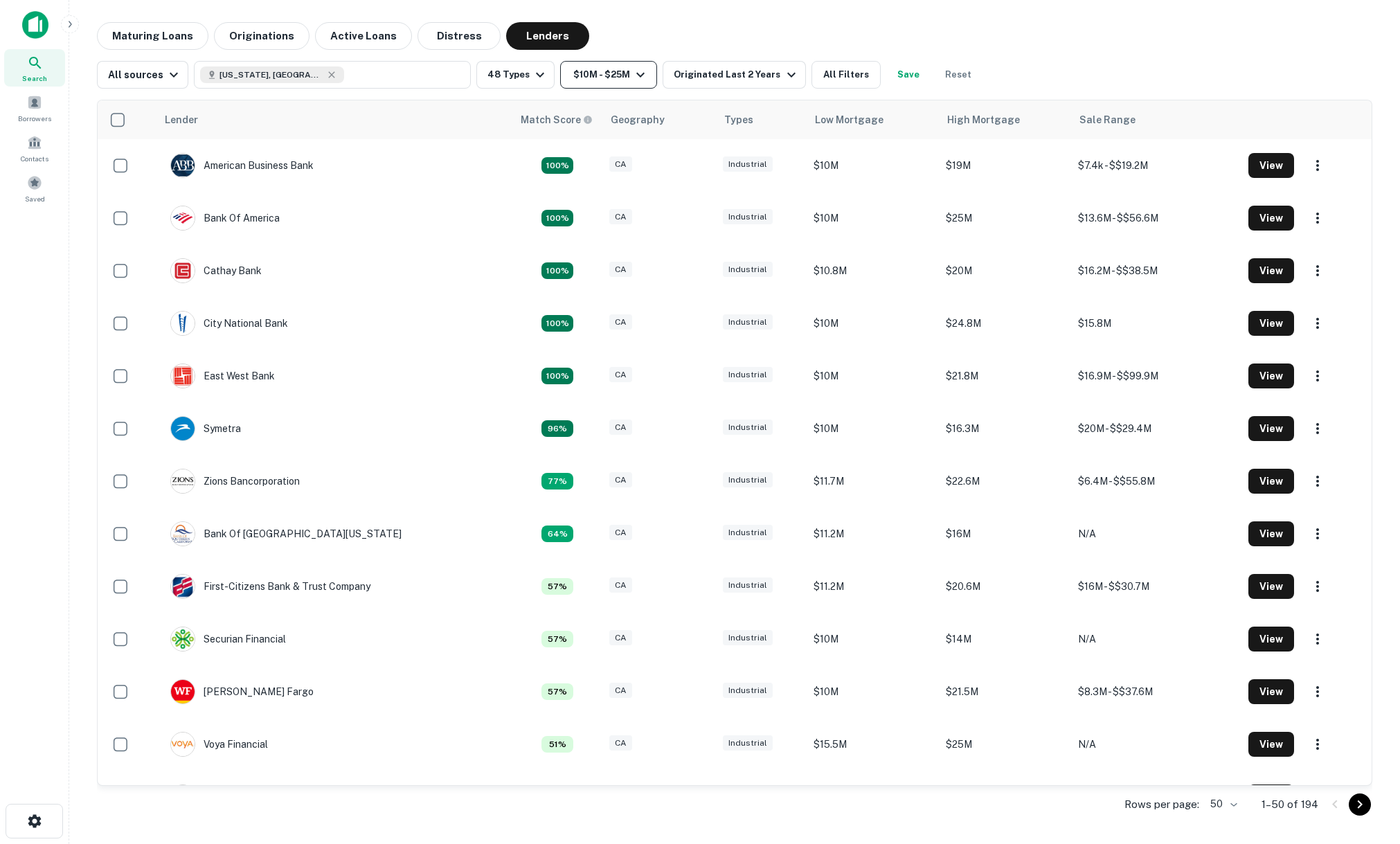
click at [582, 72] on button "$10M - $25M" at bounding box center [609, 74] width 97 height 28
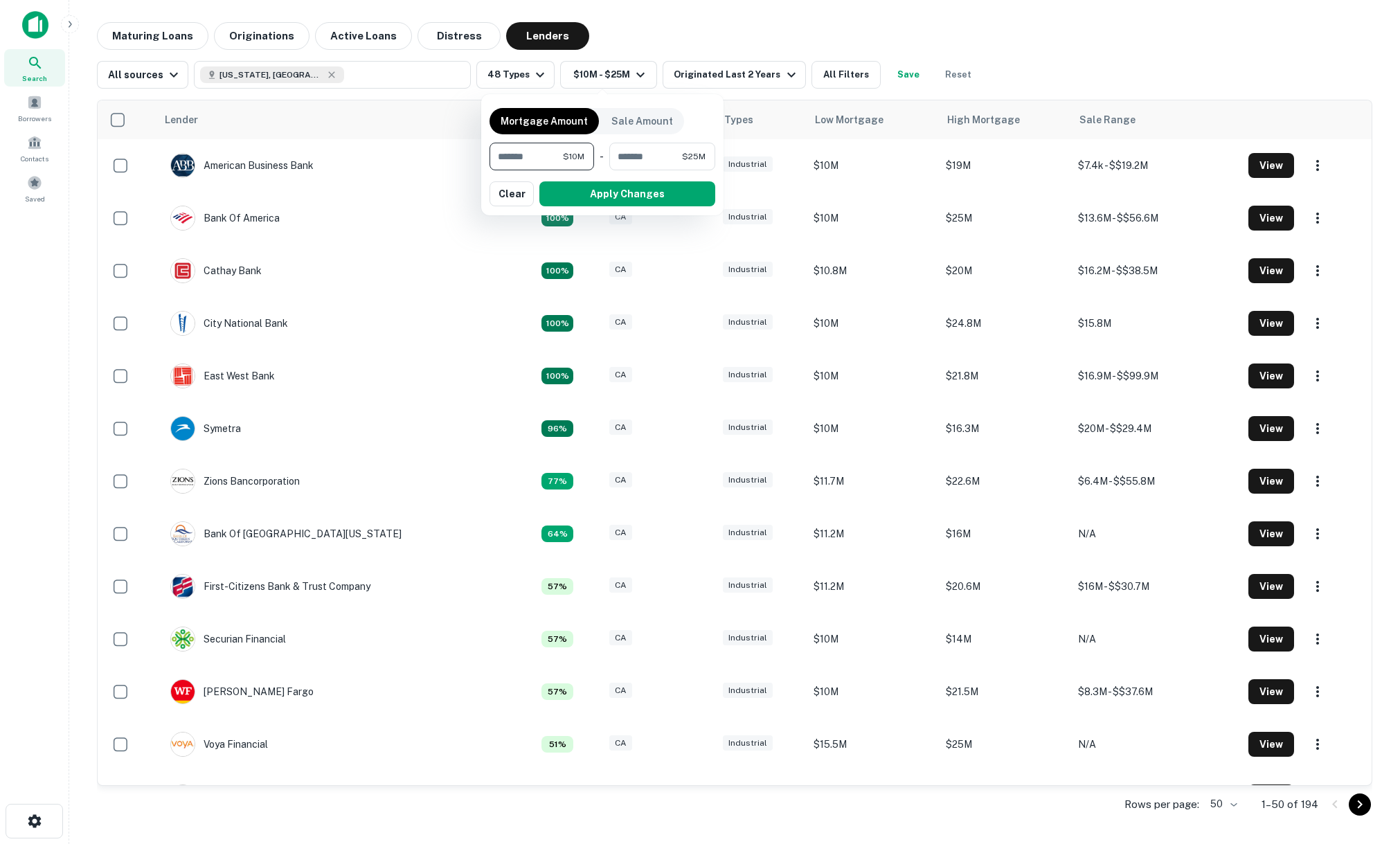
click at [544, 158] on input "********" at bounding box center [526, 156] width 73 height 28
type input "*******"
click at [573, 198] on button "Apply Changes" at bounding box center [627, 194] width 176 height 25
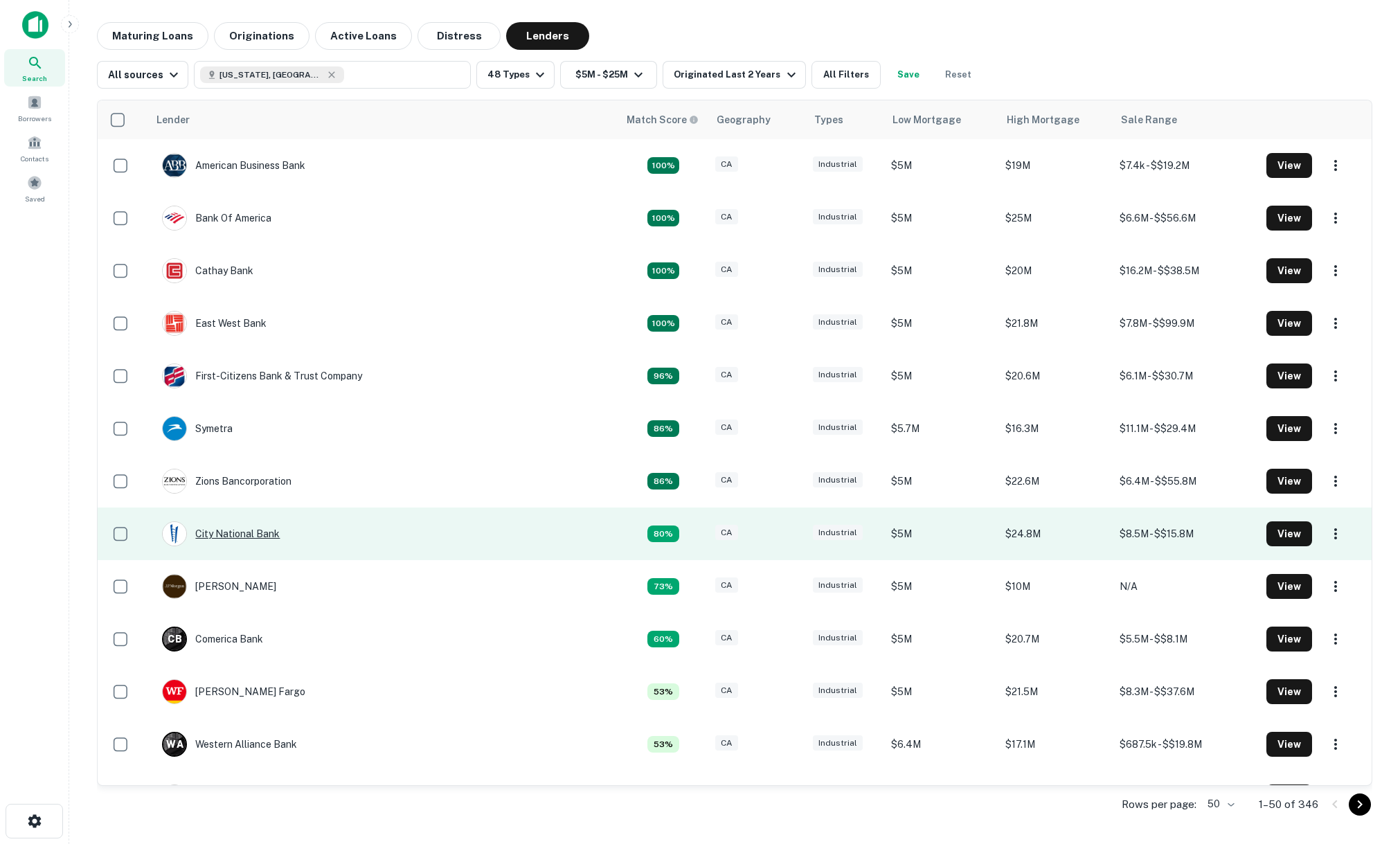
click at [272, 532] on div "City National Bank" at bounding box center [221, 533] width 118 height 25
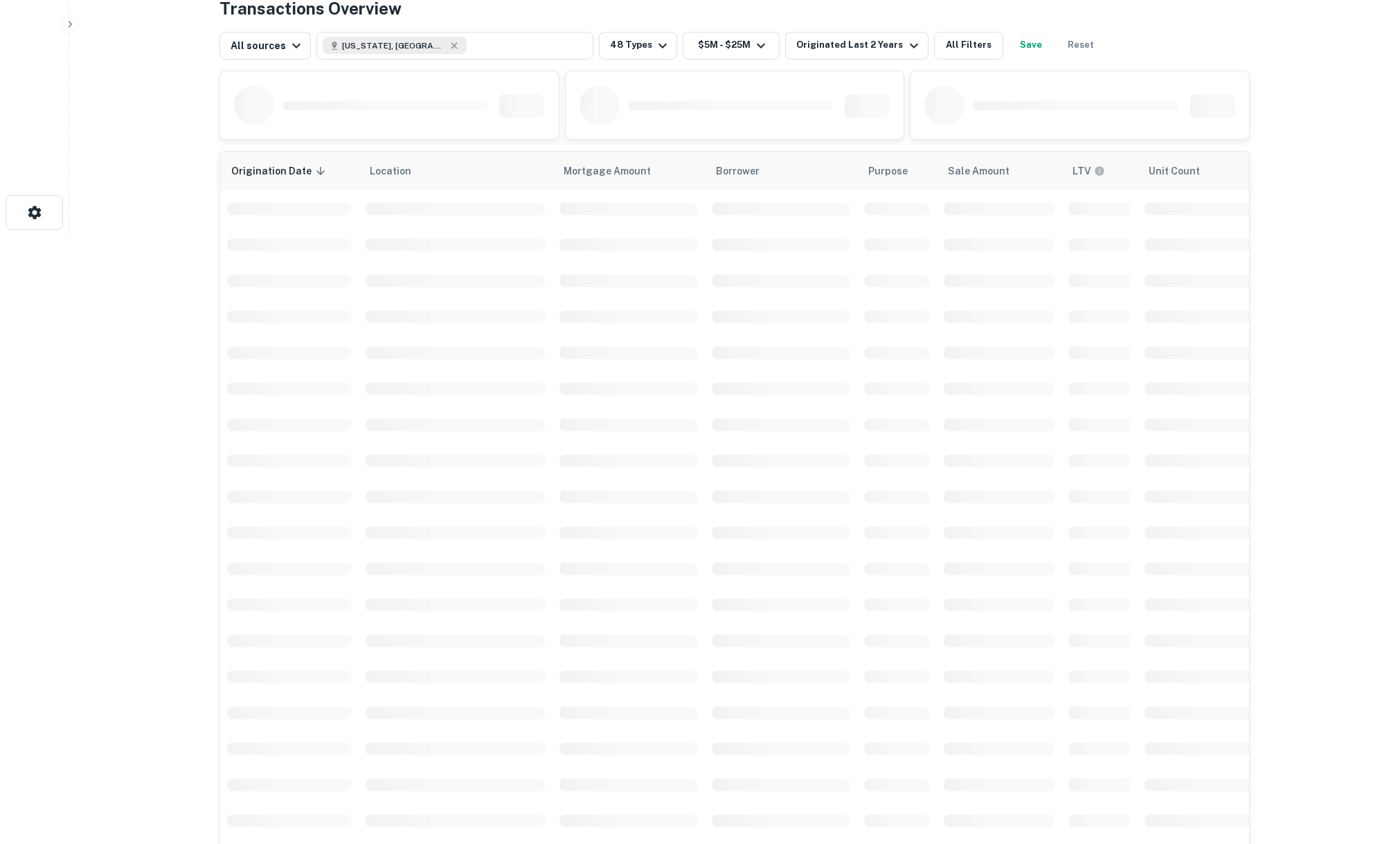
scroll to position [617, 0]
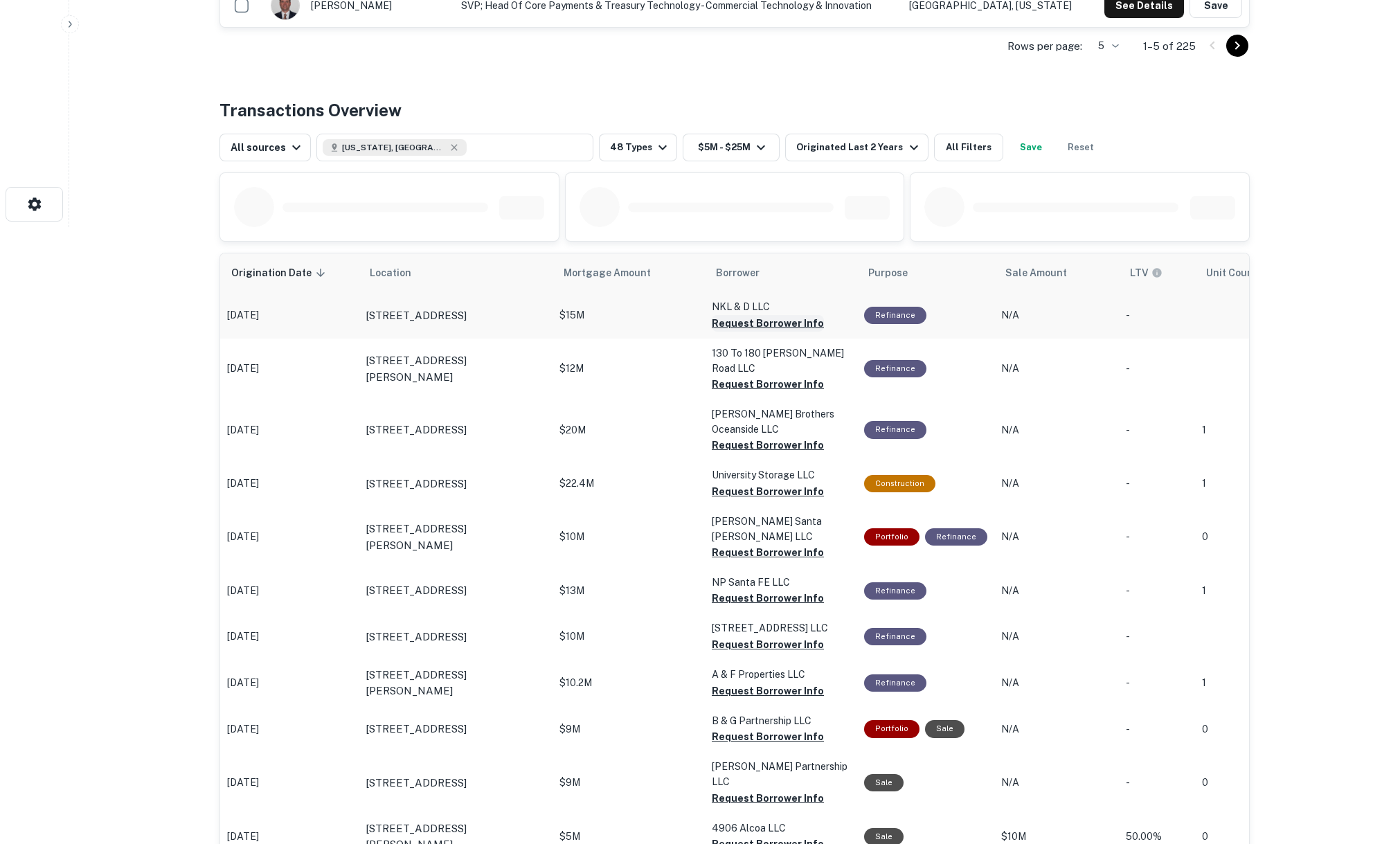
click at [753, 320] on button "Request Borrower Info" at bounding box center [767, 323] width 112 height 17
click at [724, 376] on button "Request Borrower Info" at bounding box center [767, 384] width 112 height 17
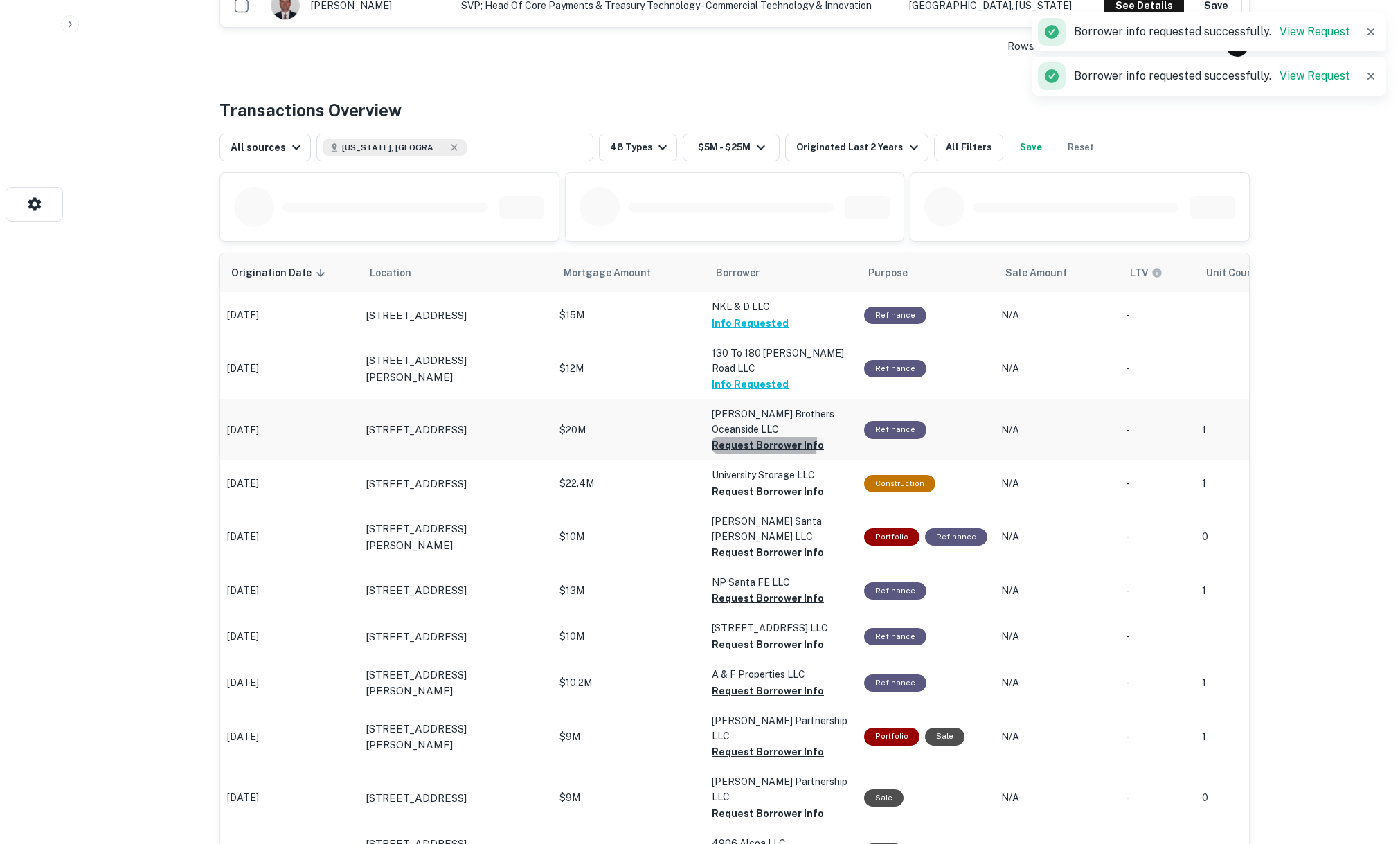
click at [733, 437] on button "Request Borrower Info" at bounding box center [767, 445] width 112 height 17
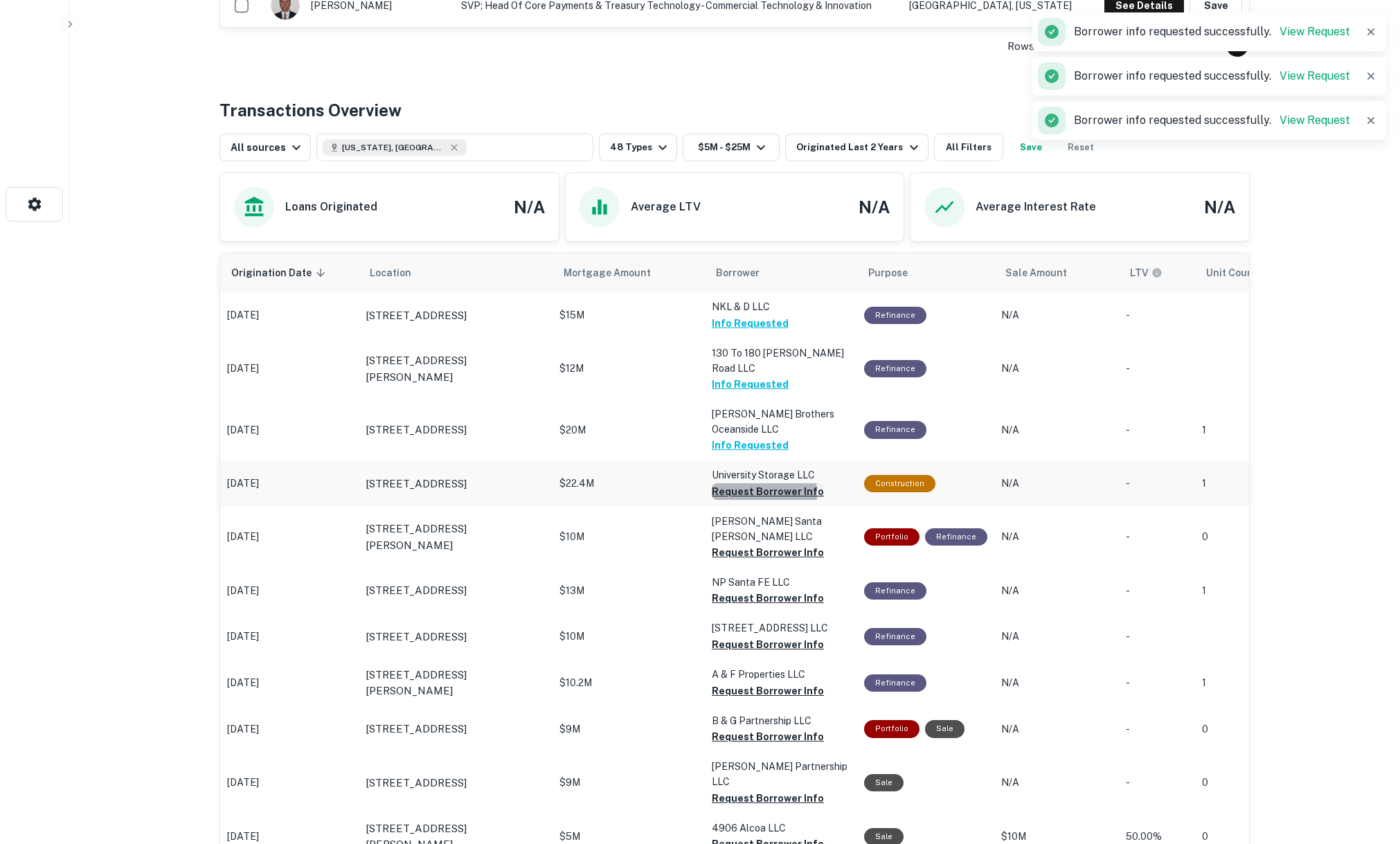
click at [727, 484] on button "Request Borrower Info" at bounding box center [767, 492] width 112 height 17
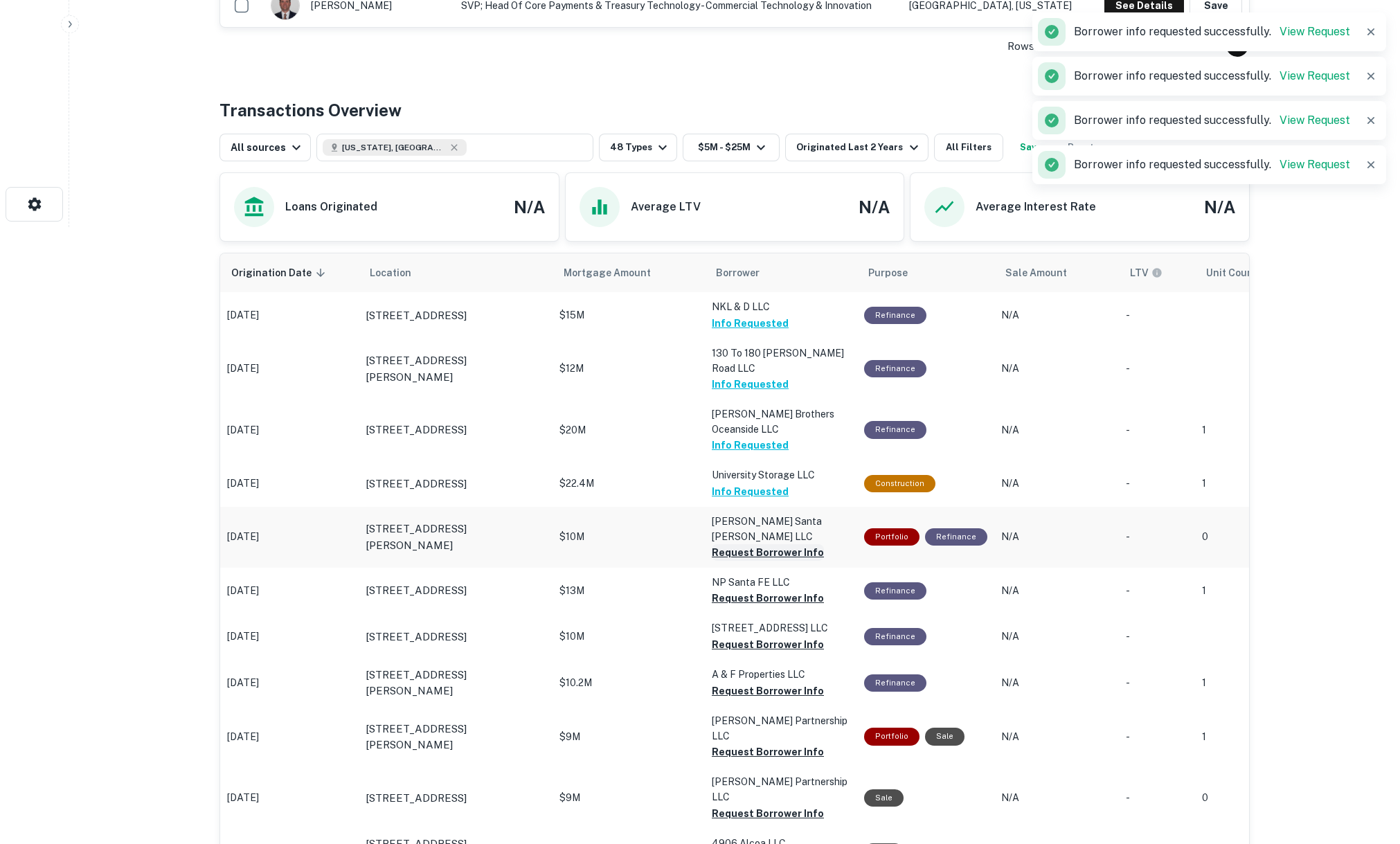
click at [731, 544] on button "Request Borrower Info" at bounding box center [767, 552] width 112 height 17
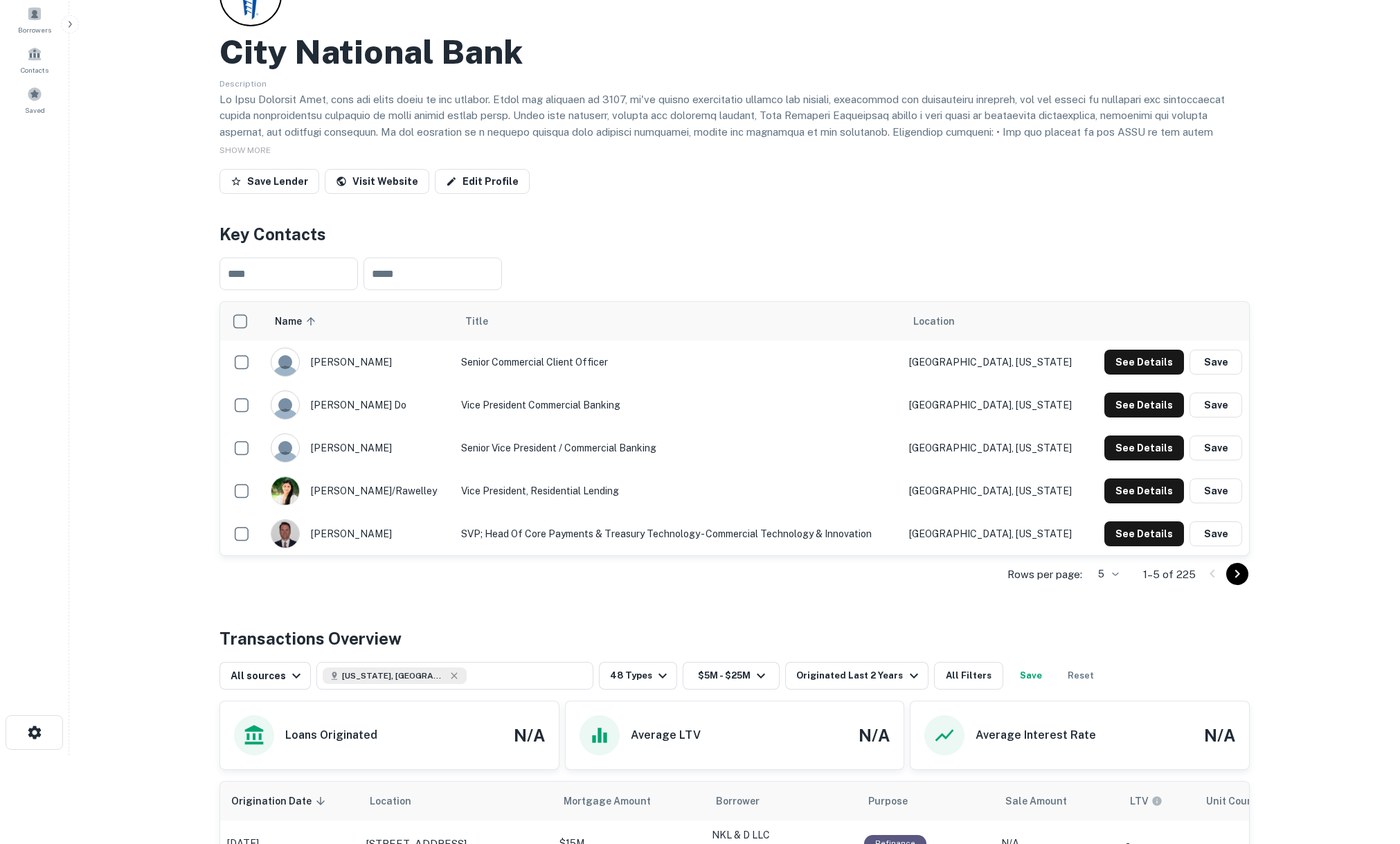
scroll to position [0, 0]
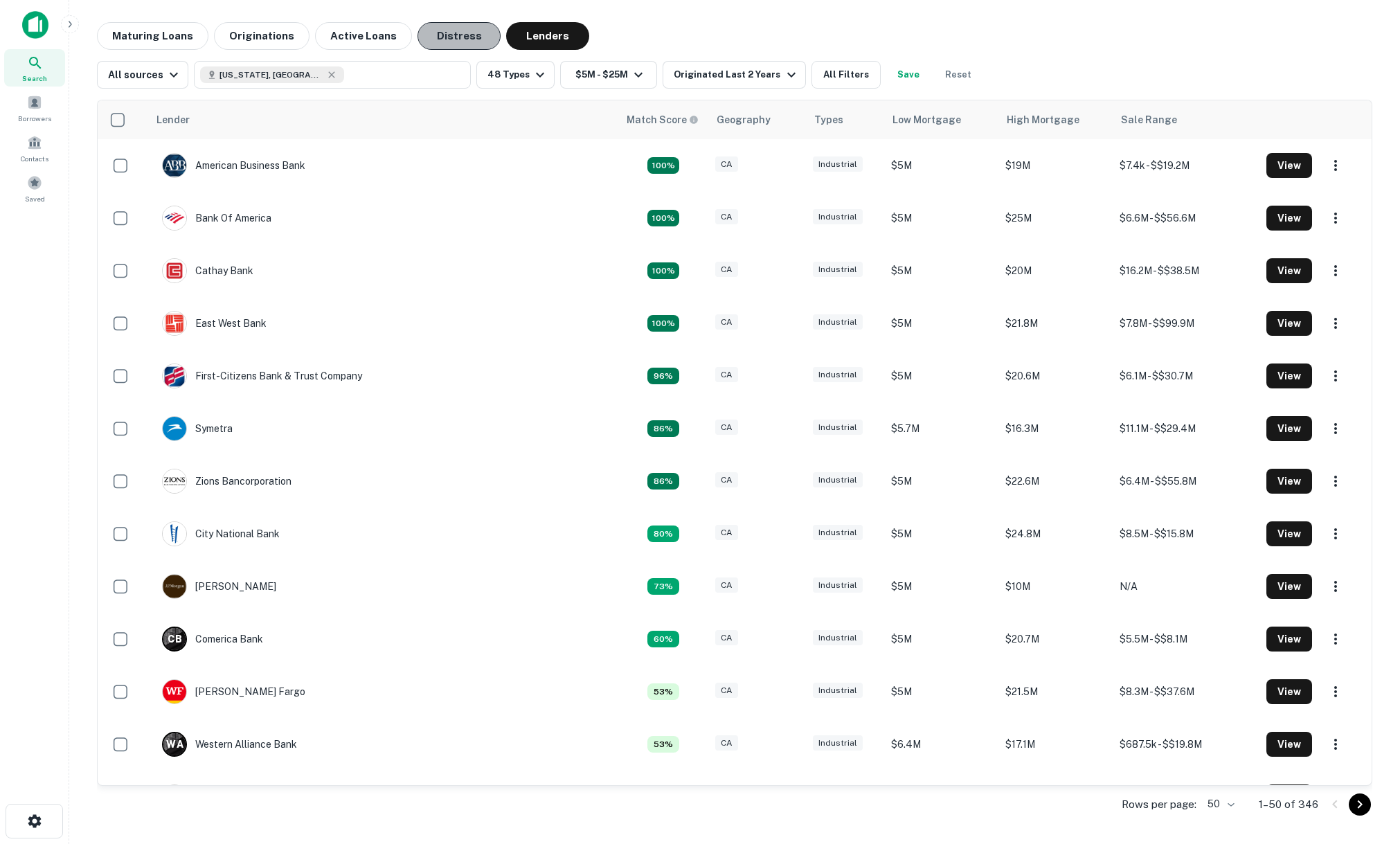
click at [450, 38] on button "Distress" at bounding box center [459, 36] width 83 height 28
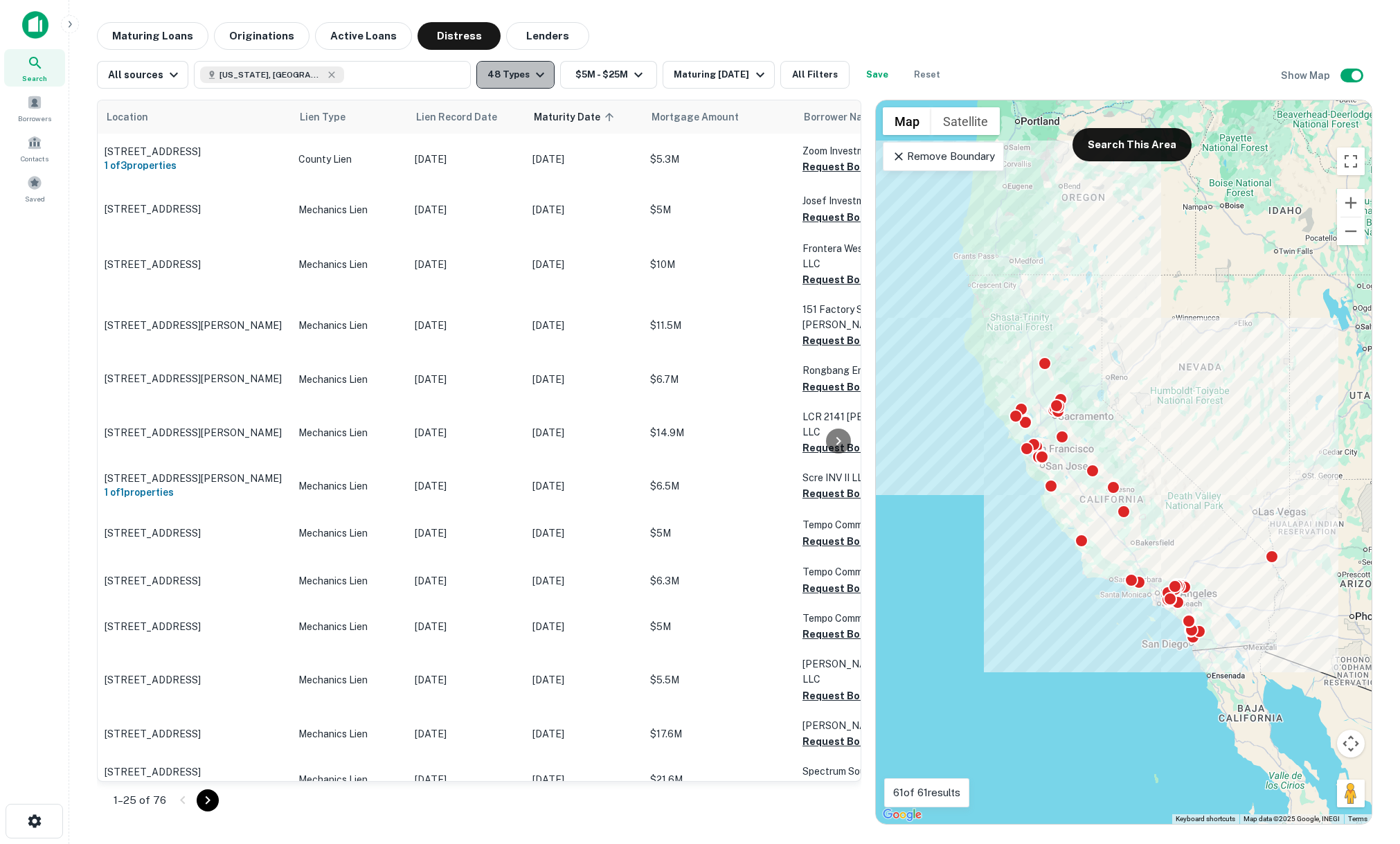
click at [520, 74] on button "48 Types" at bounding box center [516, 74] width 78 height 28
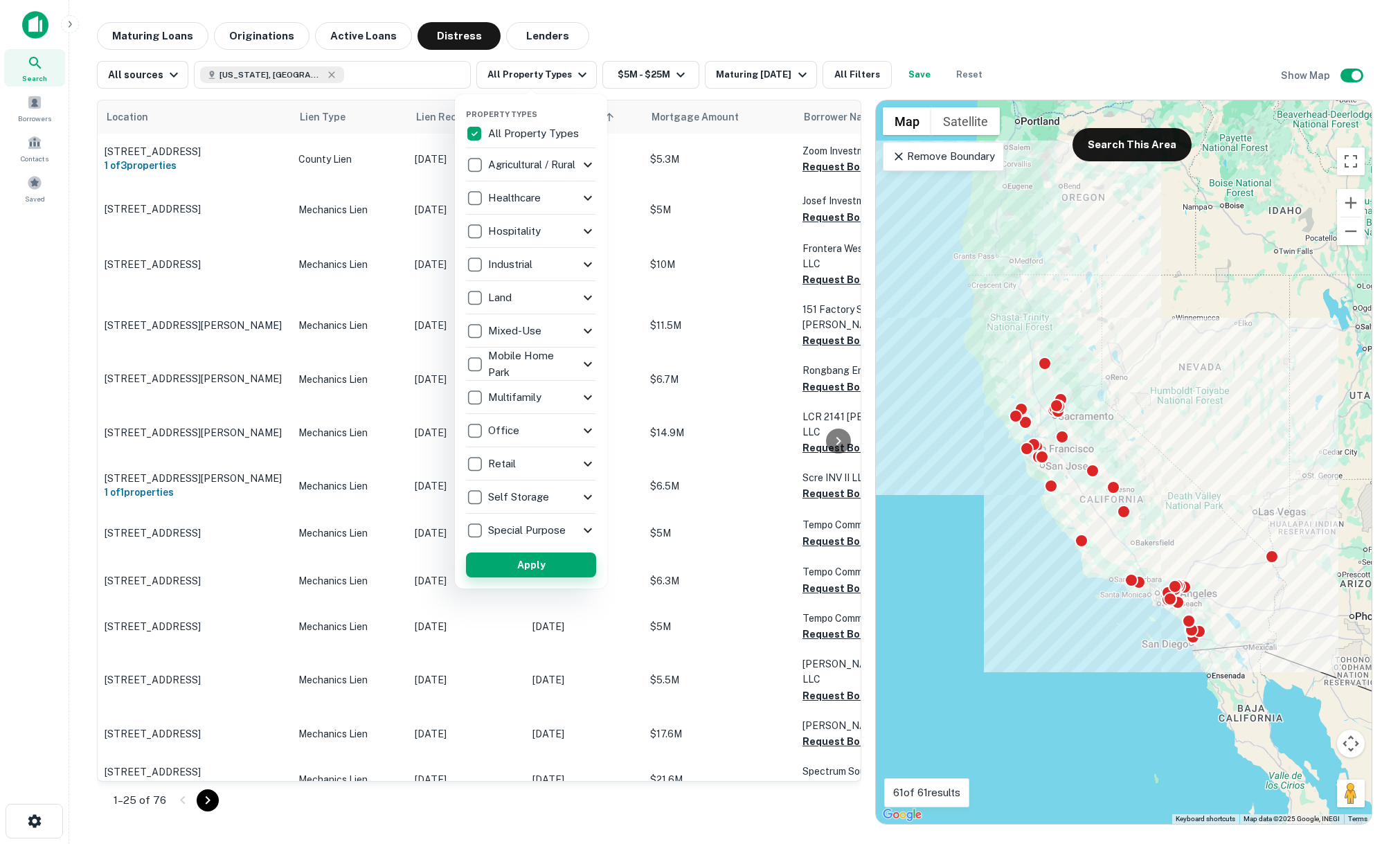
click at [543, 563] on button "Apply" at bounding box center [531, 564] width 130 height 25
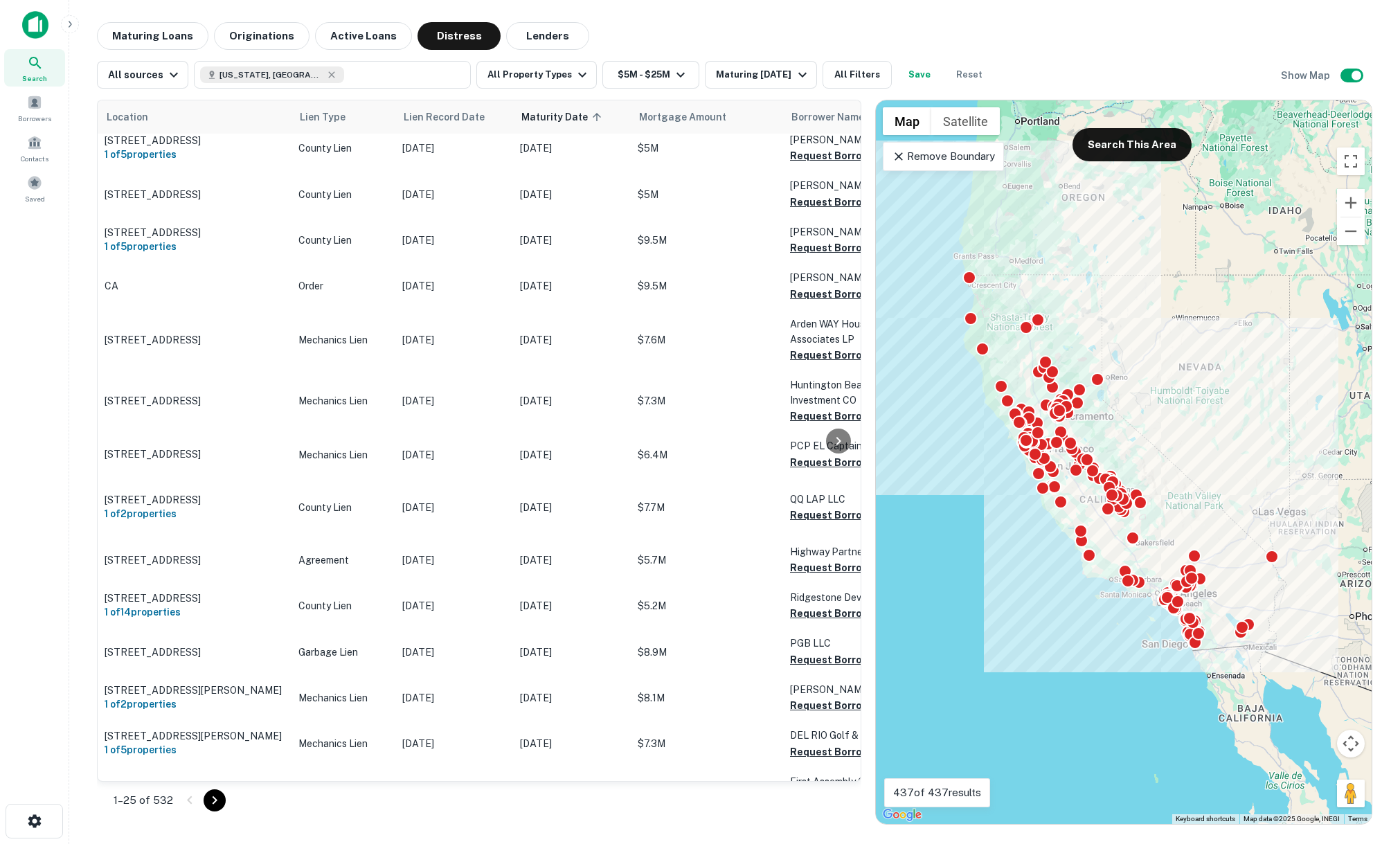
scroll to position [1081, 0]
click at [45, 227] on div "Search Borrowers Contacts Saved" at bounding box center [34, 400] width 69 height 801
click at [31, 186] on span at bounding box center [34, 183] width 15 height 15
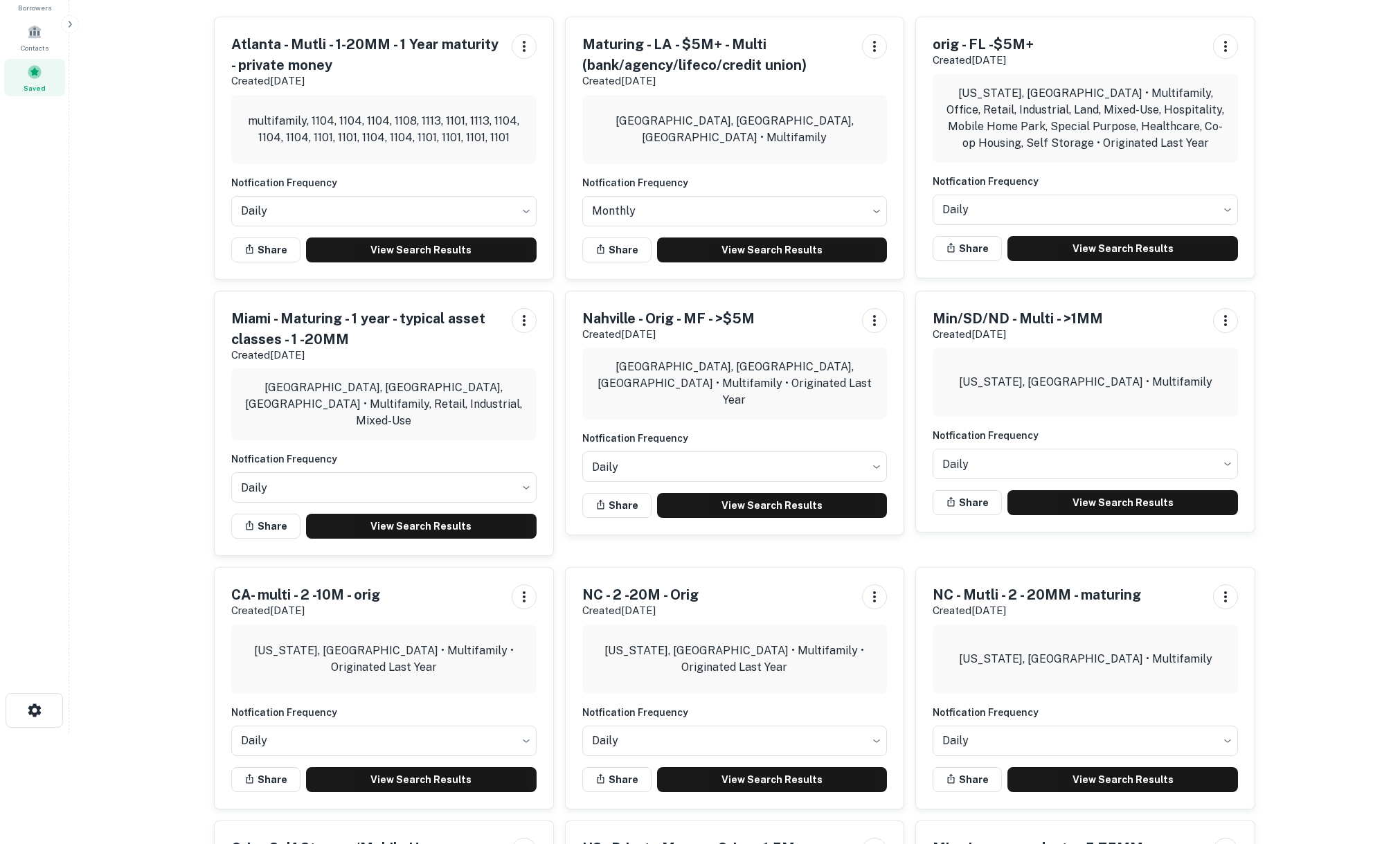
scroll to position [114, 0]
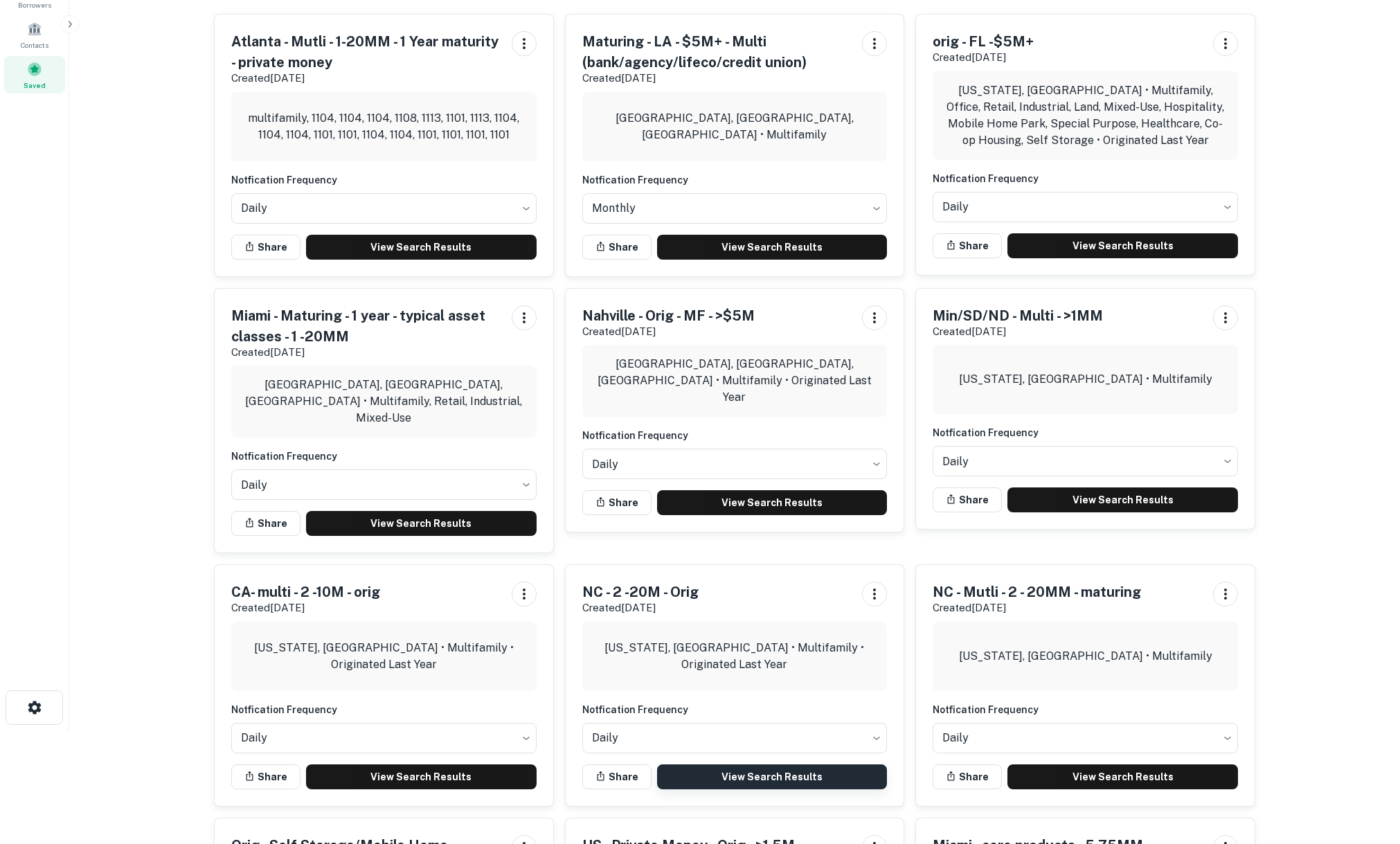
click at [768, 775] on link "View Search Results" at bounding box center [772, 776] width 230 height 25
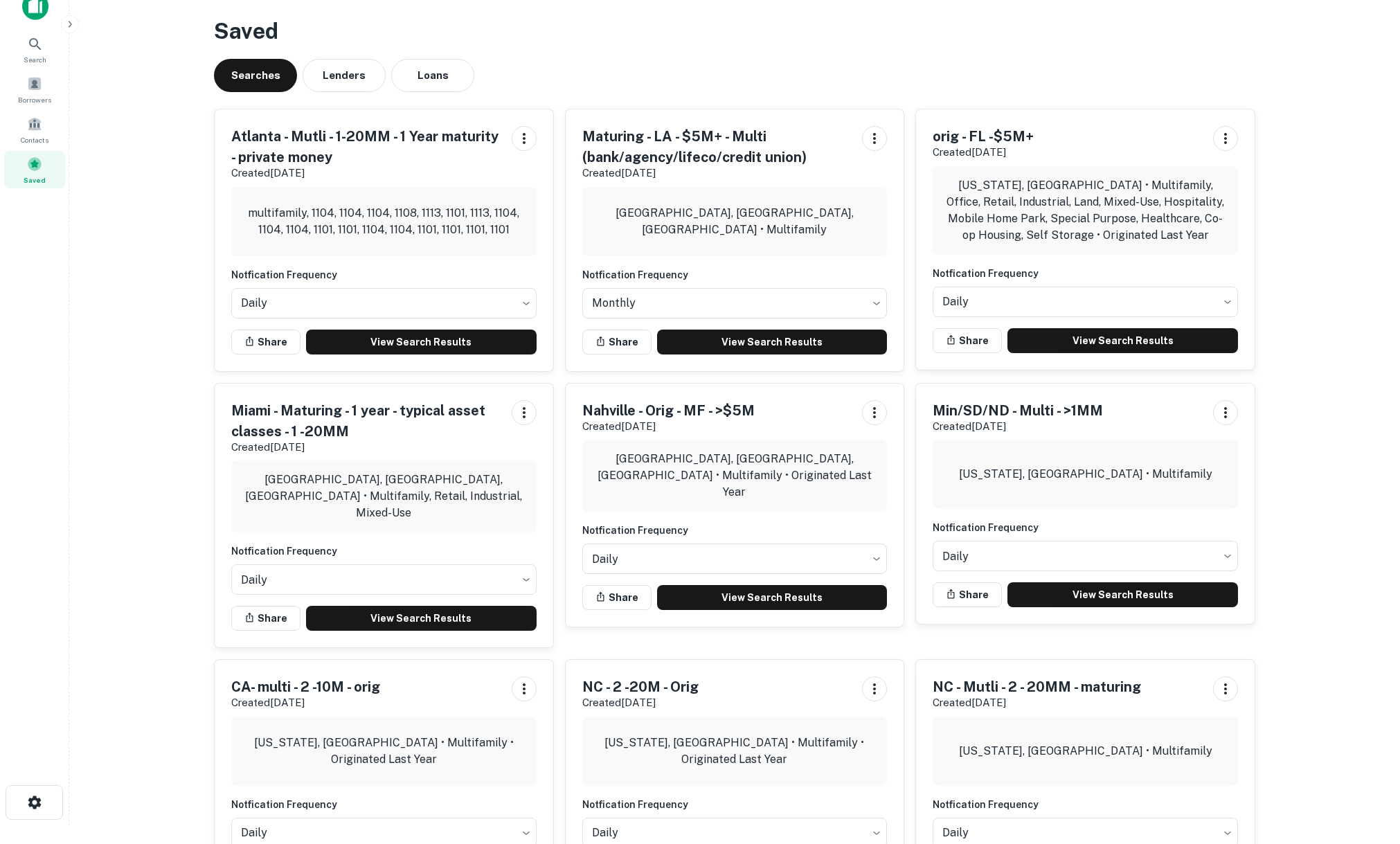
scroll to position [0, 0]
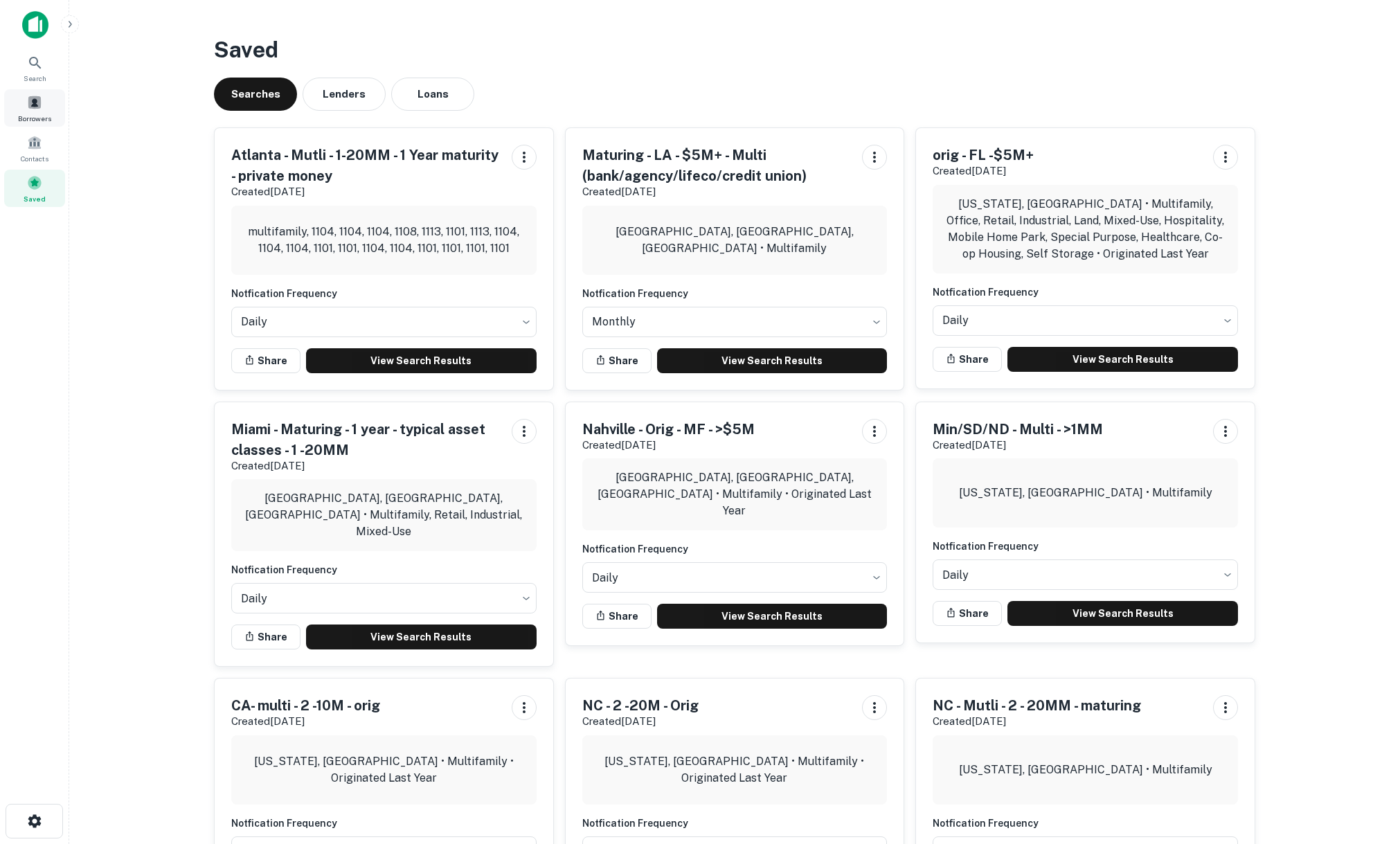
click at [30, 104] on span at bounding box center [34, 102] width 15 height 15
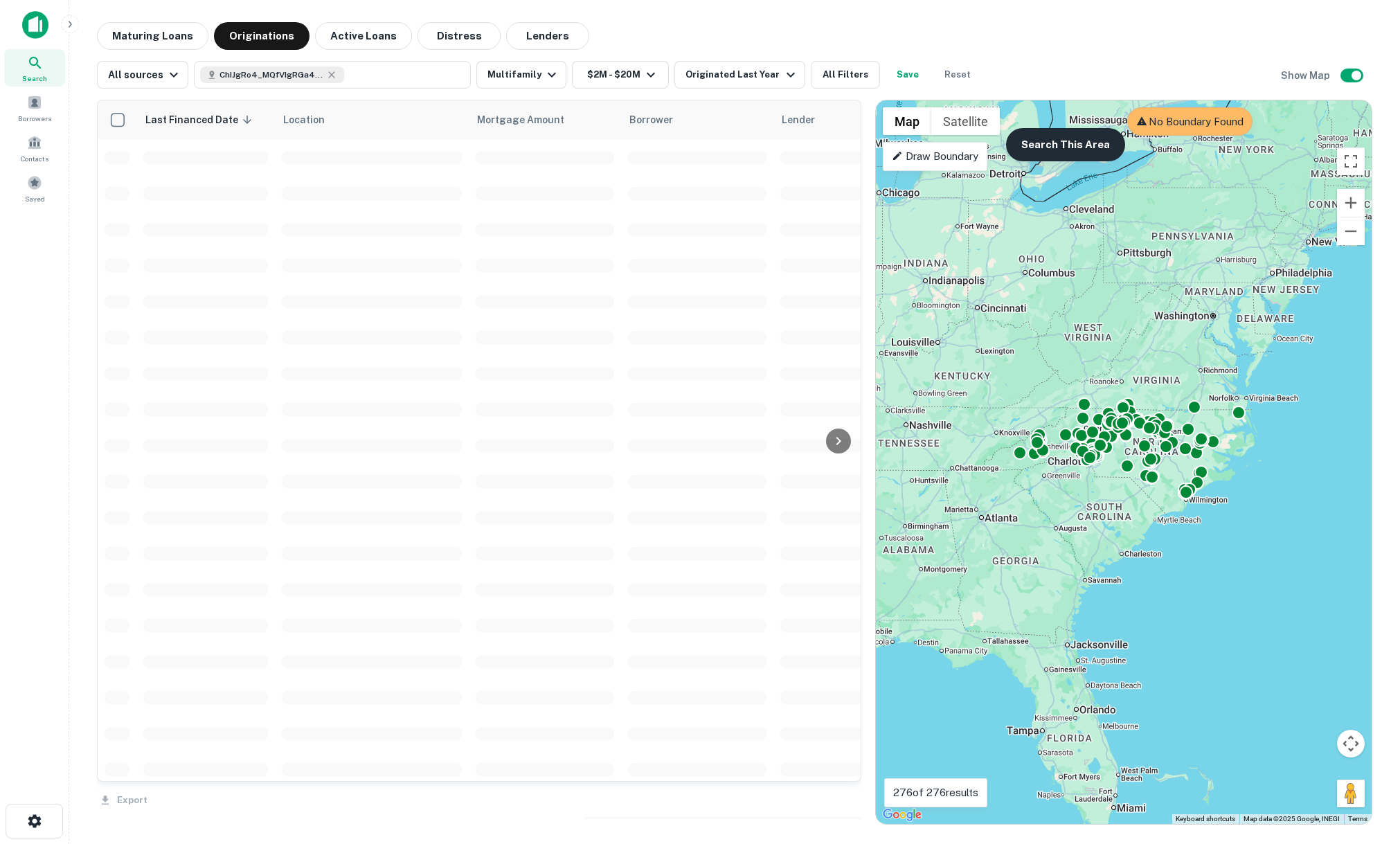
click at [1071, 147] on button "Search This Area" at bounding box center [1065, 145] width 119 height 33
click at [329, 77] on icon "button" at bounding box center [331, 75] width 11 height 11
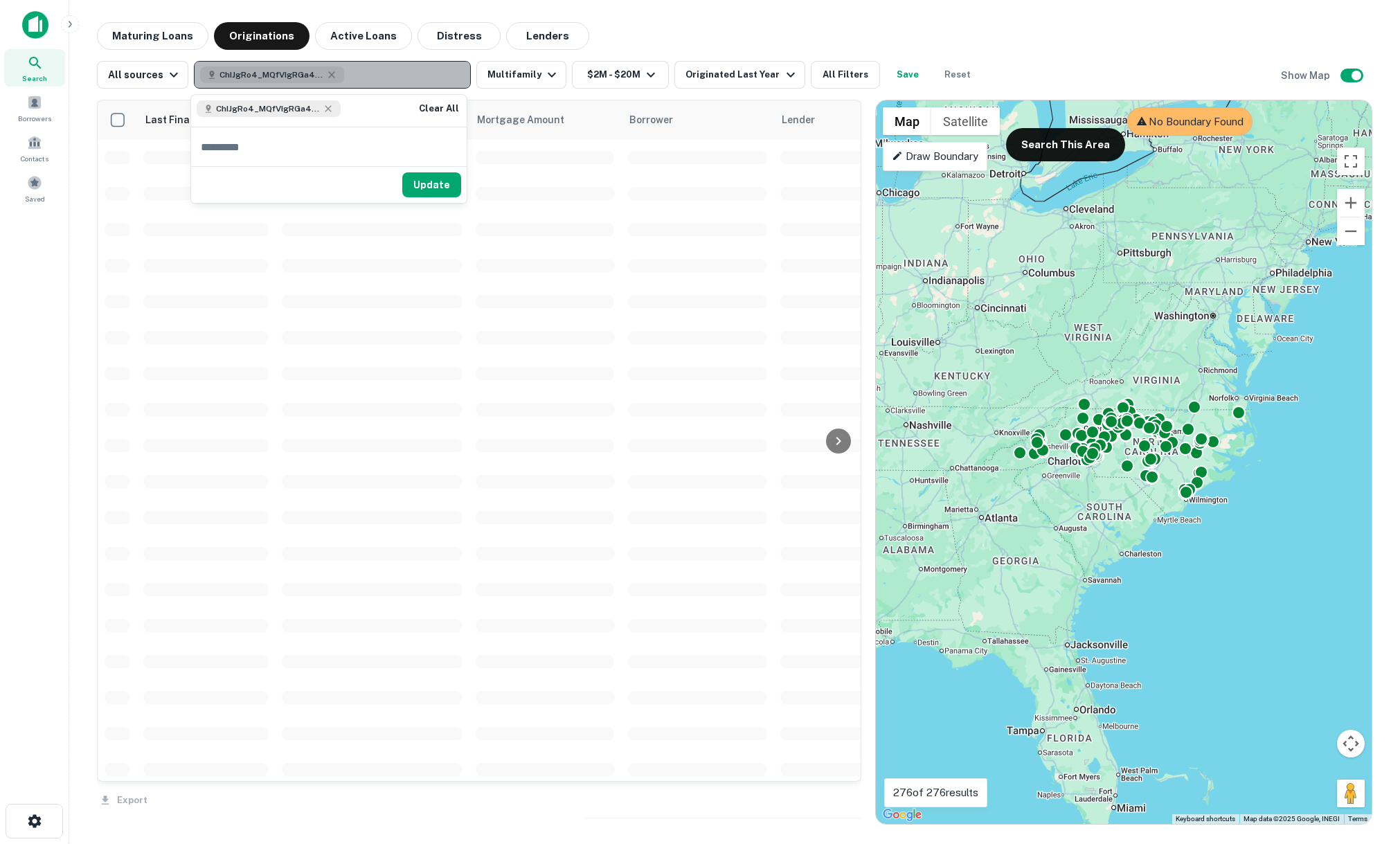
click at [372, 77] on button "ChIJgRo4_MQfVIgRGa4i6fUwP60" at bounding box center [332, 74] width 277 height 28
click at [327, 72] on icon "button" at bounding box center [331, 75] width 11 height 11
click at [432, 105] on button "Clear All" at bounding box center [439, 108] width 45 height 17
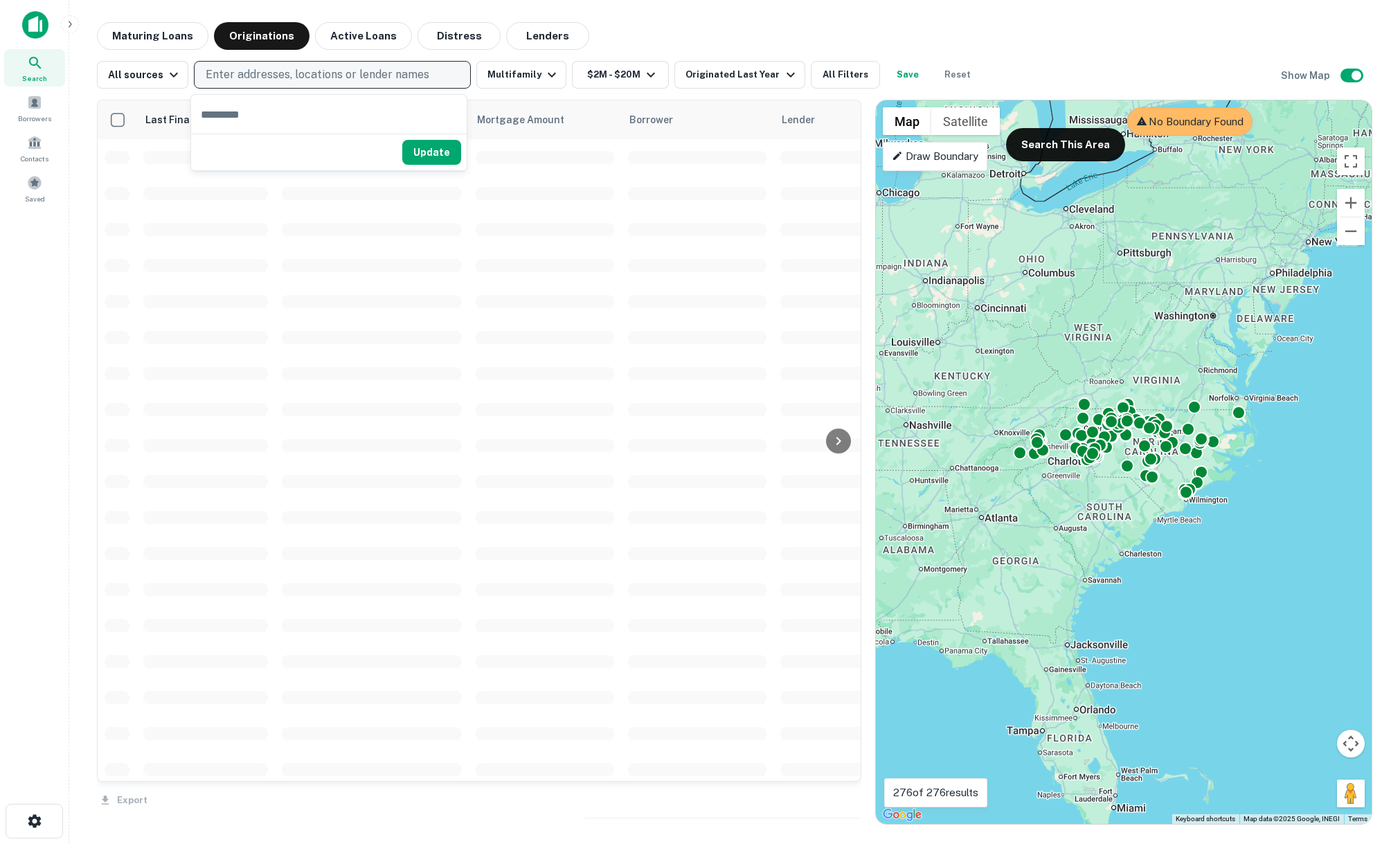
click at [374, 71] on p "Enter addresses, locations or lender names" at bounding box center [317, 74] width 224 height 17
click at [318, 77] on p "Enter addresses, locations or lender names" at bounding box center [317, 74] width 224 height 17
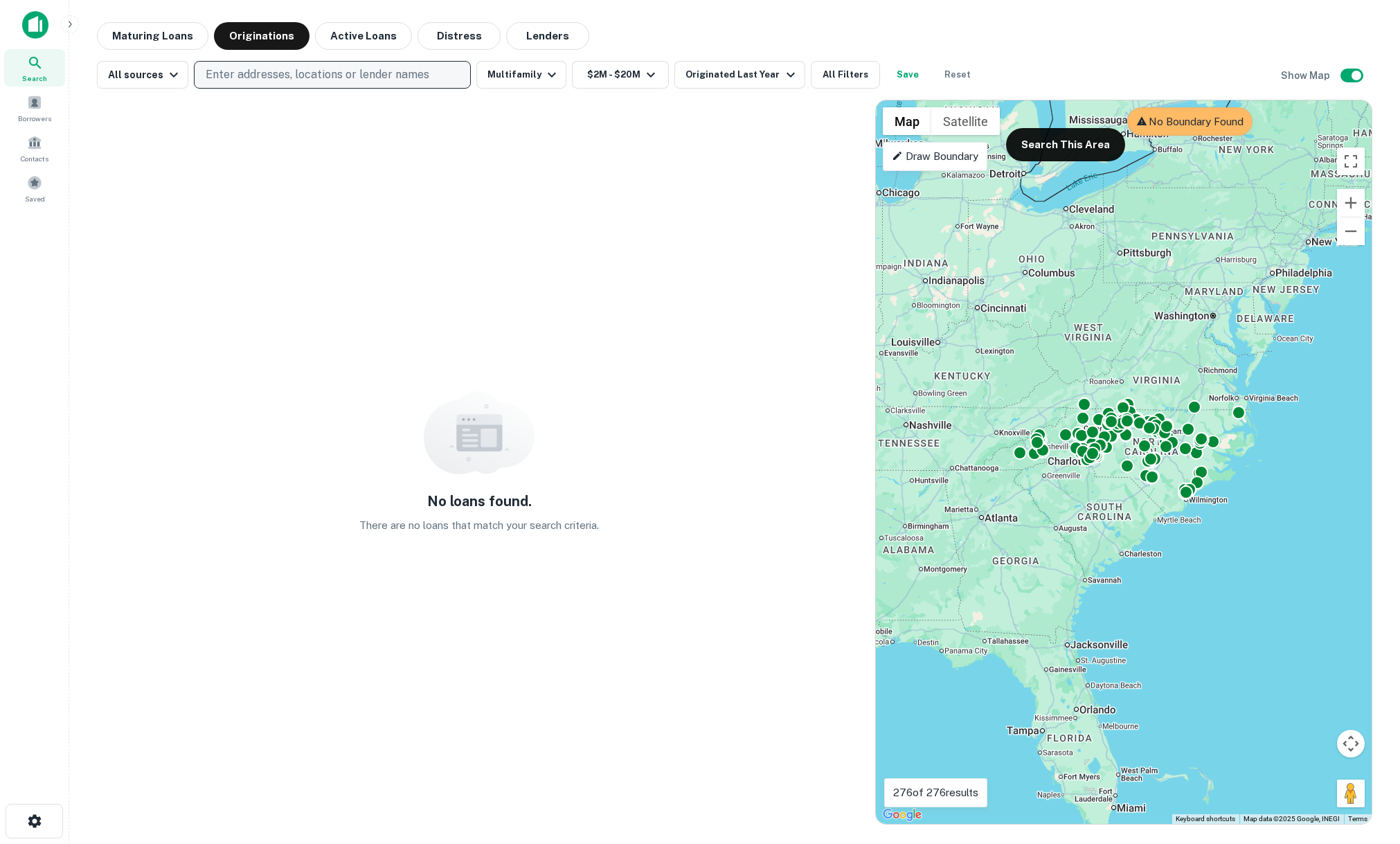
click at [318, 77] on p "Enter addresses, locations or lender names" at bounding box center [317, 74] width 224 height 17
type input "*********"
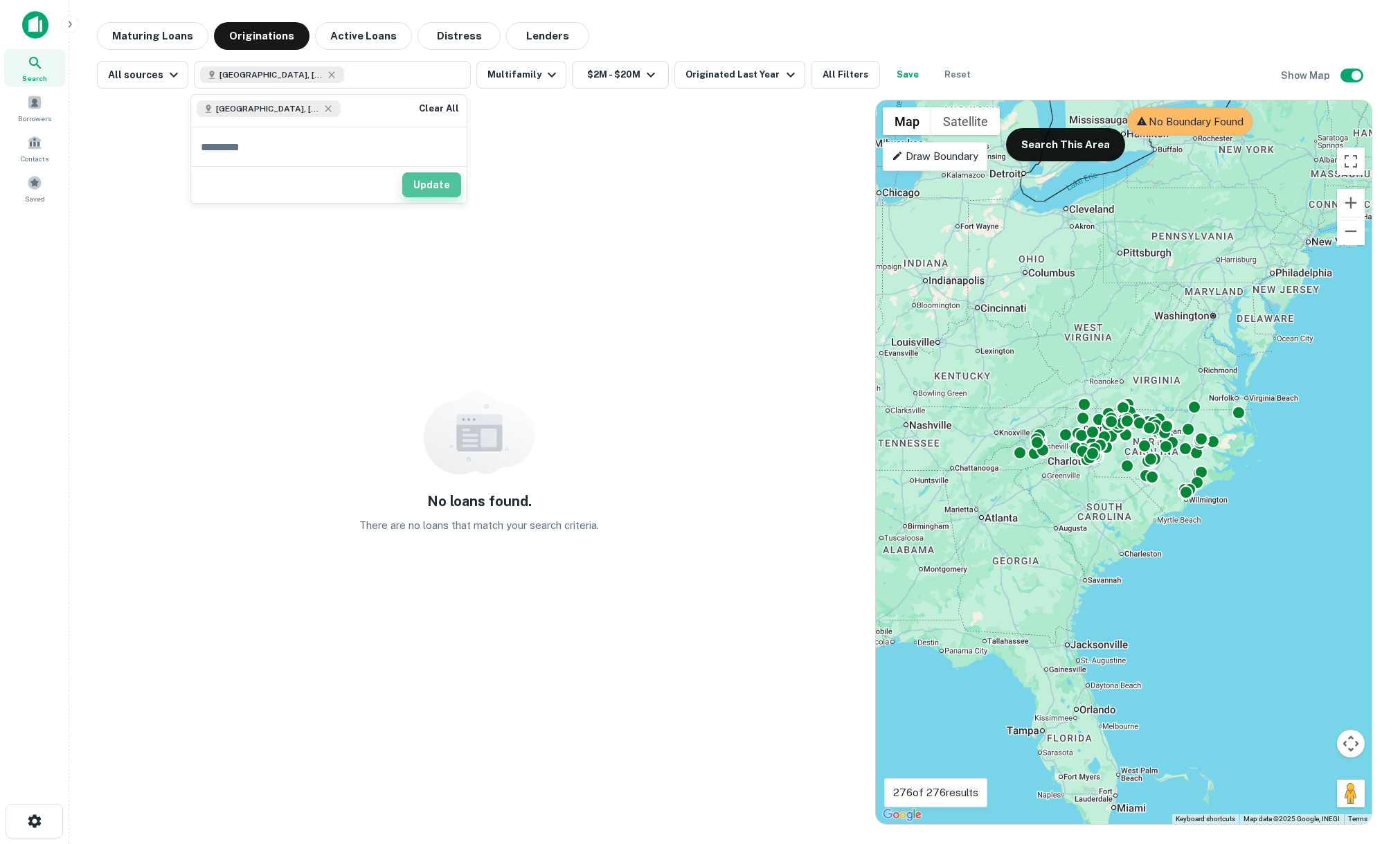
click at [432, 187] on button "Update" at bounding box center [432, 184] width 59 height 25
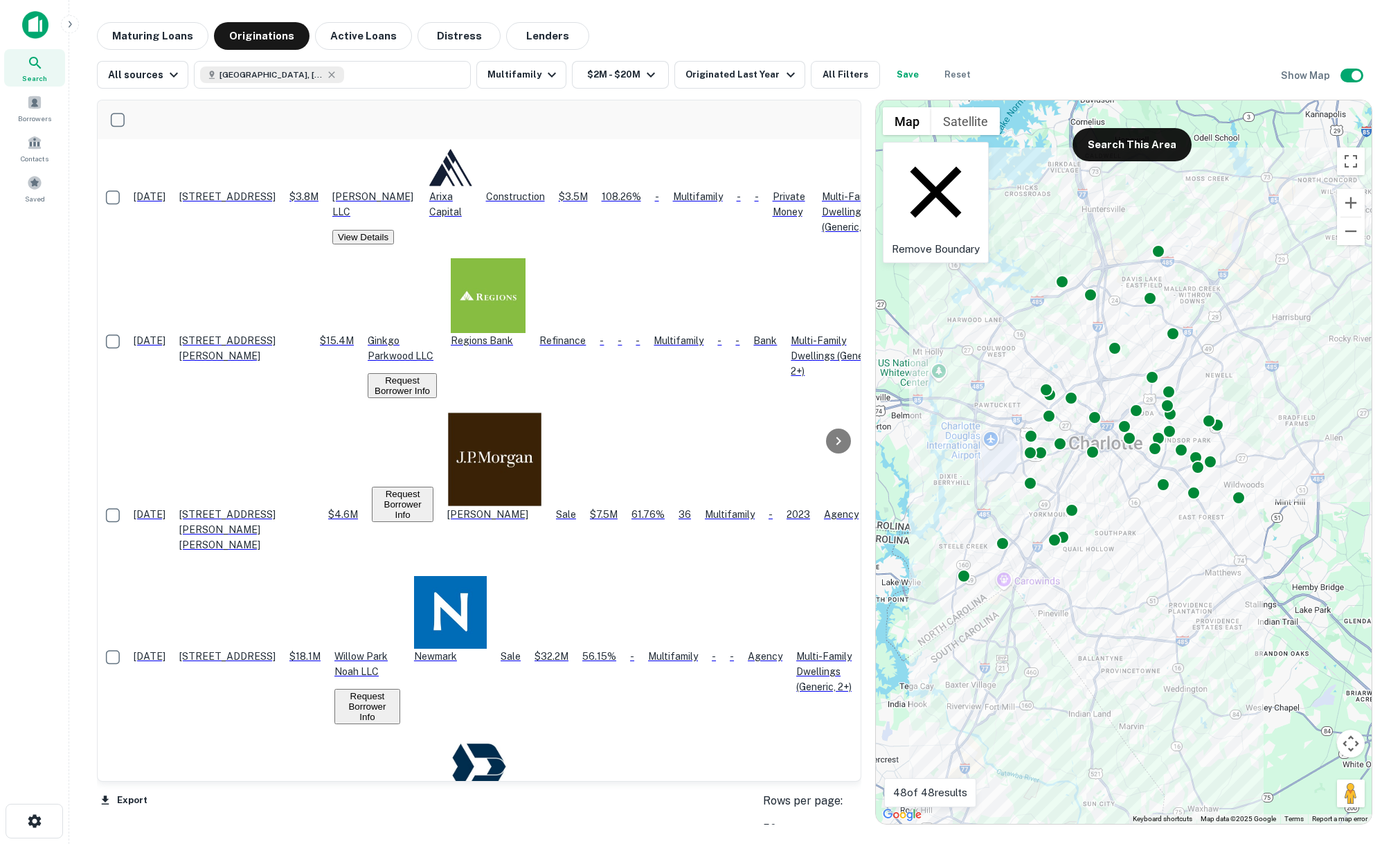
click at [900, 151] on icon at bounding box center [935, 192] width 88 height 88
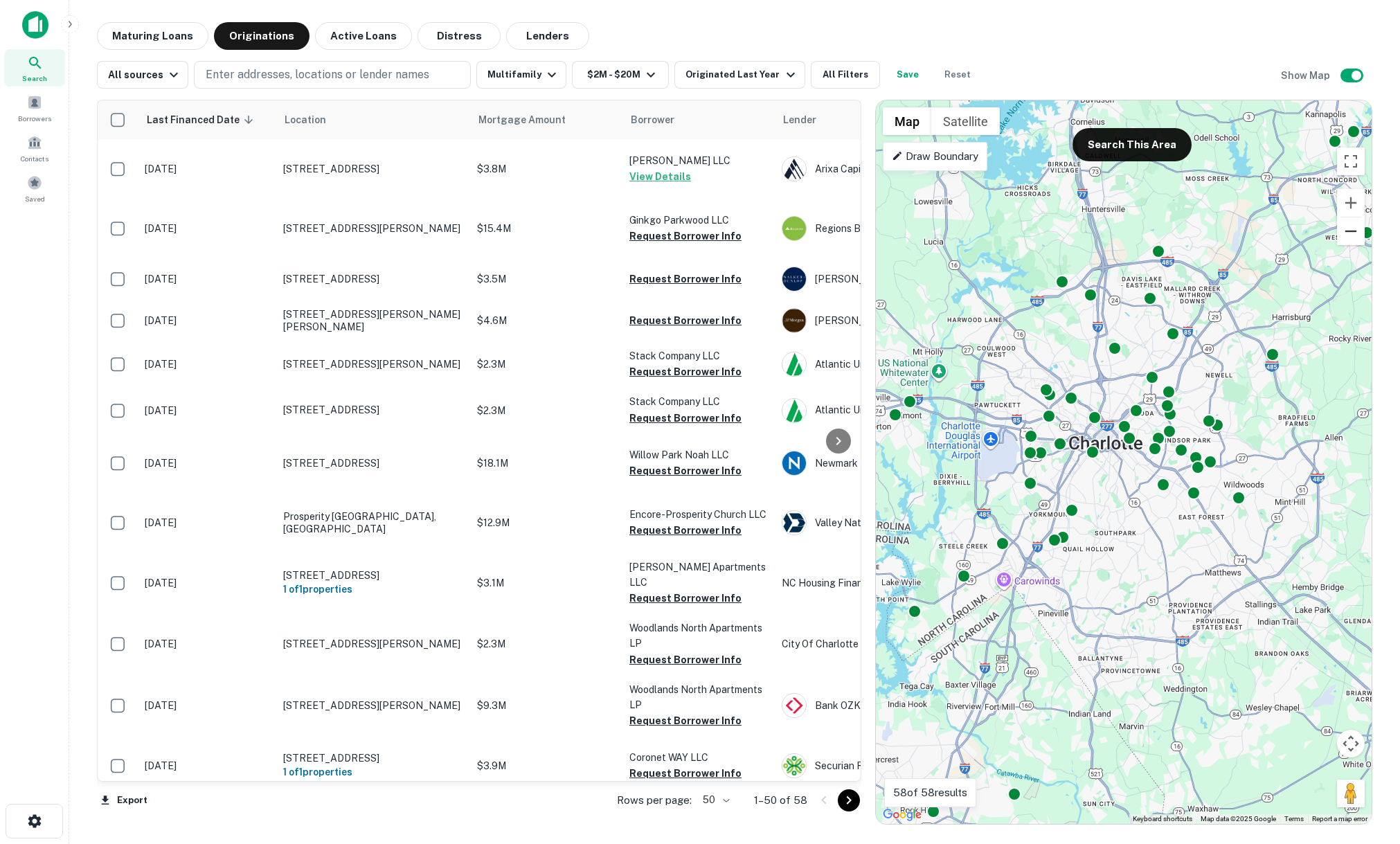
click at [1355, 232] on button "Zoom out" at bounding box center [1351, 231] width 28 height 28
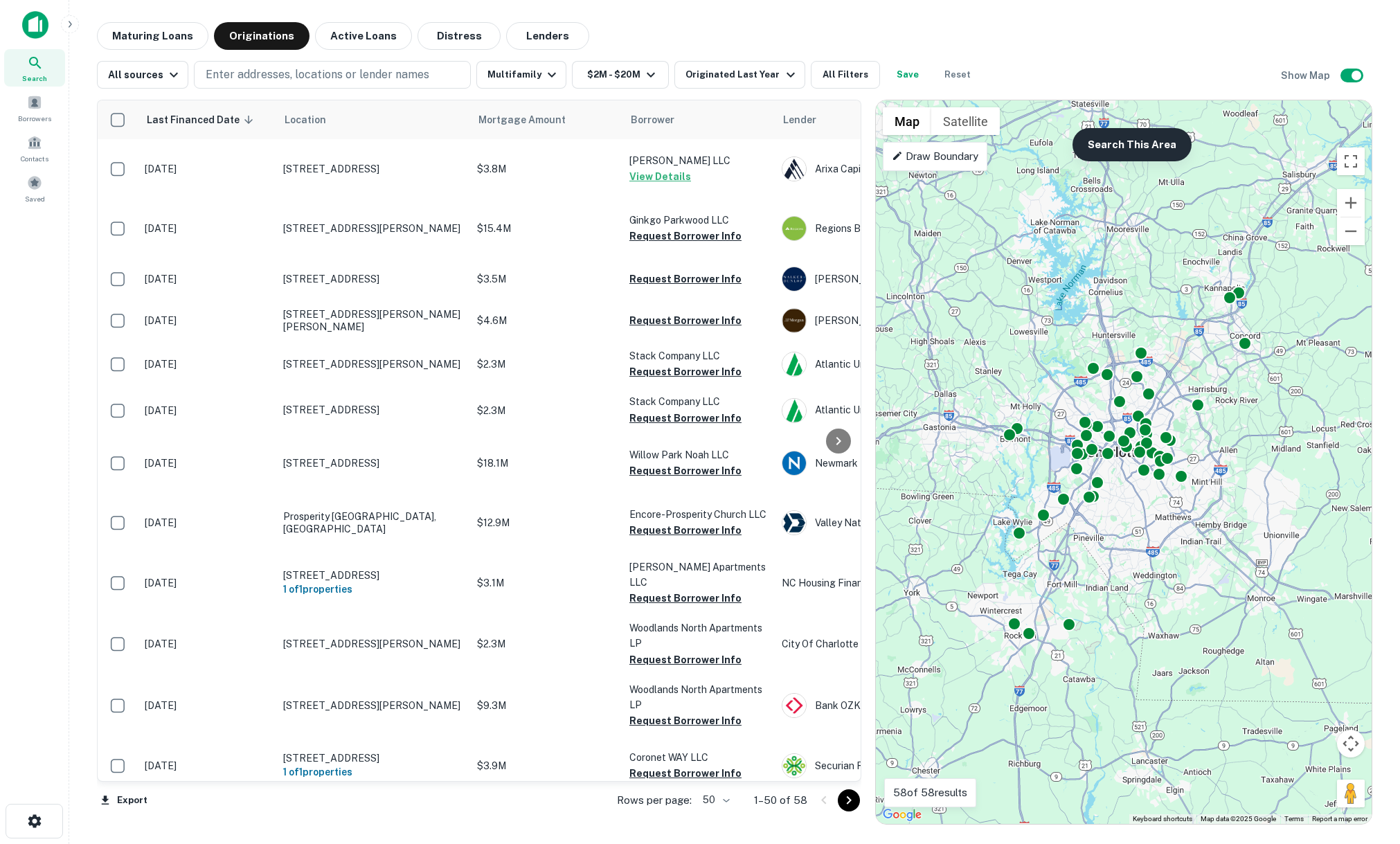
click at [1148, 155] on button "Search This Area" at bounding box center [1131, 145] width 119 height 33
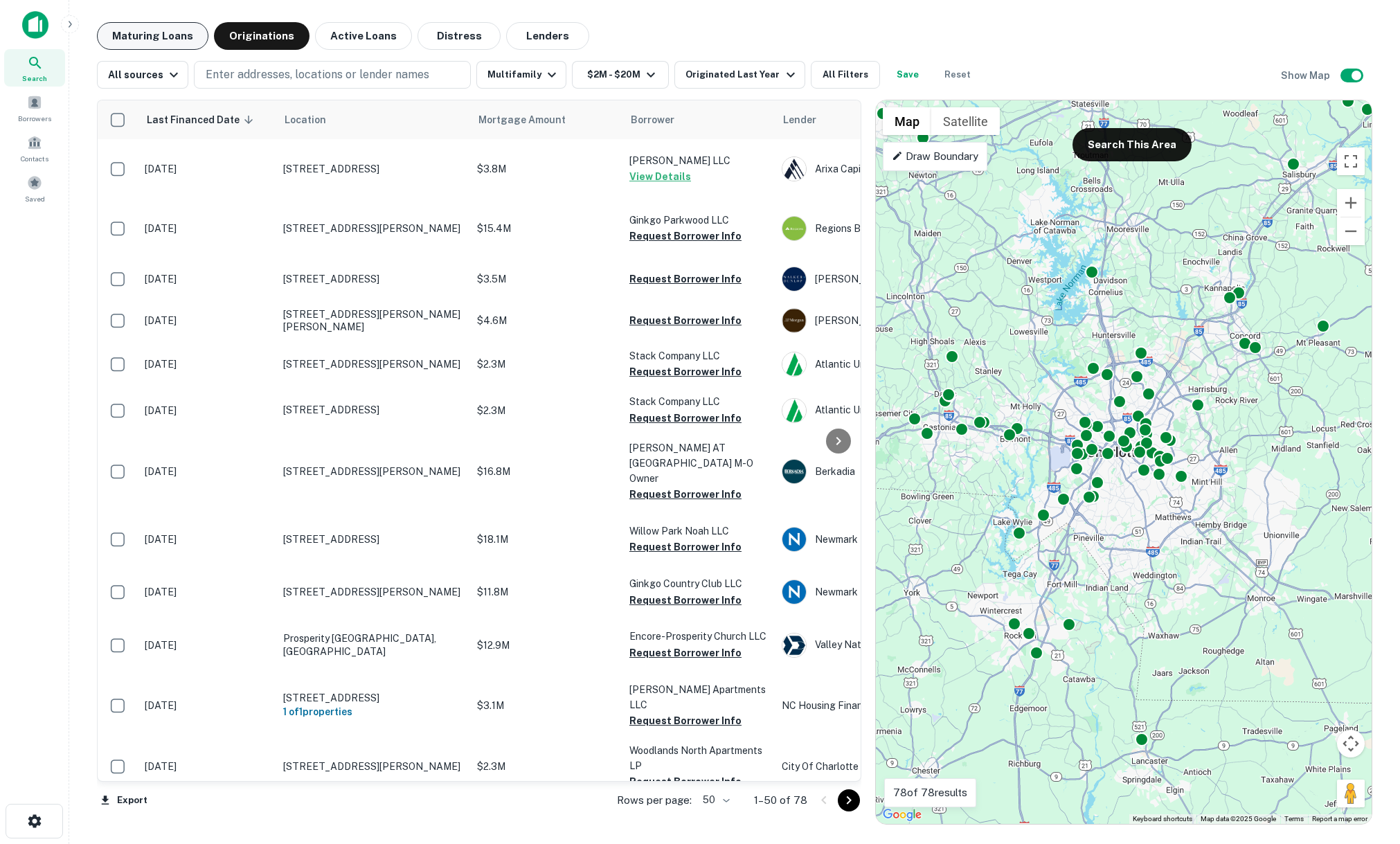
click at [171, 39] on button "Maturing Loans" at bounding box center [153, 36] width 112 height 28
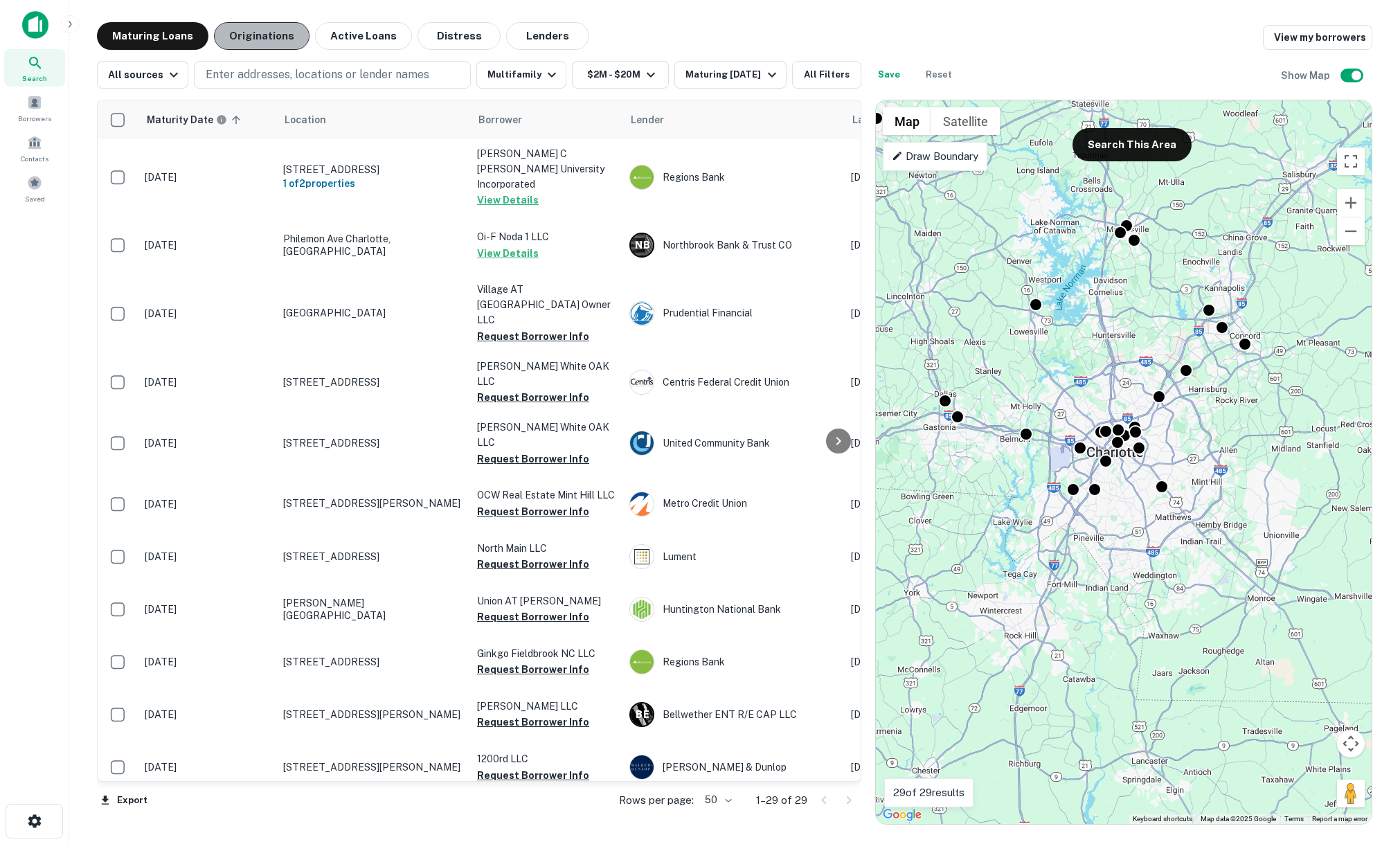
click at [254, 40] on button "Originations" at bounding box center [262, 36] width 96 height 28
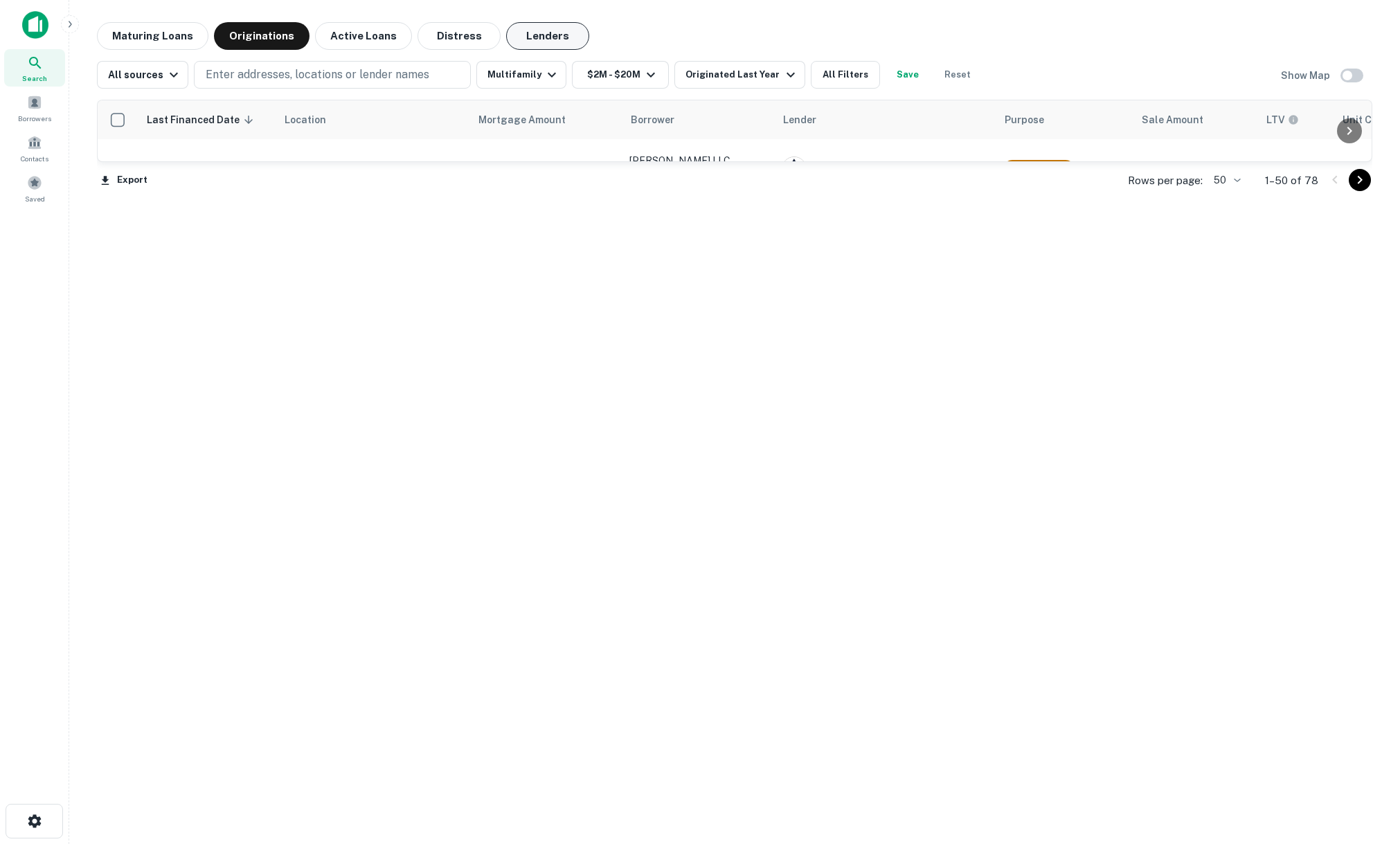
click at [542, 29] on button "Lenders" at bounding box center [547, 36] width 83 height 28
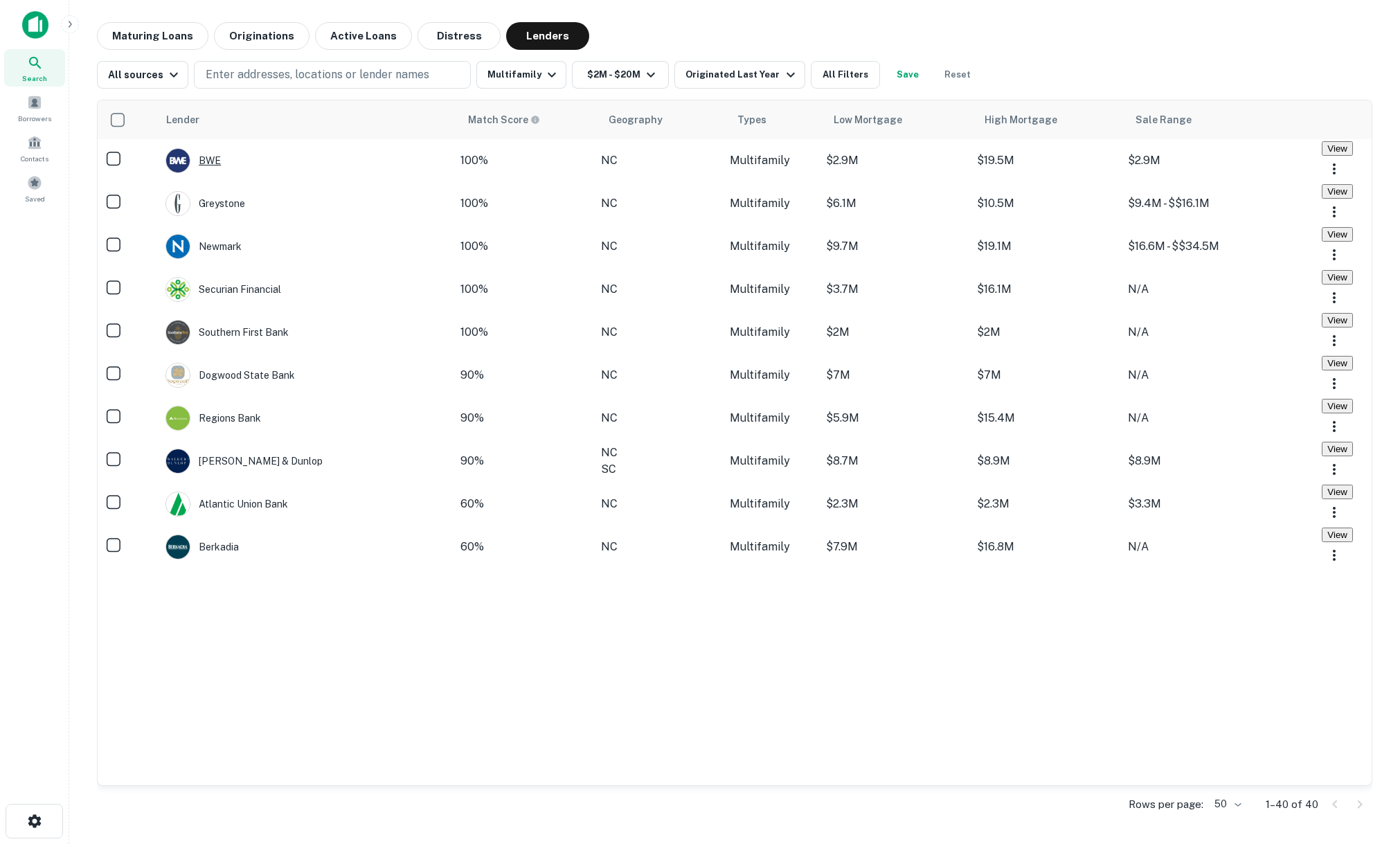
click at [221, 169] on div "BWE" at bounding box center [194, 160] width 56 height 25
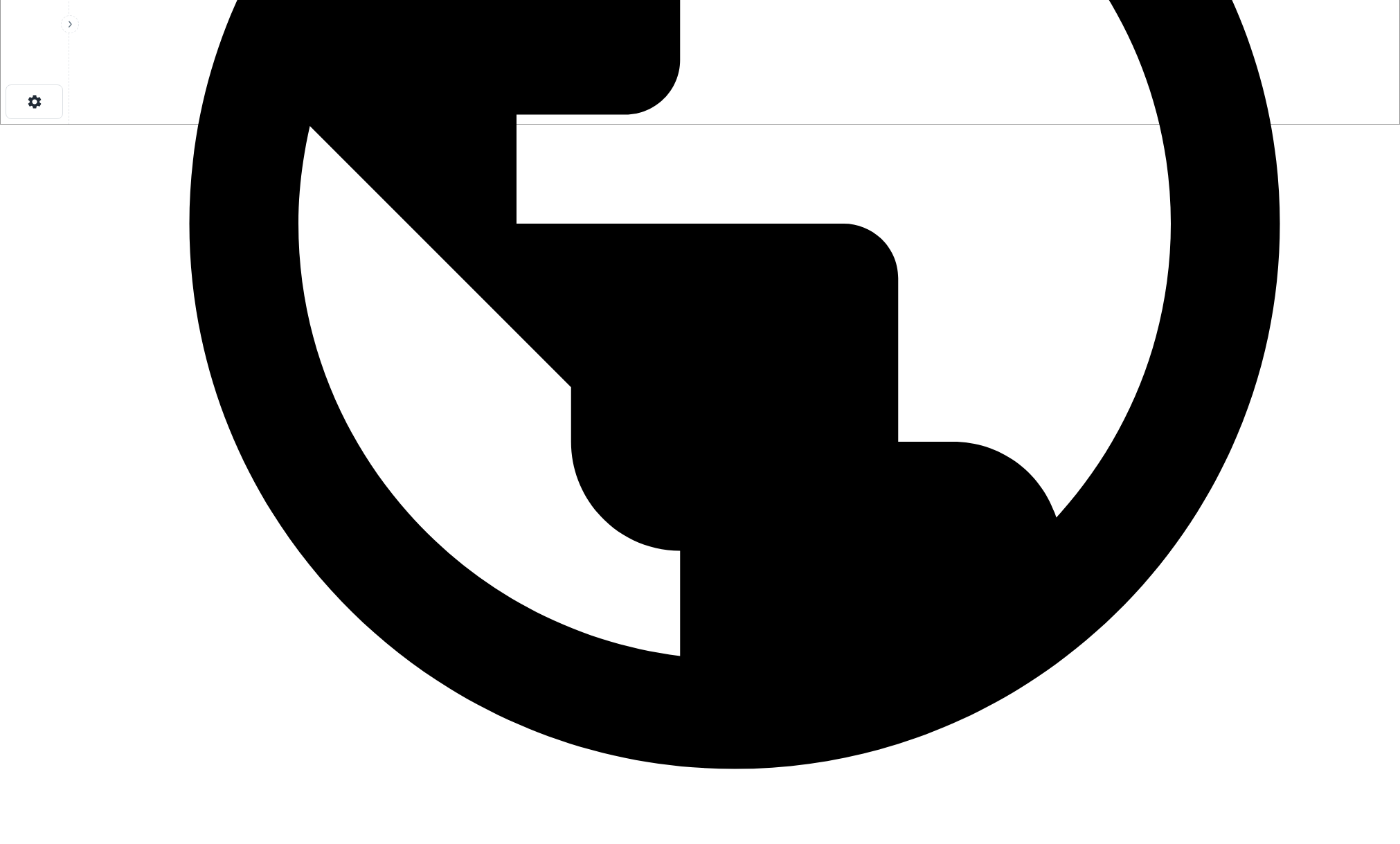
scroll to position [720, 0]
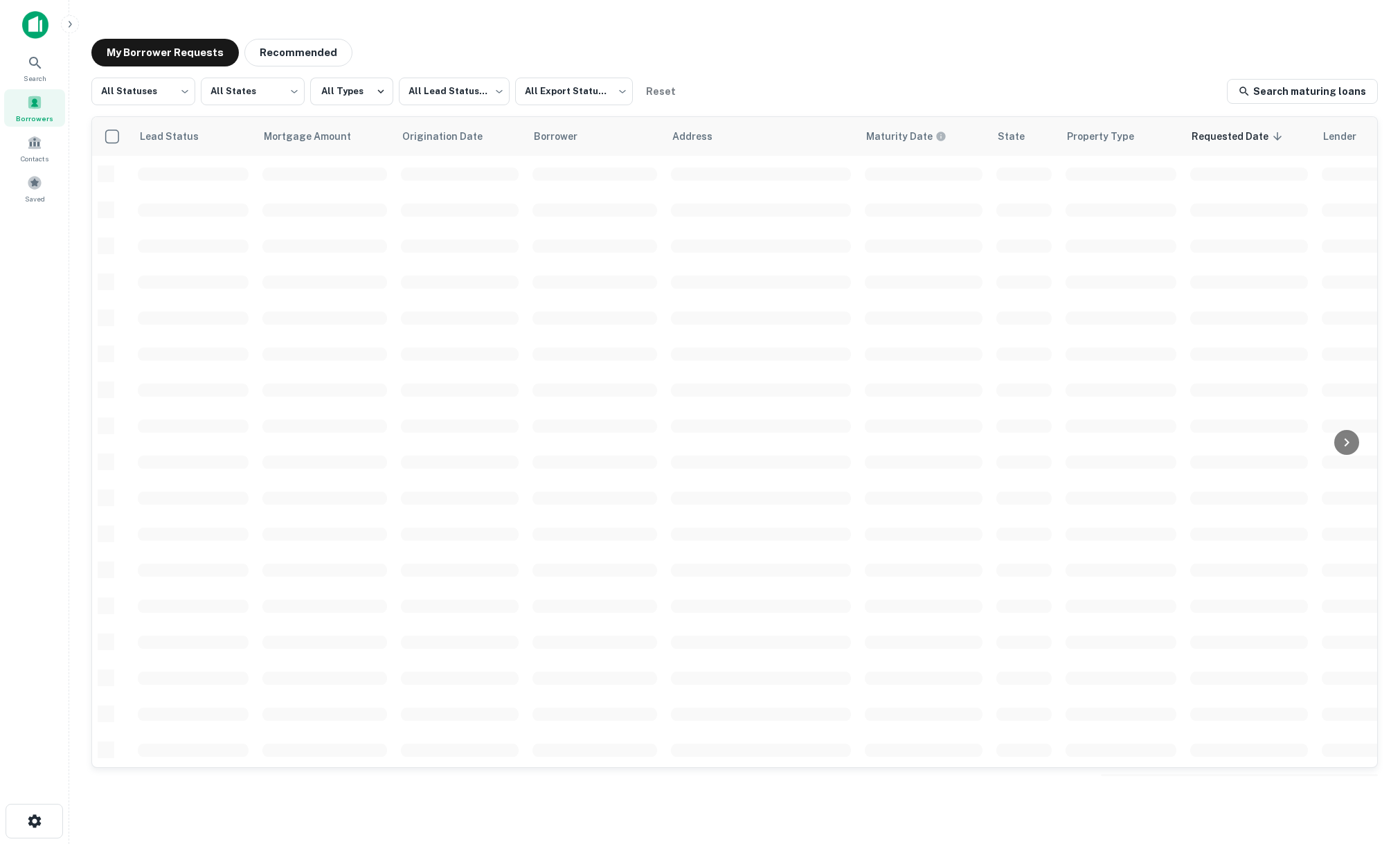
scroll to position [289, 0]
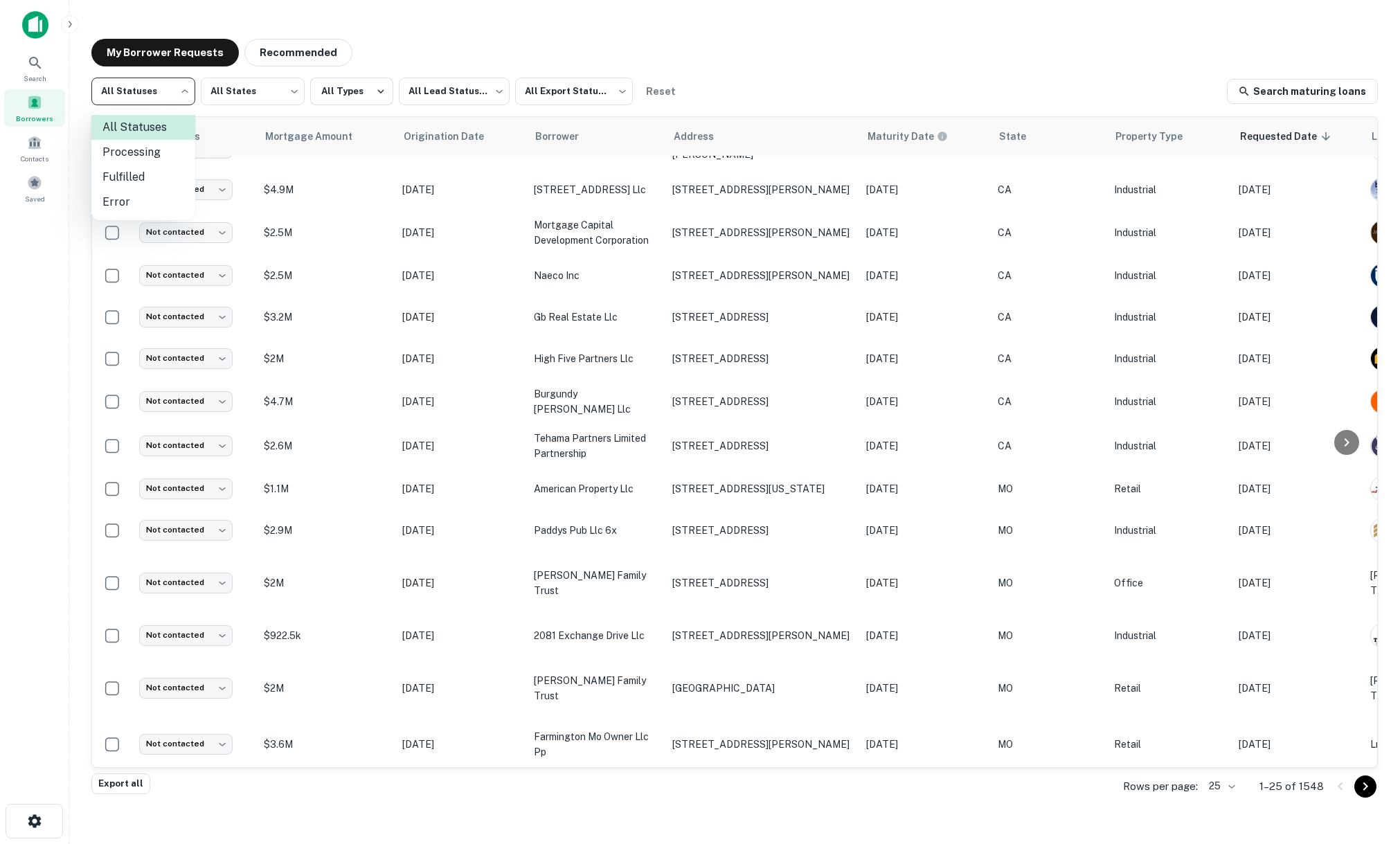
click at [173, 89] on body "Search Borrowers Contacts Saved My Borrower Requests Recommended All Statuses *…" at bounding box center [700, 422] width 1400 height 844
click at [442, 32] on div at bounding box center [700, 422] width 1400 height 844
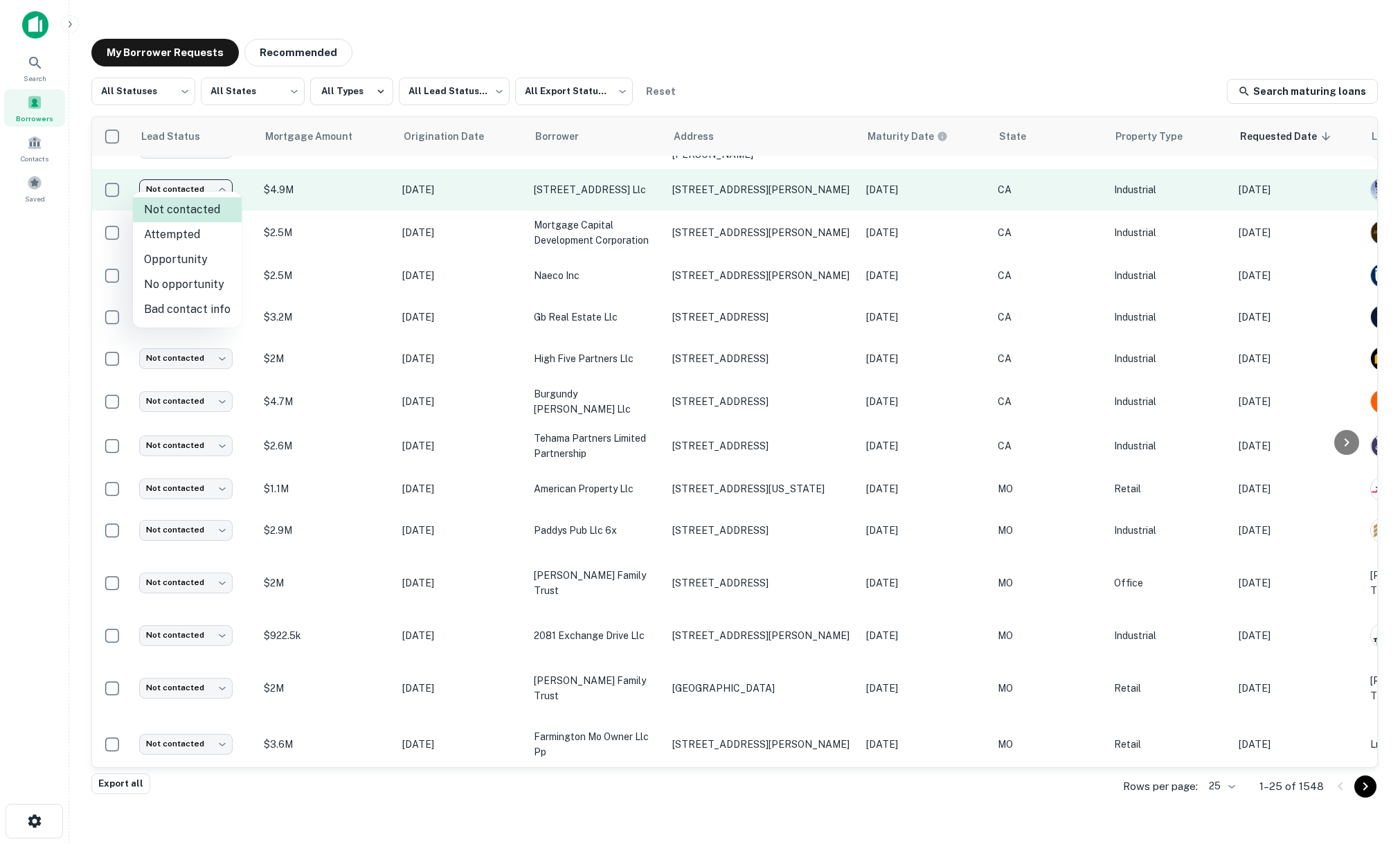
click at [214, 187] on body "Search Borrowers Contacts Saved My Borrower Requests Recommended All Statuses *…" at bounding box center [700, 422] width 1400 height 844
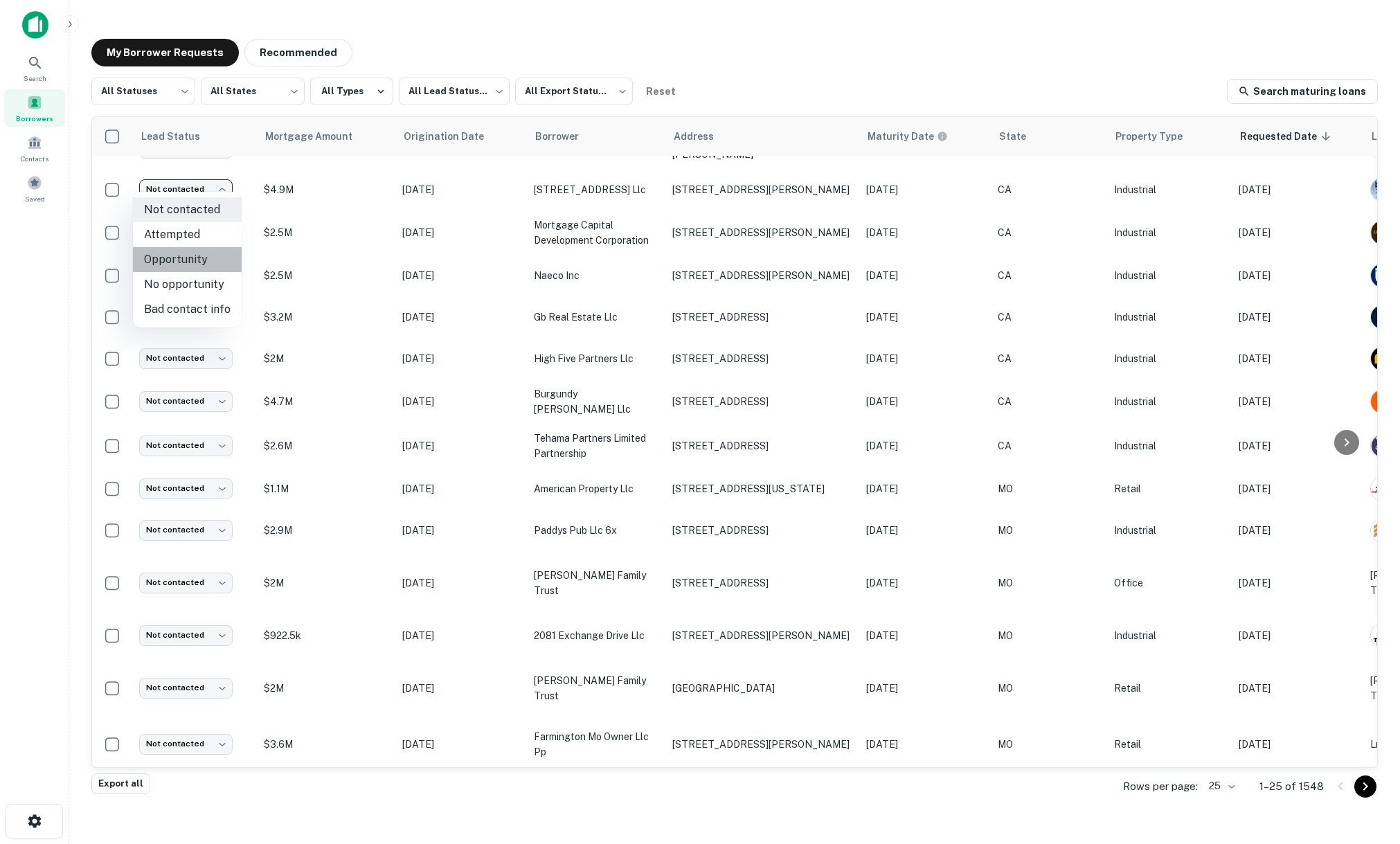
click at [199, 265] on li "Opportunity" at bounding box center [187, 259] width 108 height 25
type input "**********"
click at [172, 91] on body "Lead status updated successfully Search Borrowers Contacts Saved My Borrower Re…" at bounding box center [700, 422] width 1400 height 844
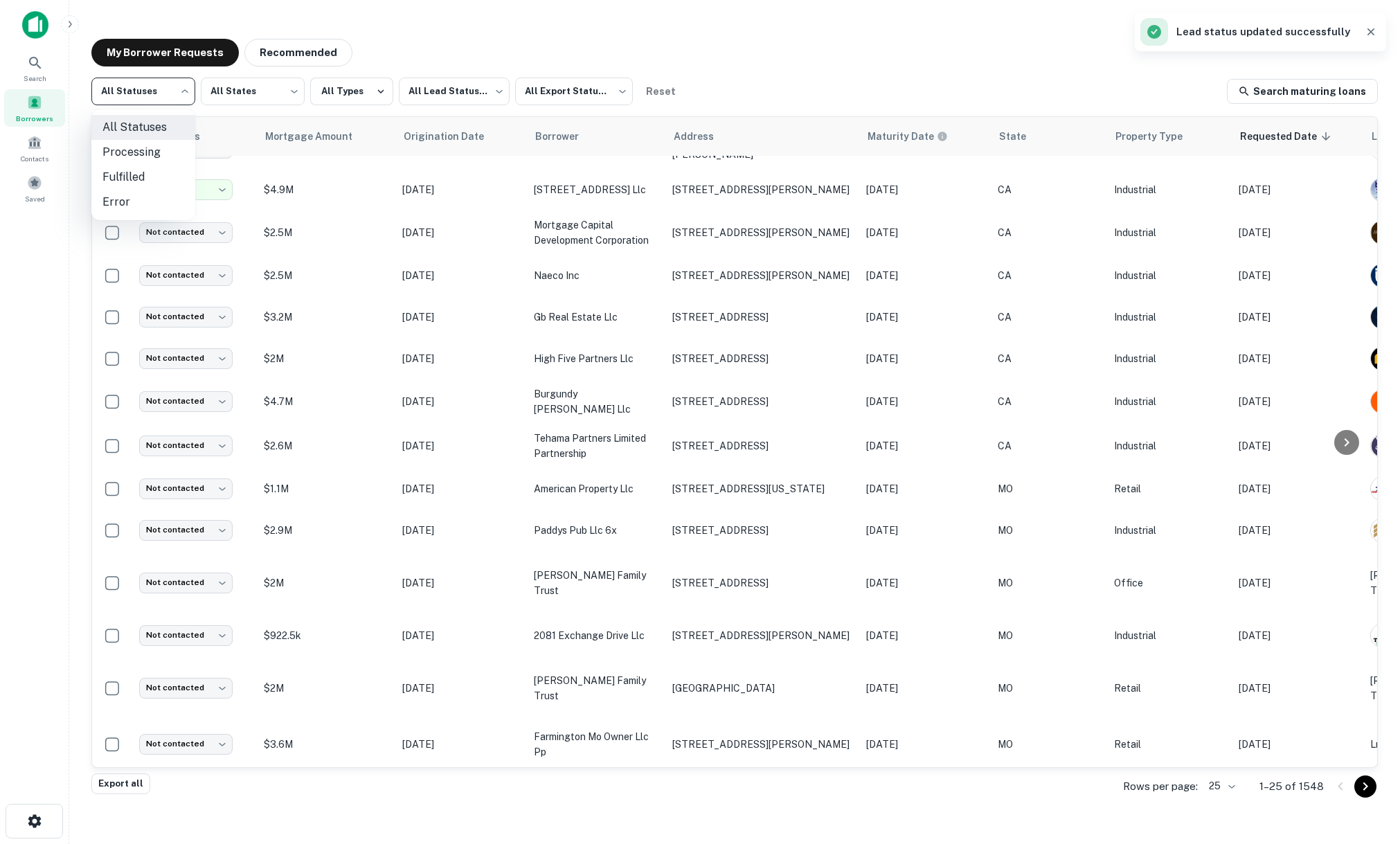
click at [156, 100] on div at bounding box center [700, 422] width 1400 height 844
click at [157, 94] on body "Search Borrowers Contacts Saved My Borrower Requests Recommended All Statuses *…" at bounding box center [700, 422] width 1400 height 844
click at [157, 94] on div at bounding box center [700, 422] width 1400 height 844
click at [415, 98] on body "Search Borrowers Contacts Saved My Borrower Requests Recommended All Statuses *…" at bounding box center [700, 422] width 1400 height 844
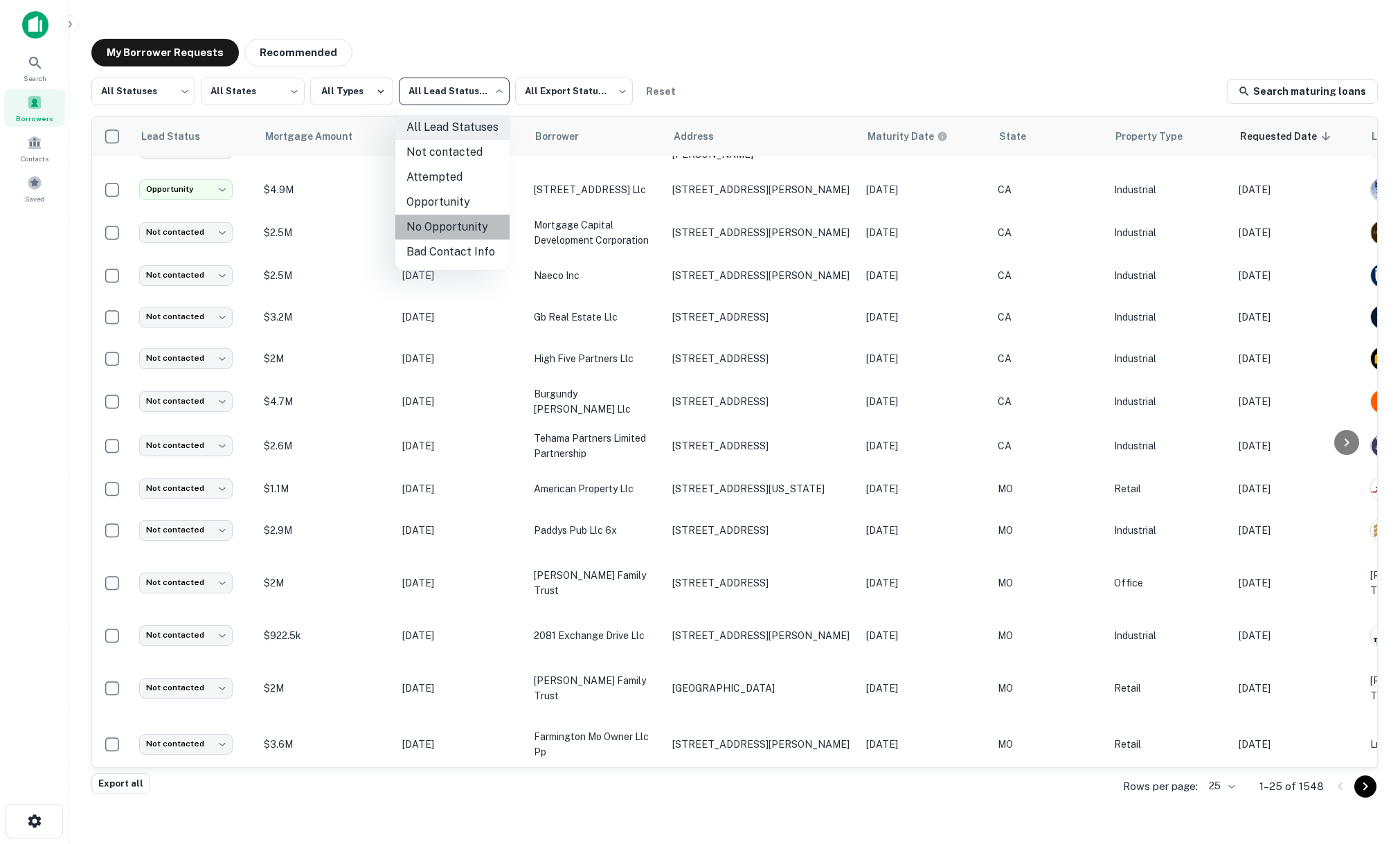
click at [425, 214] on li "No Opportunity" at bounding box center [452, 226] width 114 height 25
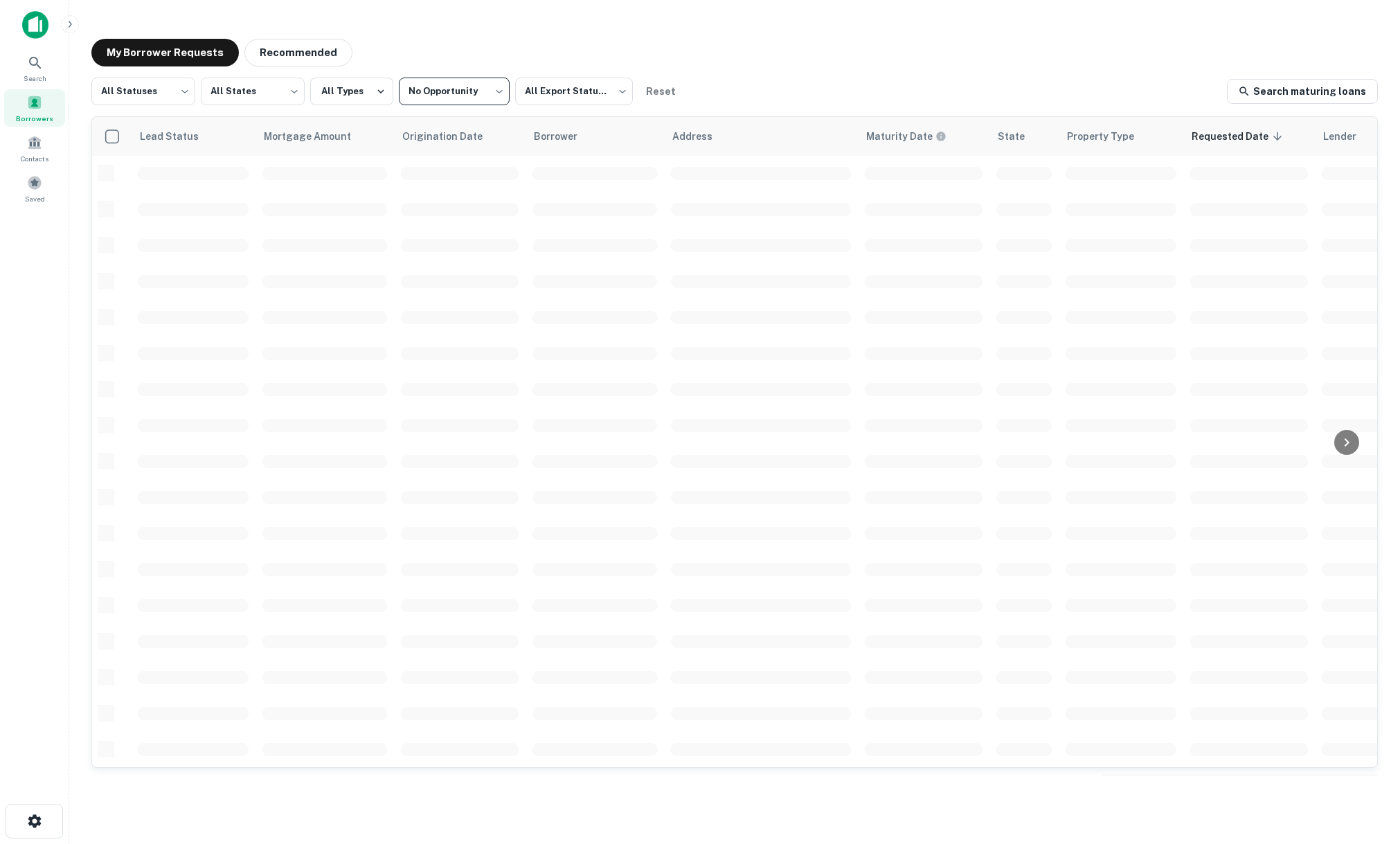
click at [453, 96] on body "**********" at bounding box center [700, 422] width 1400 height 844
click at [429, 207] on li "Opportunity" at bounding box center [452, 202] width 114 height 25
type input "**********"
